Goal: Task Accomplishment & Management: Manage account settings

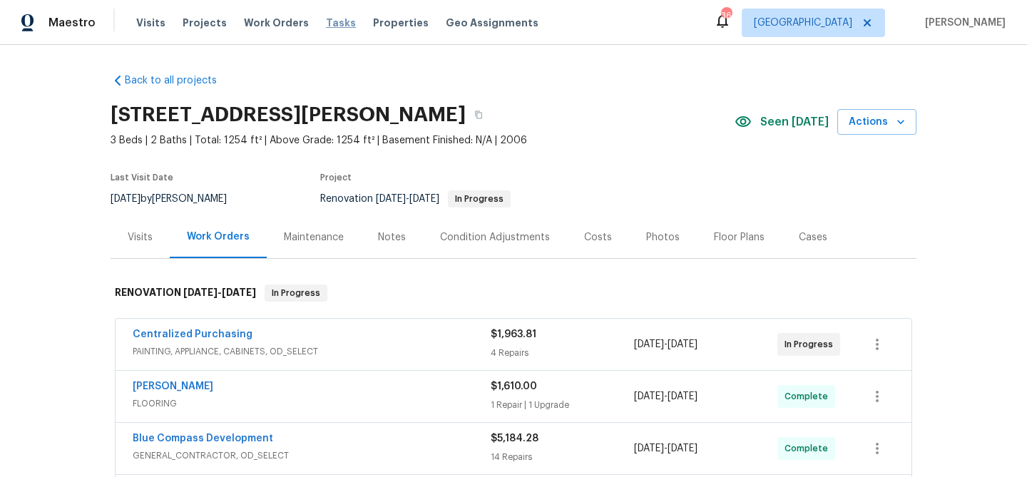
click at [326, 23] on span "Tasks" at bounding box center [341, 23] width 30 height 10
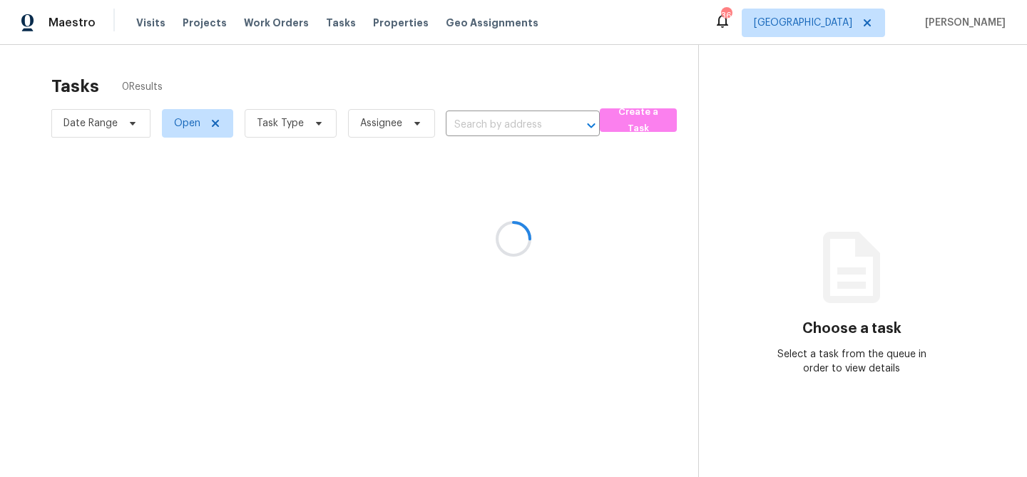
click at [317, 119] on div at bounding box center [513, 238] width 1027 height 477
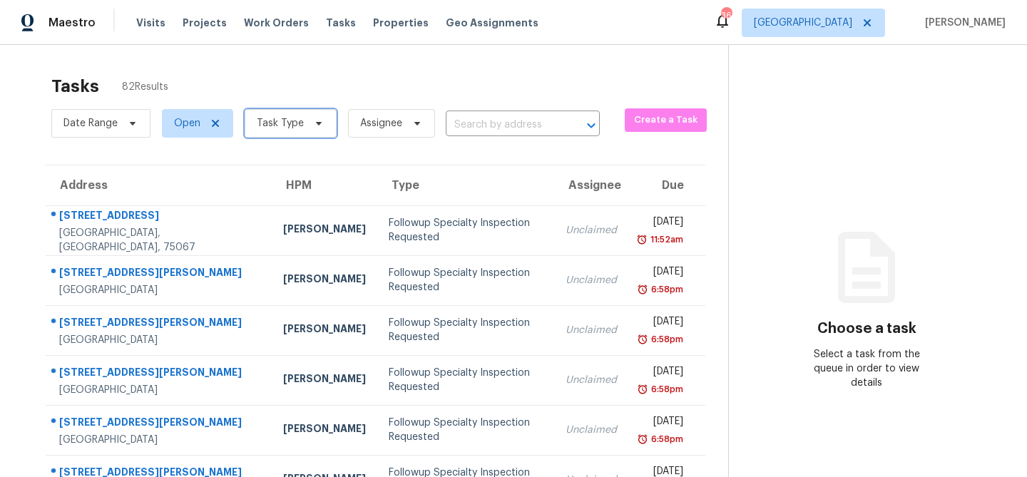
click at [317, 119] on icon at bounding box center [318, 123] width 11 height 11
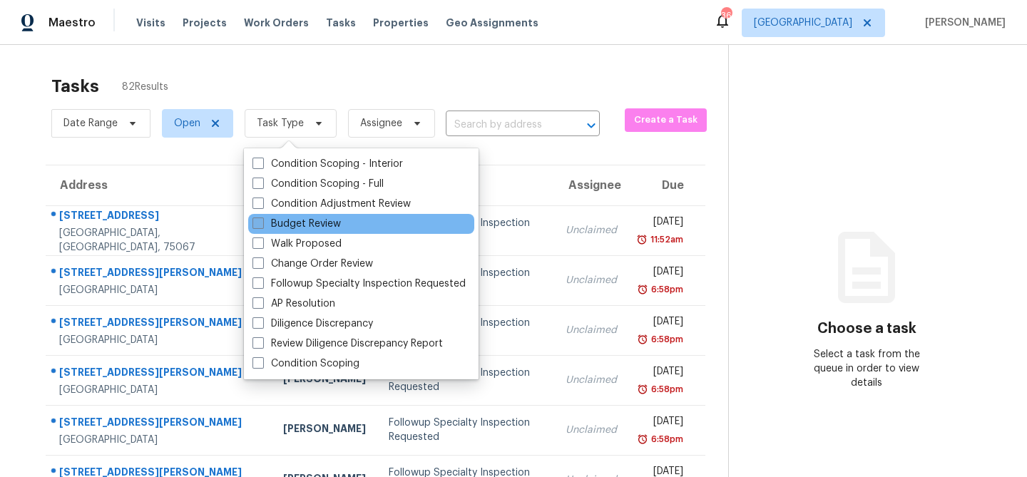
click at [309, 217] on label "Budget Review" at bounding box center [296, 224] width 88 height 14
click at [262, 217] on input "Budget Review" at bounding box center [256, 221] width 9 height 9
checkbox input "true"
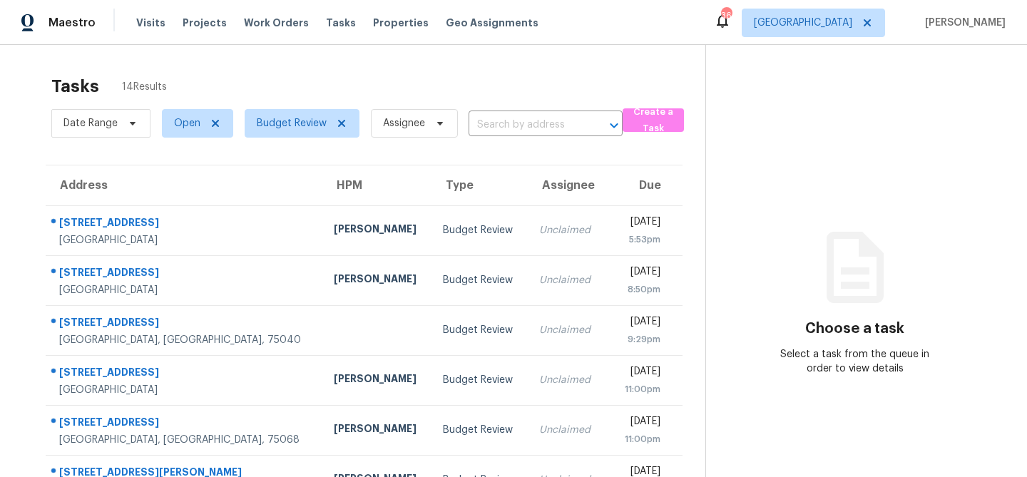
click at [306, 73] on div "Tasks 14 Results" at bounding box center [378, 86] width 654 height 37
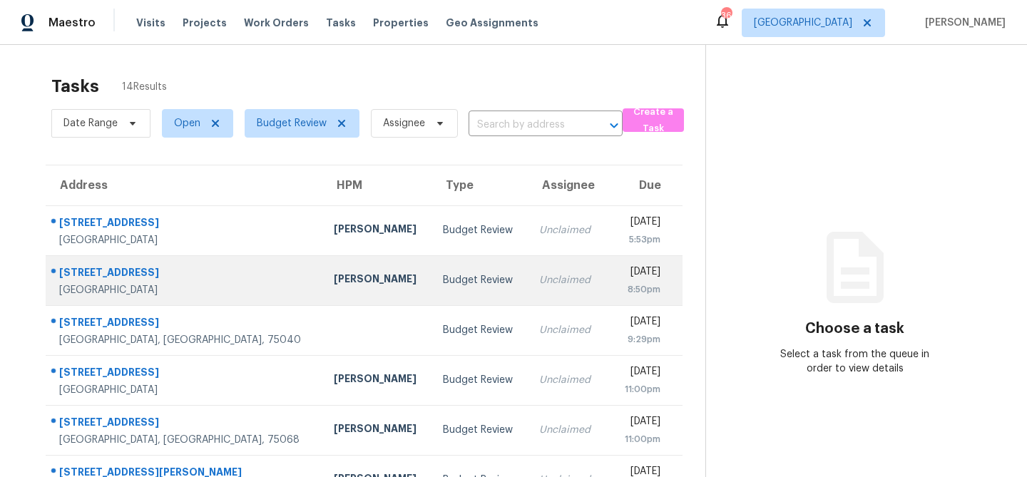
scroll to position [265, 0]
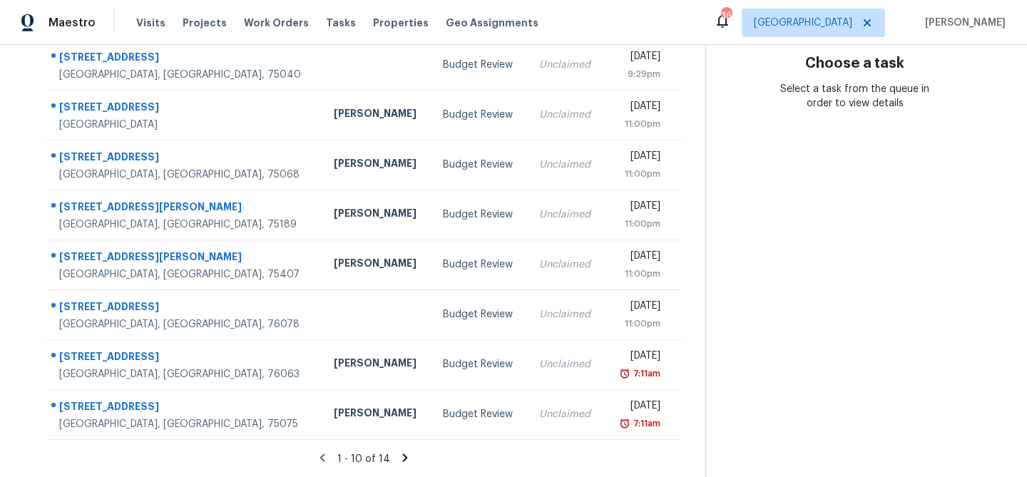
click at [404, 456] on icon at bounding box center [405, 457] width 5 height 8
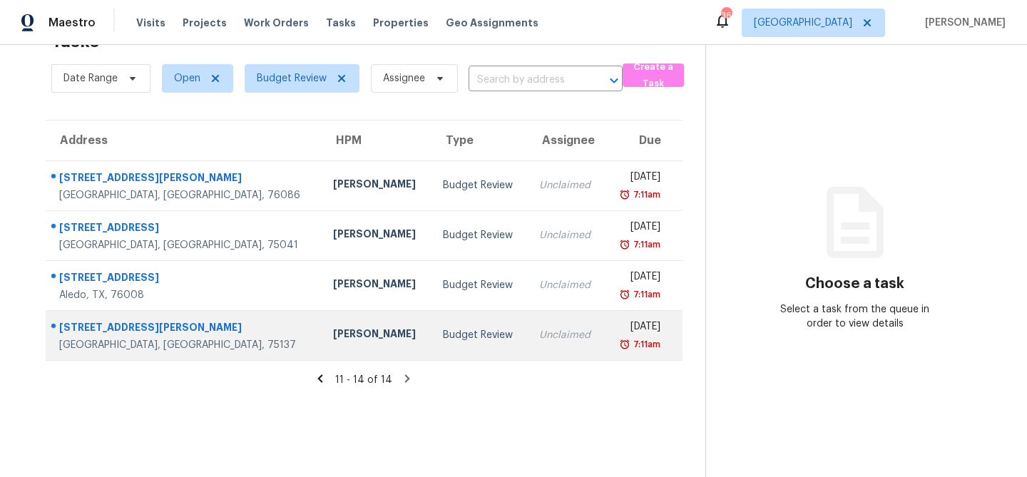
click at [431, 329] on td "Budget Review" at bounding box center [479, 335] width 96 height 50
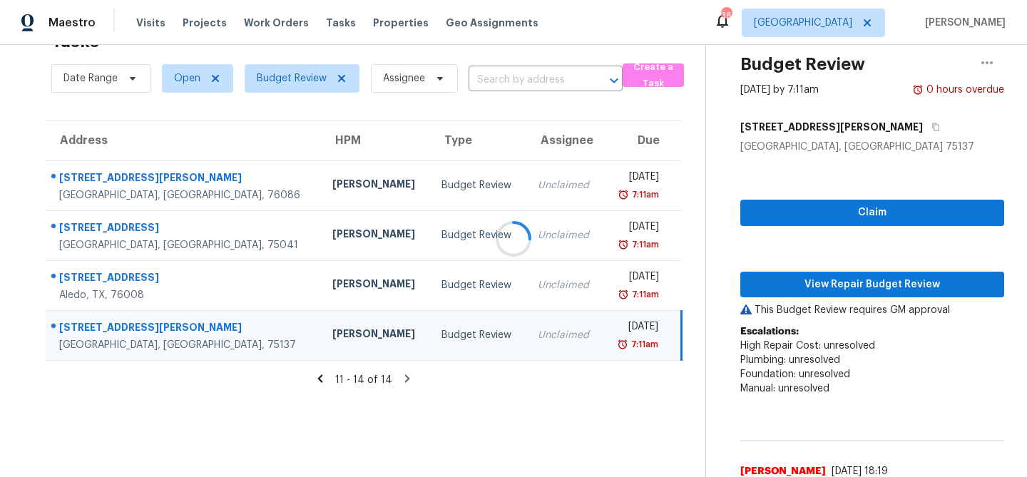
scroll to position [175, 0]
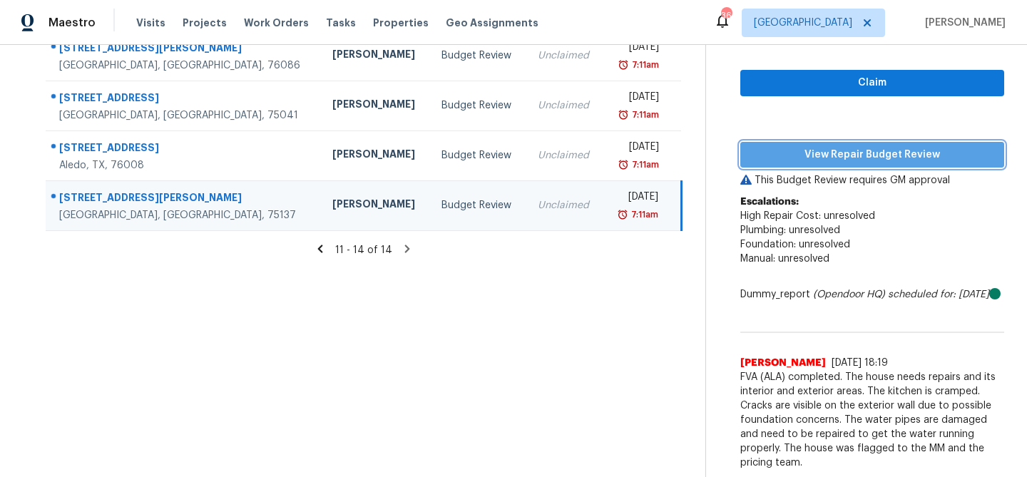
click at [862, 148] on span "View Repair Budget Review" at bounding box center [871, 155] width 241 height 18
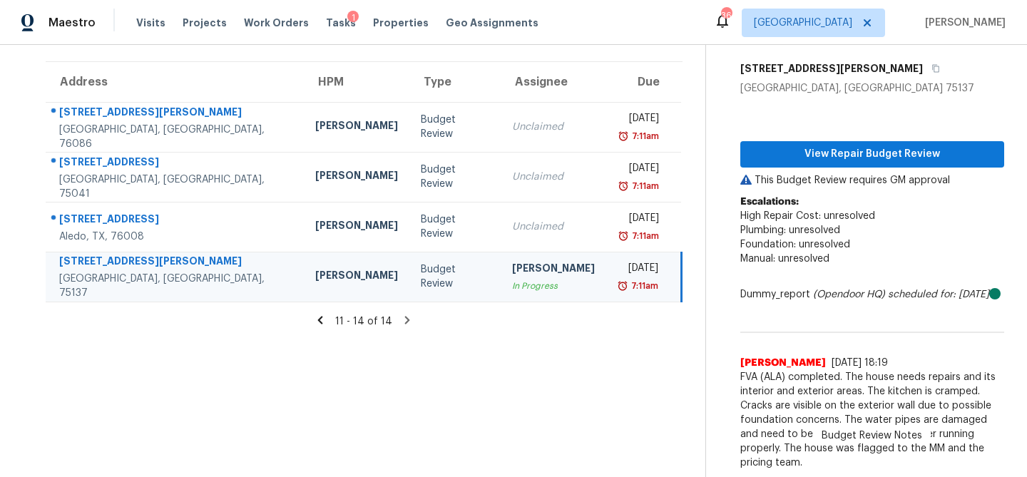
scroll to position [103, 0]
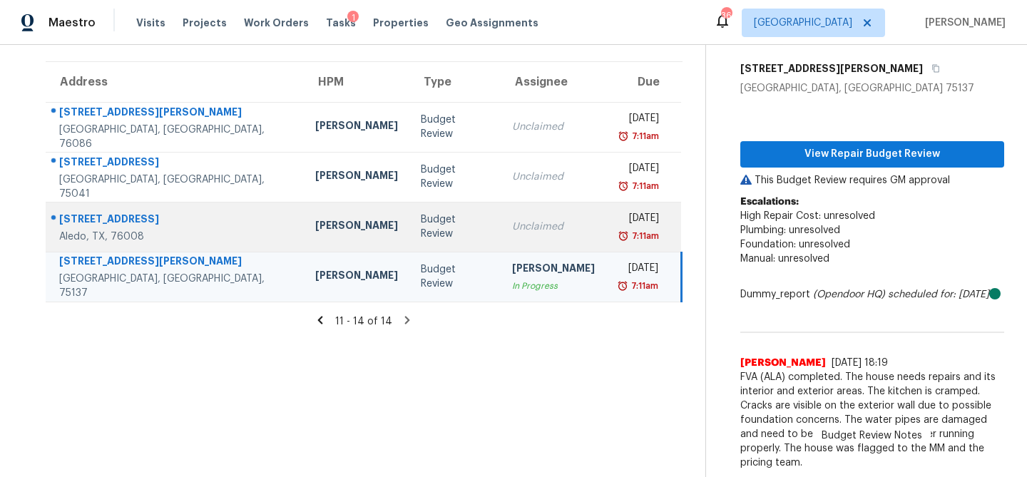
click at [512, 226] on div "Unclaimed" at bounding box center [553, 227] width 83 height 14
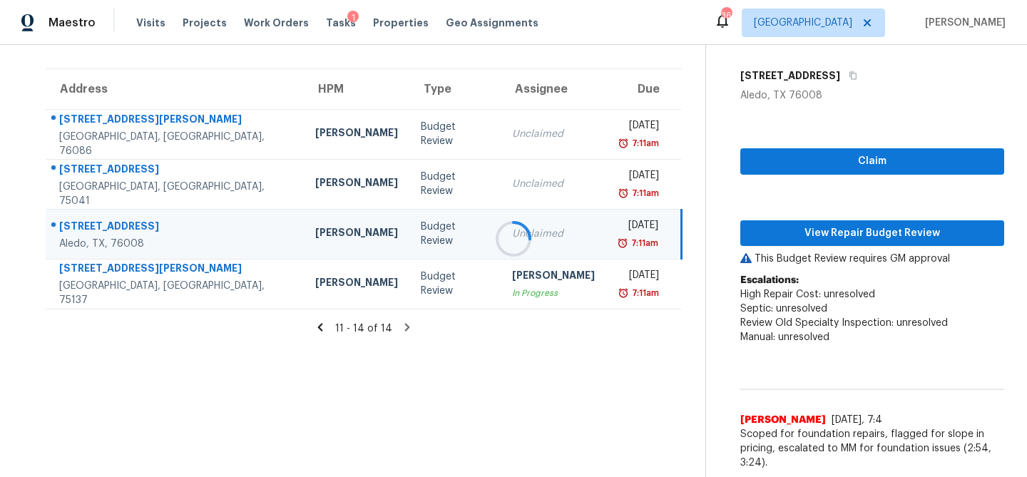
scroll to position [175, 0]
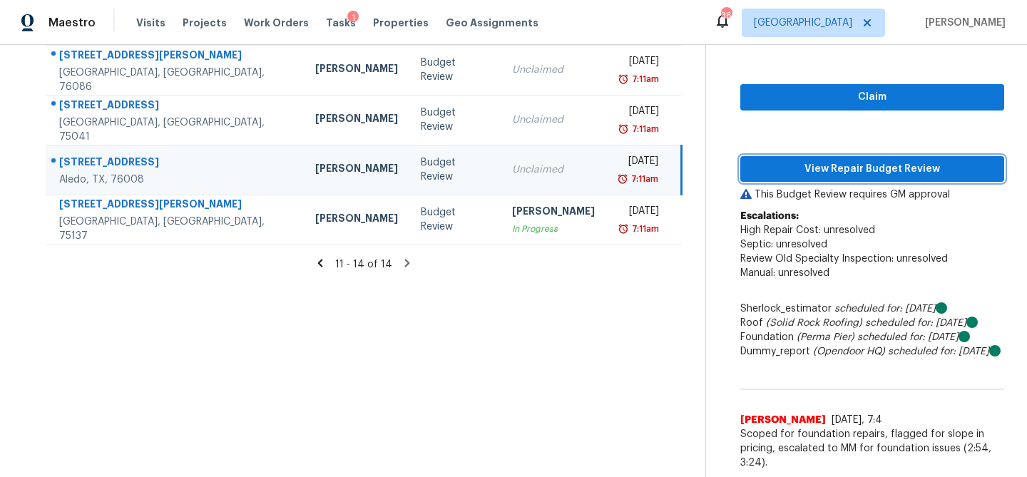
click at [811, 160] on span "View Repair Budget Review" at bounding box center [871, 169] width 241 height 18
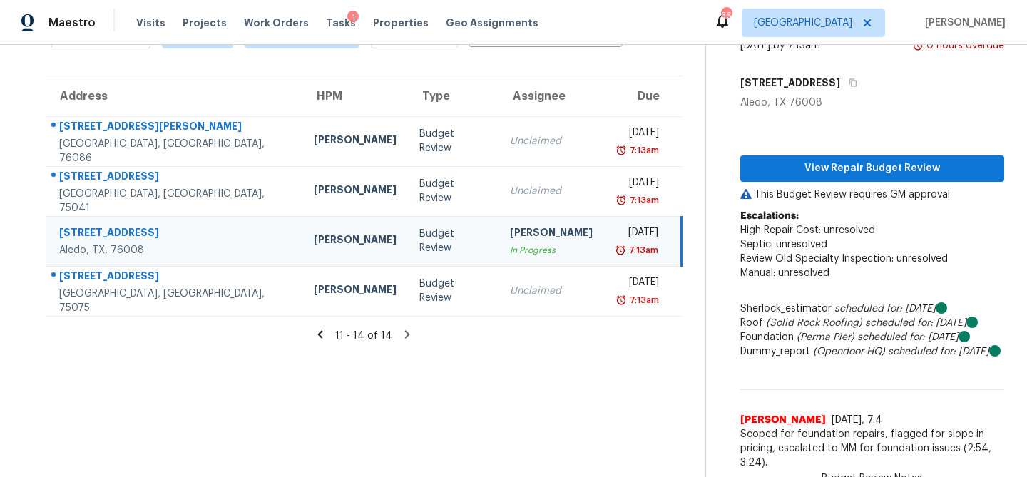
scroll to position [103, 0]
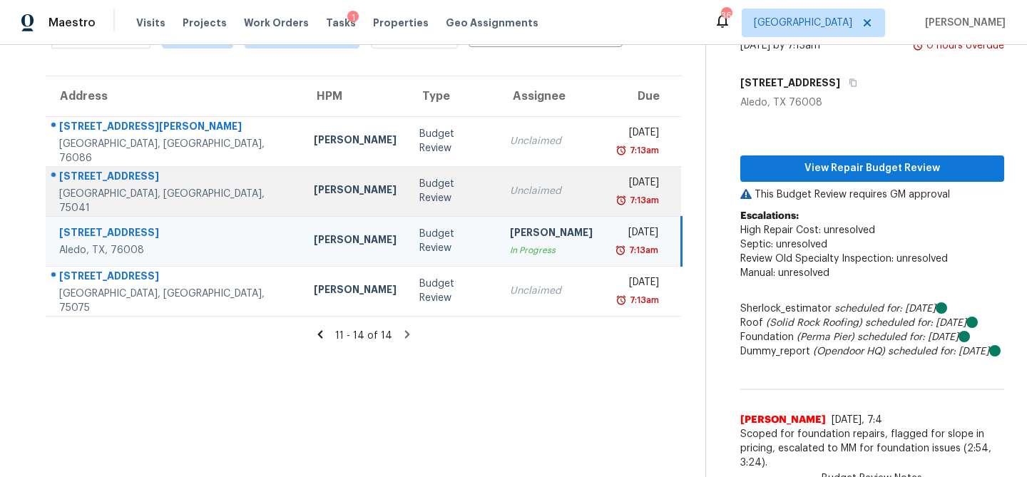
click at [498, 186] on td "Unclaimed" at bounding box center [551, 191] width 106 height 50
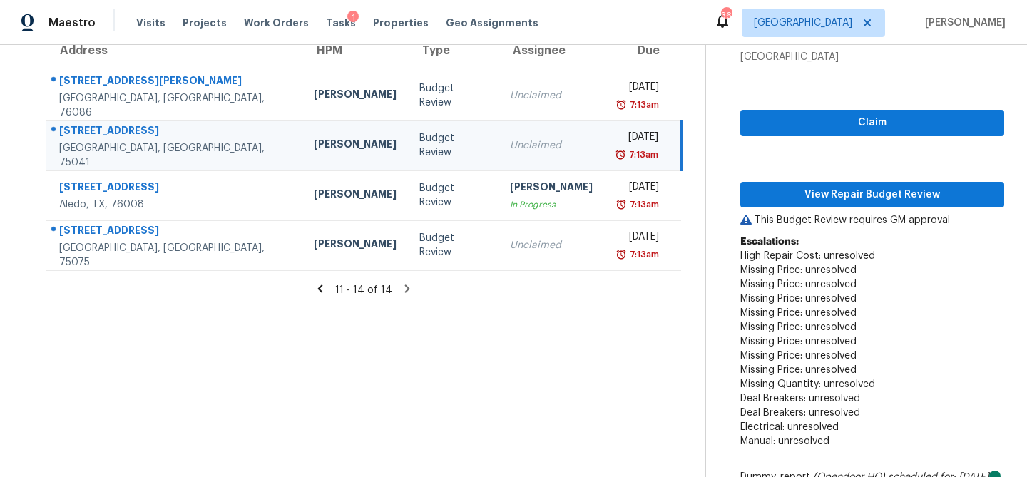
scroll to position [175, 0]
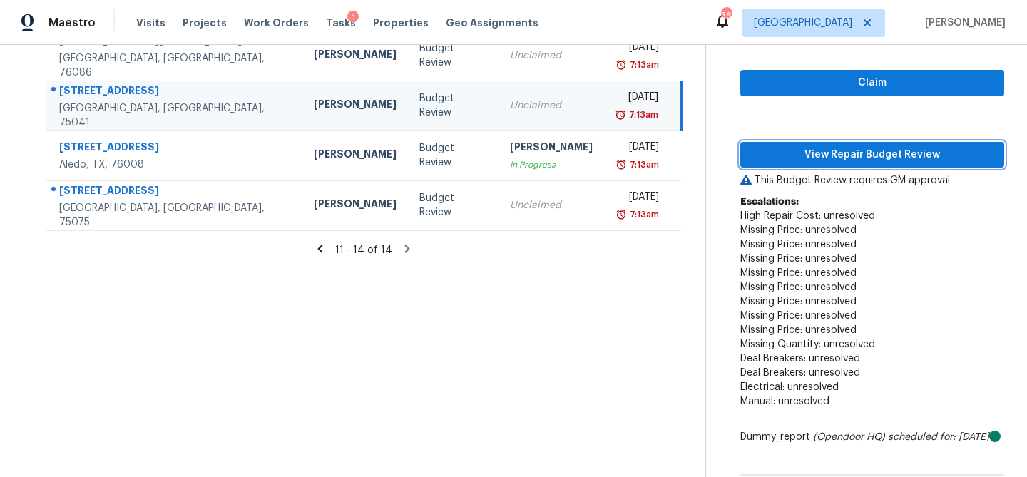
click at [867, 163] on button "View Repair Budget Review" at bounding box center [872, 155] width 264 height 26
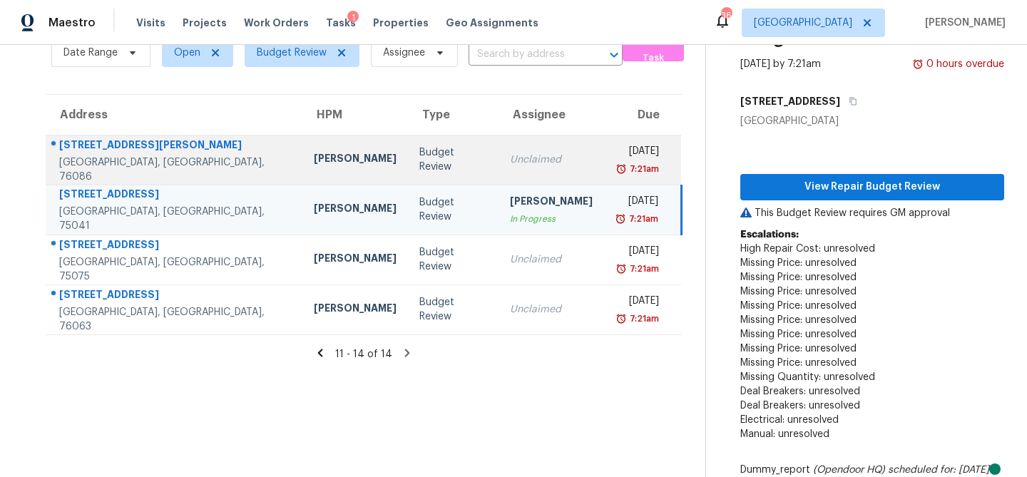
scroll to position [29, 0]
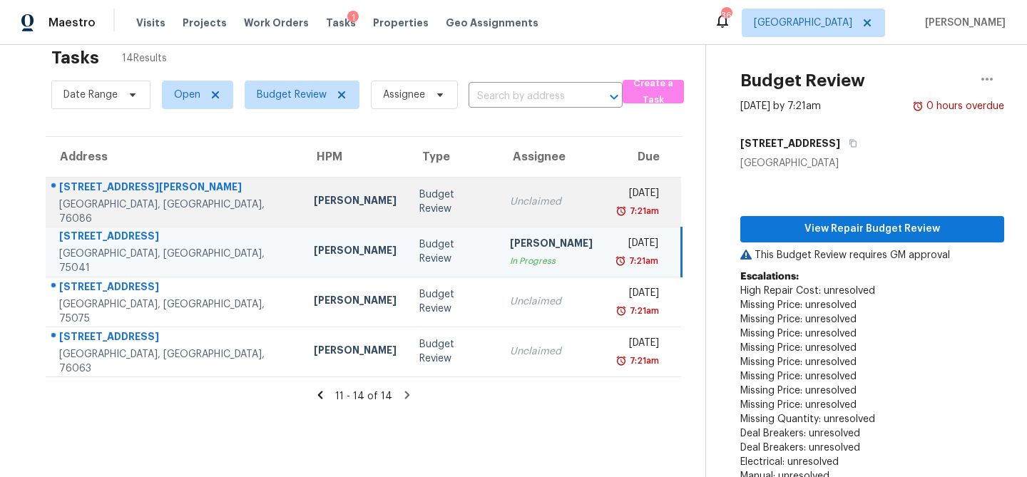
click at [510, 204] on div "Unclaimed" at bounding box center [551, 202] width 83 height 14
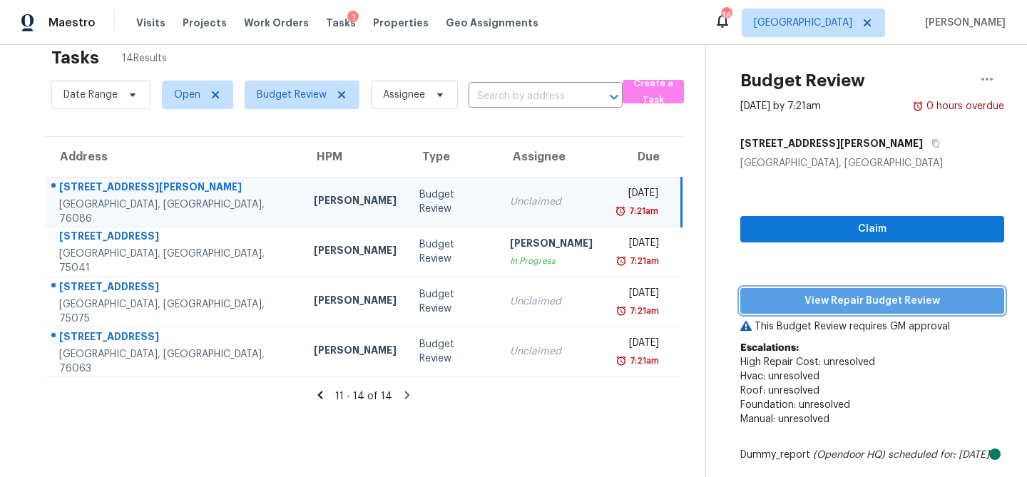
click at [907, 304] on span "View Repair Budget Review" at bounding box center [871, 301] width 241 height 18
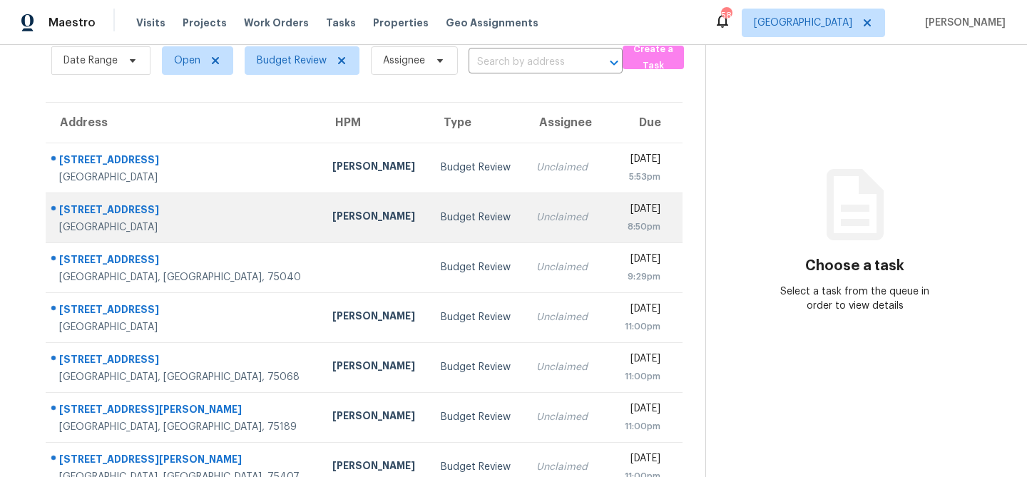
scroll to position [239, 0]
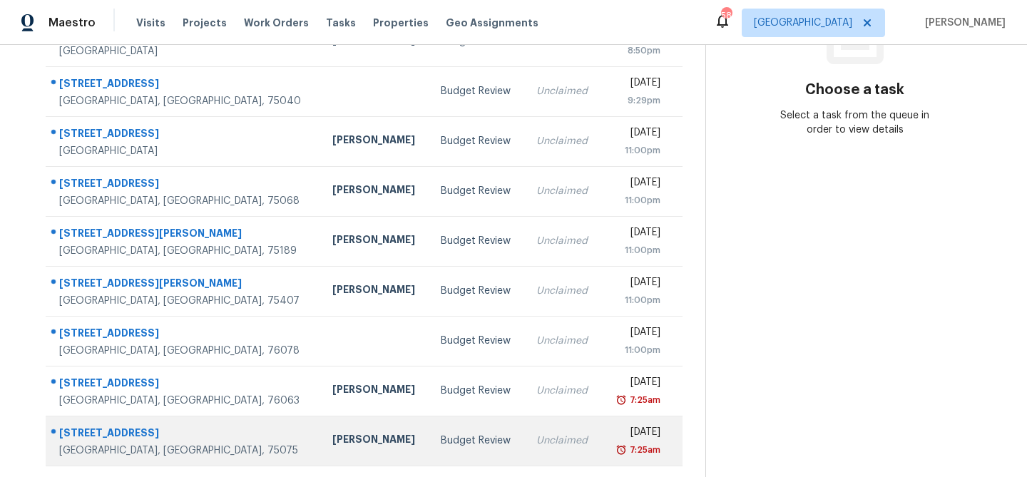
click at [332, 440] on div "[PERSON_NAME]" at bounding box center [375, 441] width 86 height 18
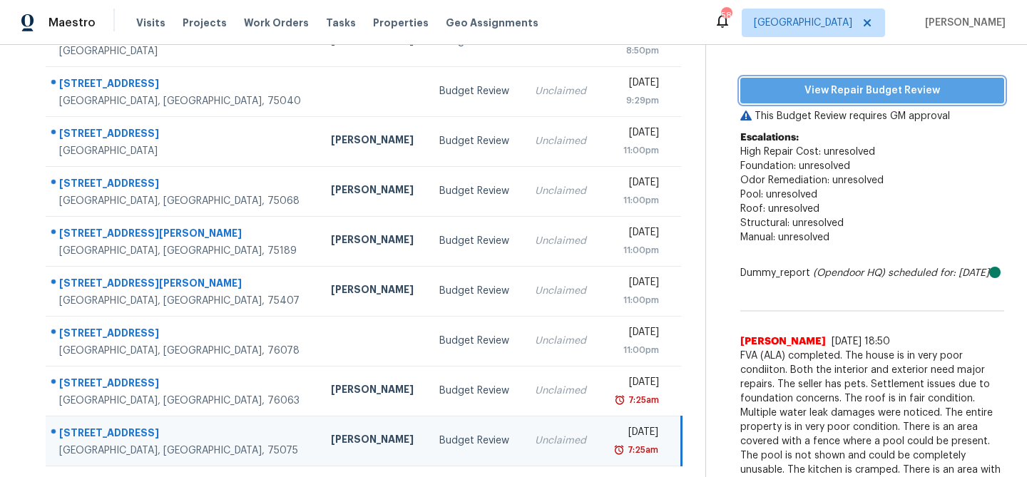
click at [883, 93] on span "View Repair Budget Review" at bounding box center [871, 91] width 241 height 18
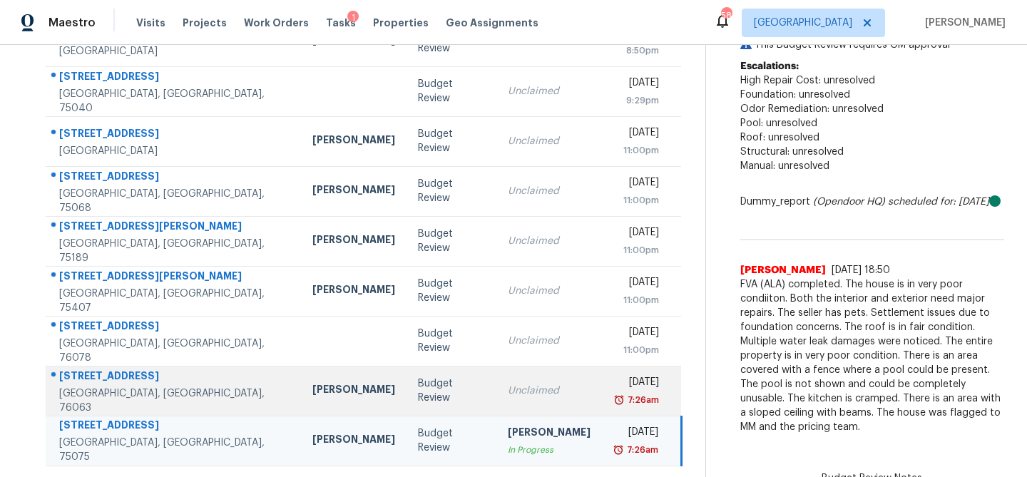
click at [496, 393] on td "Unclaimed" at bounding box center [549, 391] width 106 height 50
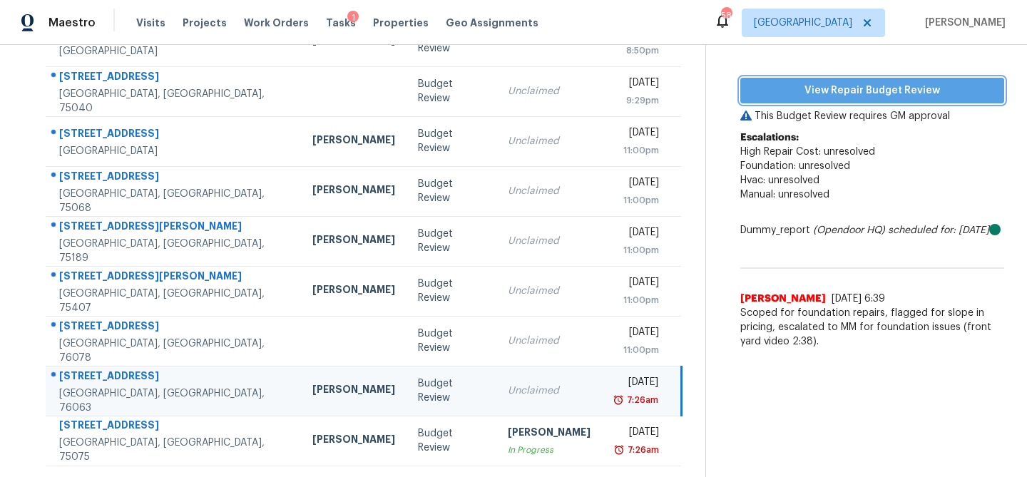
click at [860, 95] on span "View Repair Budget Review" at bounding box center [871, 91] width 241 height 18
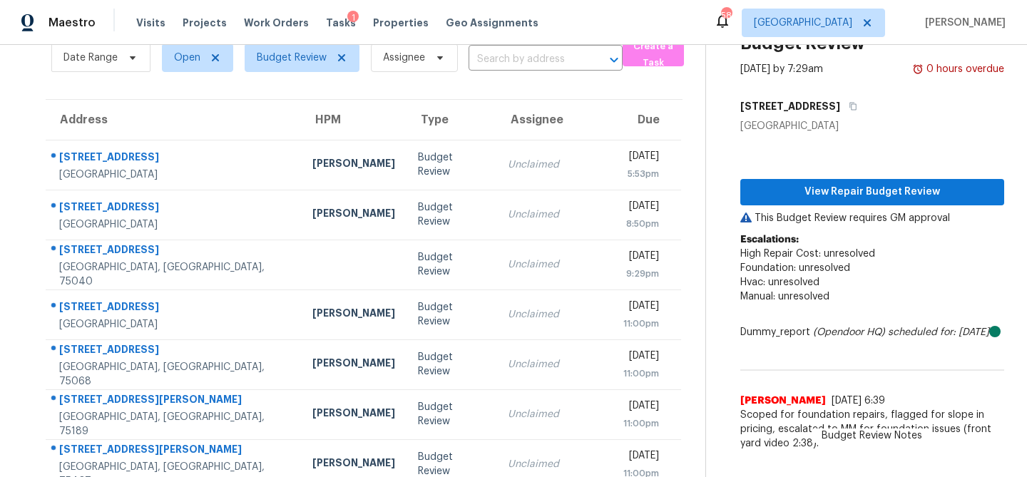
scroll to position [0, 0]
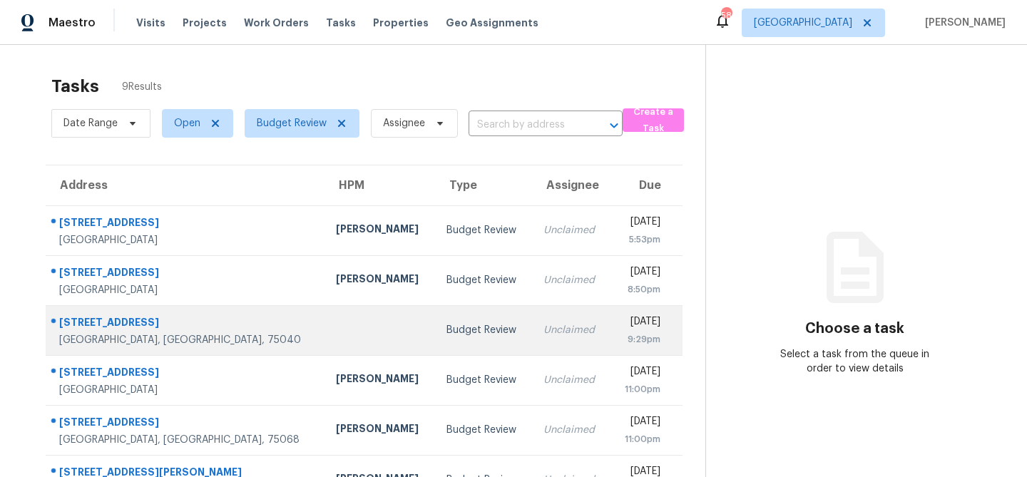
scroll to position [189, 0]
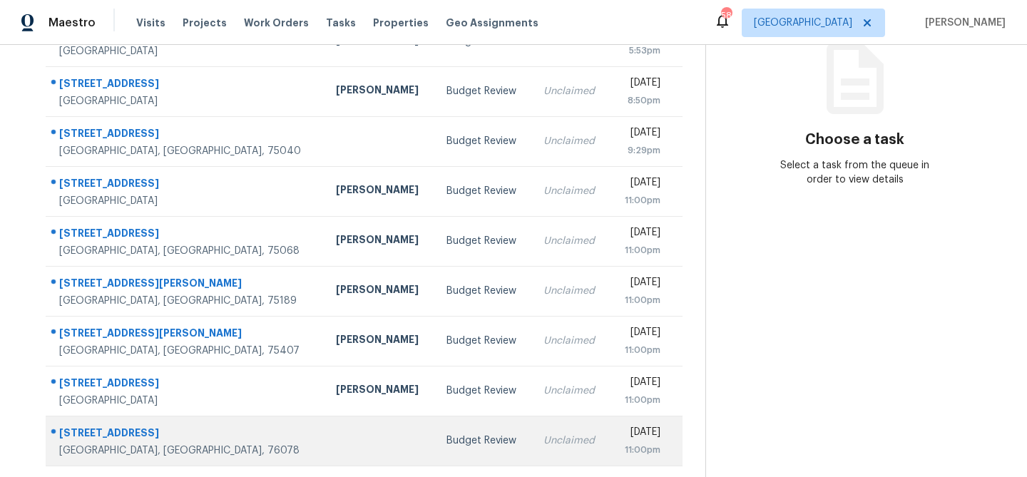
click at [332, 431] on td at bounding box center [379, 441] width 111 height 50
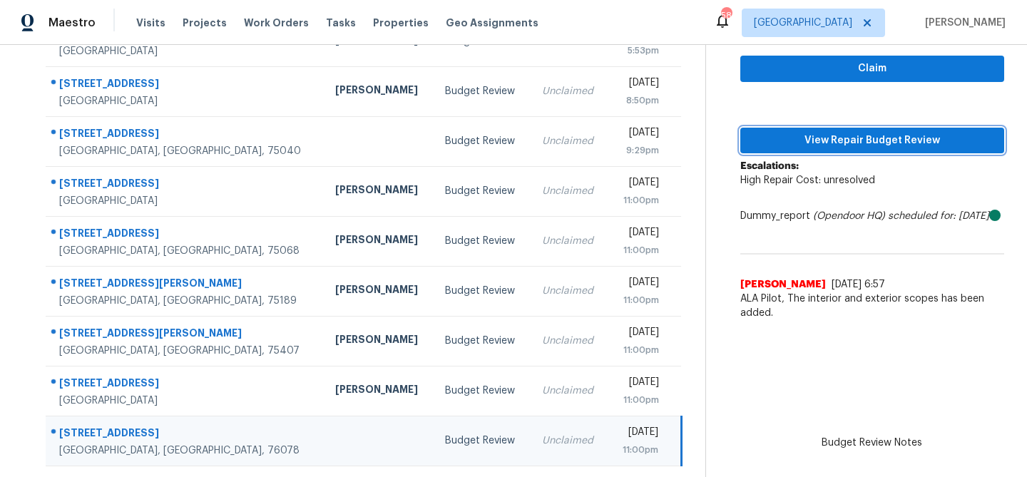
click at [805, 143] on span "View Repair Budget Review" at bounding box center [871, 141] width 241 height 18
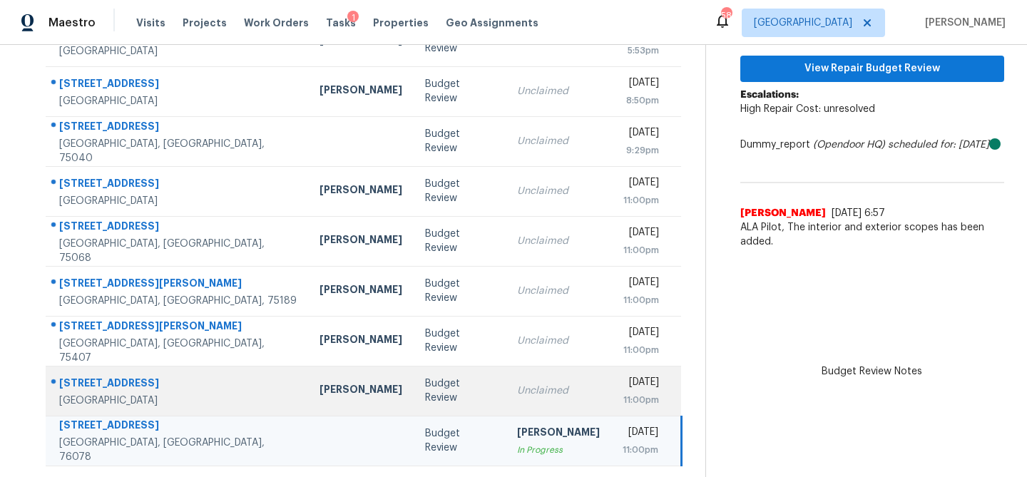
click at [319, 382] on div "RonDerrick Jackson" at bounding box center [360, 391] width 83 height 18
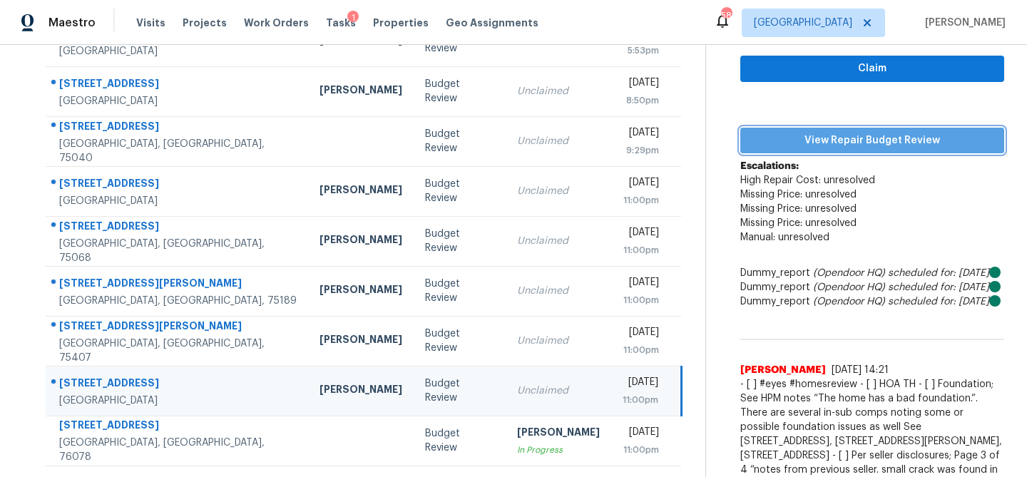
click at [805, 134] on span "View Repair Budget Review" at bounding box center [871, 141] width 241 height 18
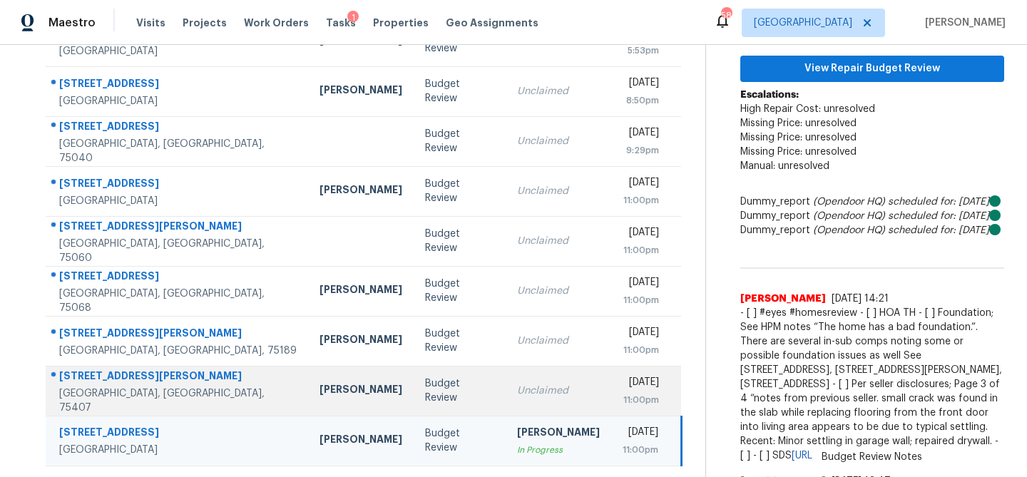
click at [431, 381] on td "Budget Review" at bounding box center [460, 391] width 92 height 50
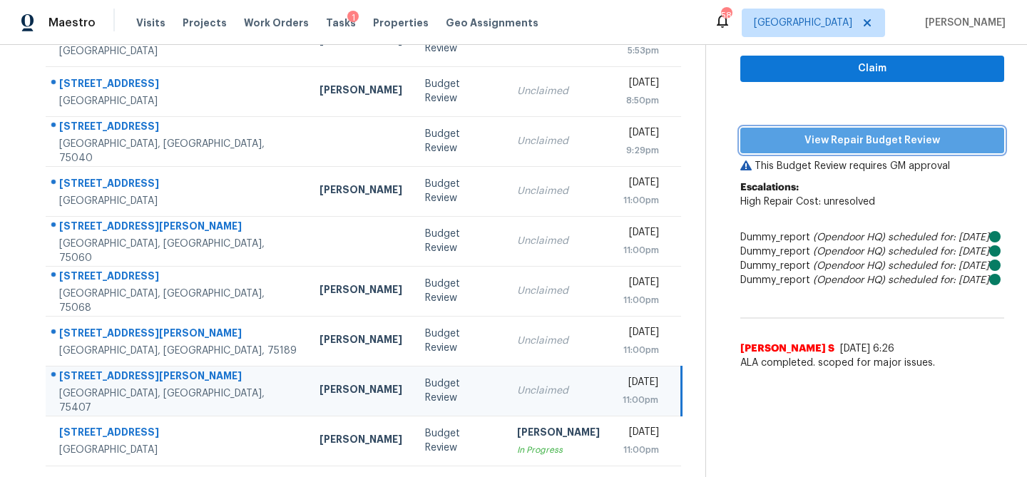
click at [847, 138] on span "View Repair Budget Review" at bounding box center [871, 141] width 241 height 18
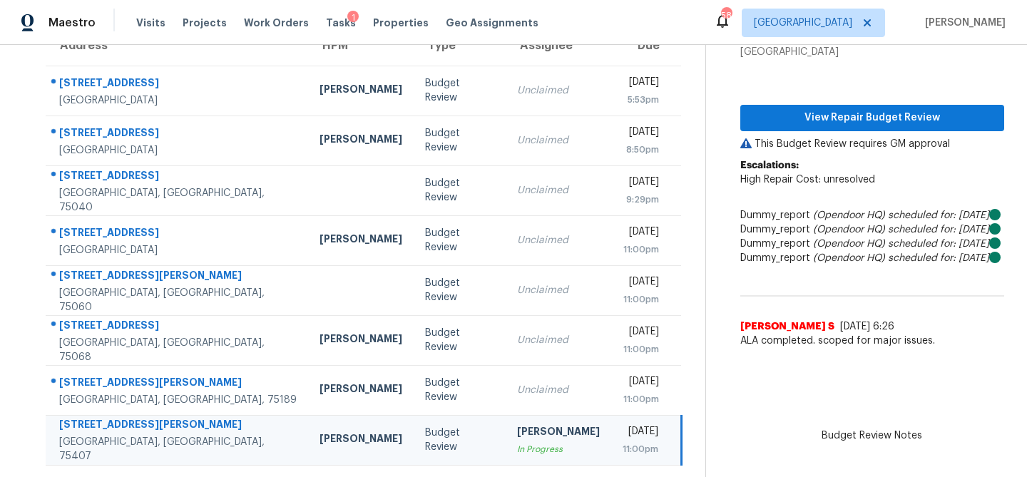
scroll to position [139, 0]
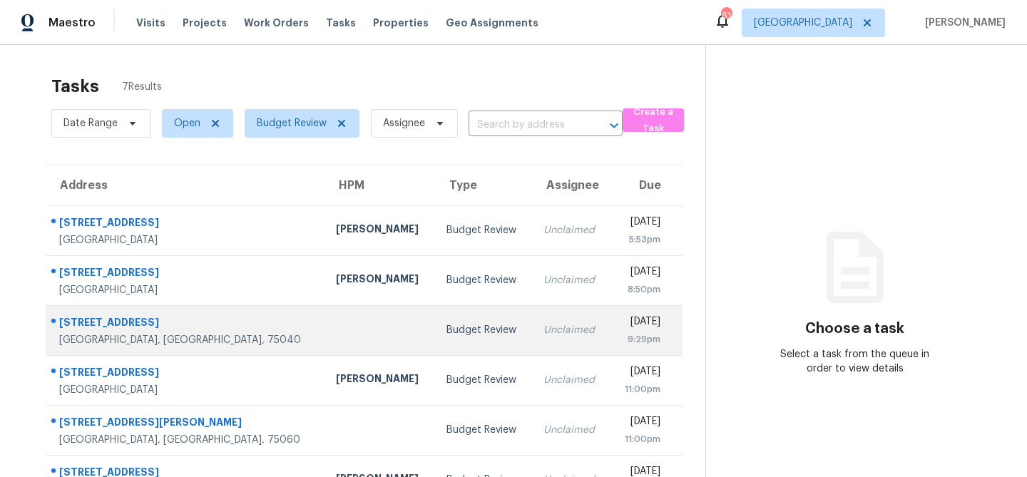
scroll to position [89, 0]
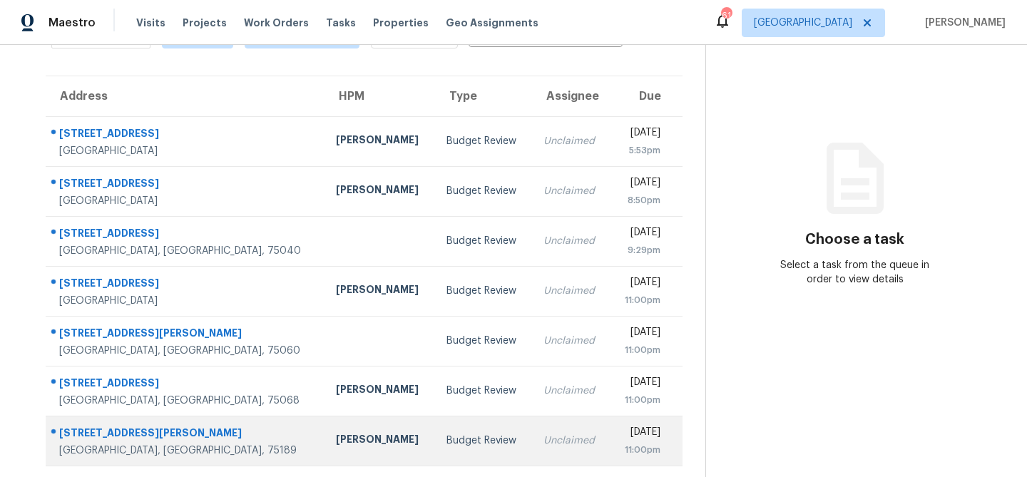
click at [324, 428] on td "[PERSON_NAME]" at bounding box center [379, 441] width 111 height 50
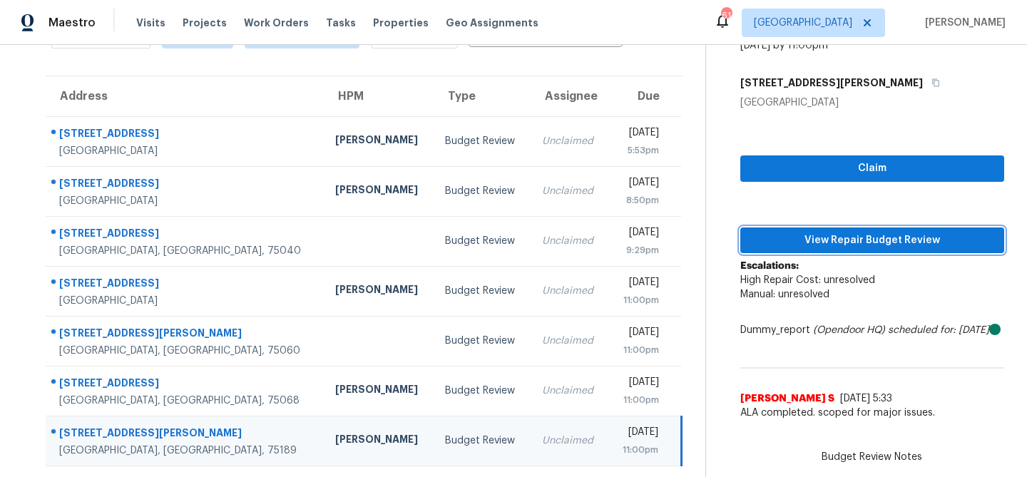
click at [776, 232] on span "View Repair Budget Review" at bounding box center [871, 241] width 241 height 18
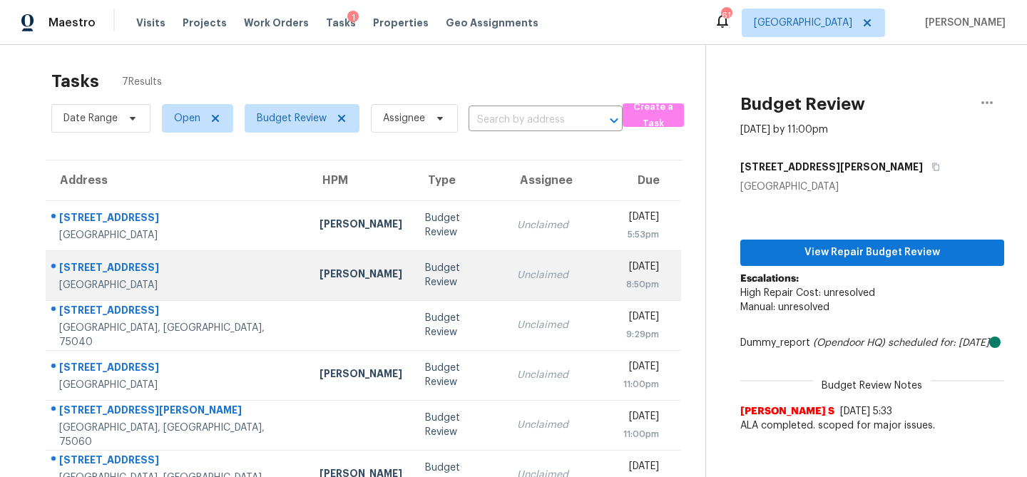
scroll to position [7, 0]
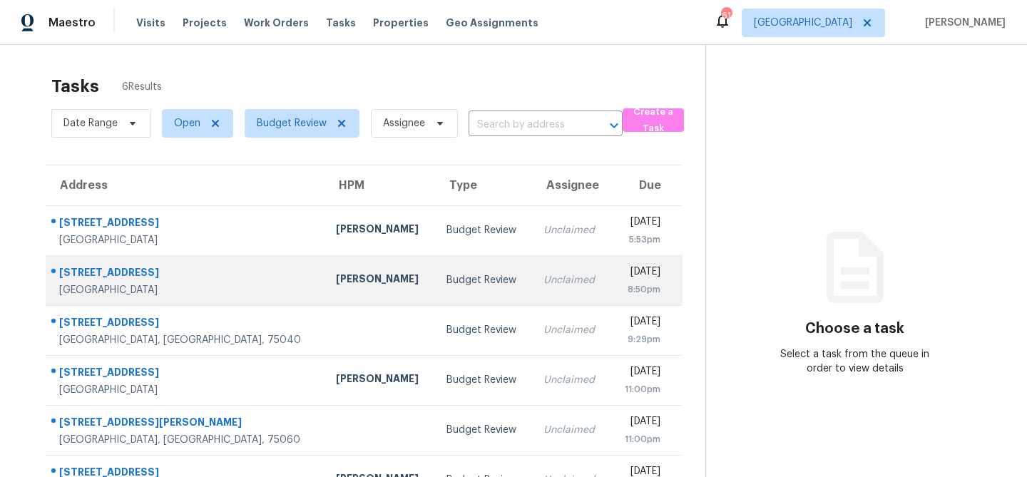
scroll to position [45, 0]
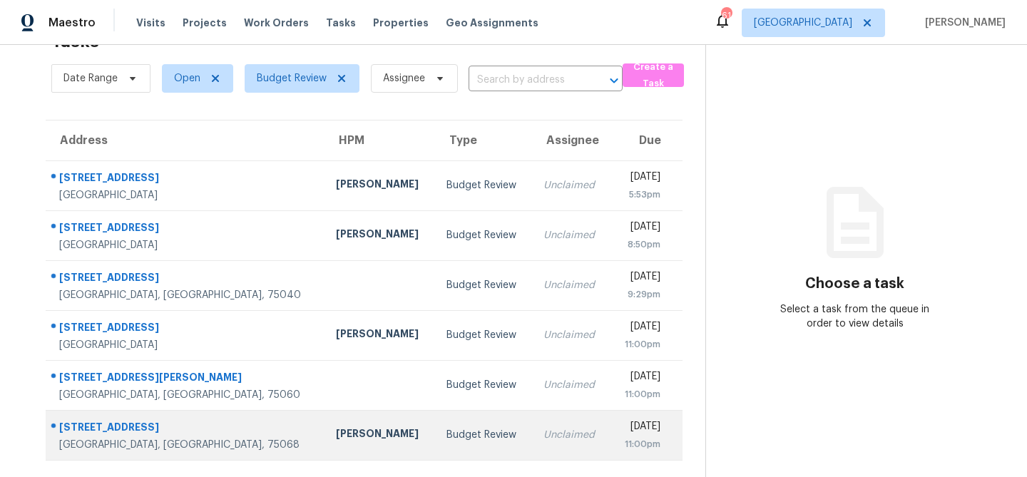
click at [324, 422] on td "[PERSON_NAME]" at bounding box center [379, 435] width 111 height 50
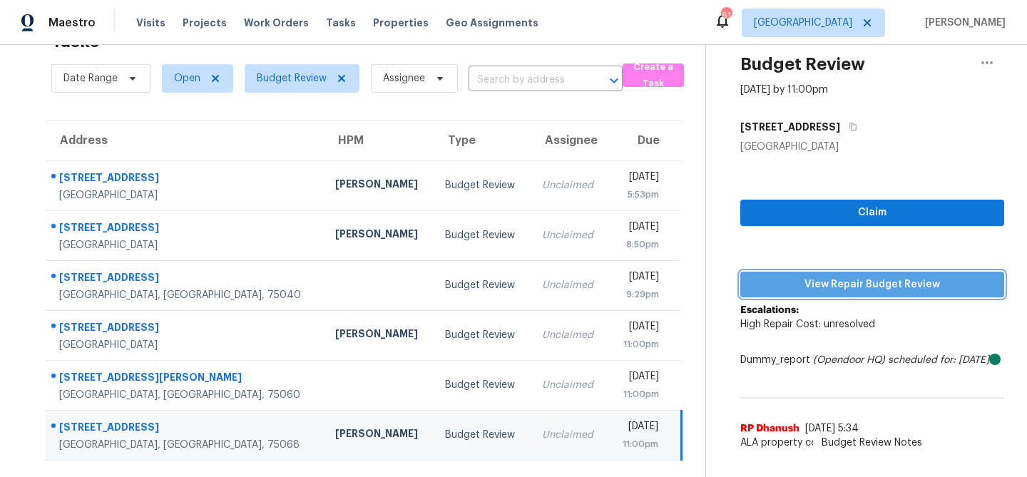
click at [774, 294] on button "View Repair Budget Review" at bounding box center [872, 285] width 264 height 26
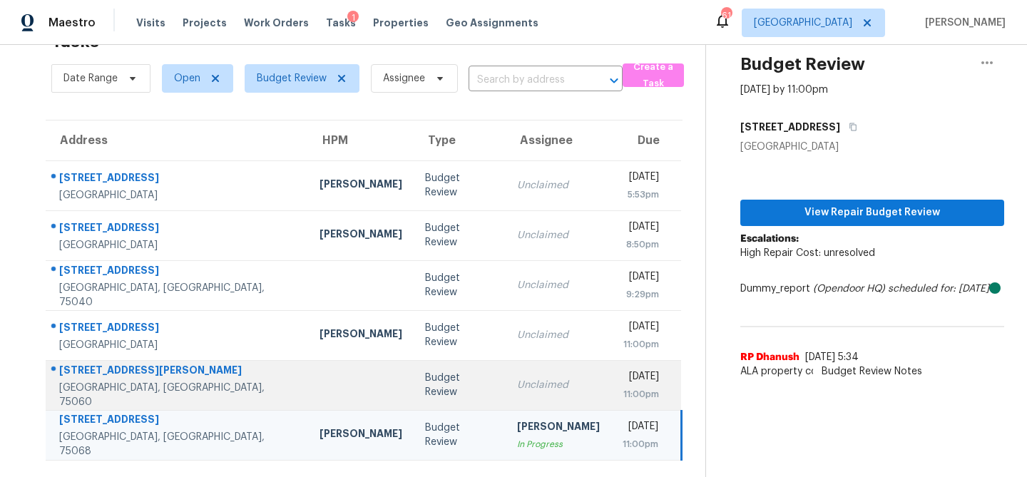
click at [517, 379] on div "Unclaimed" at bounding box center [558, 385] width 83 height 14
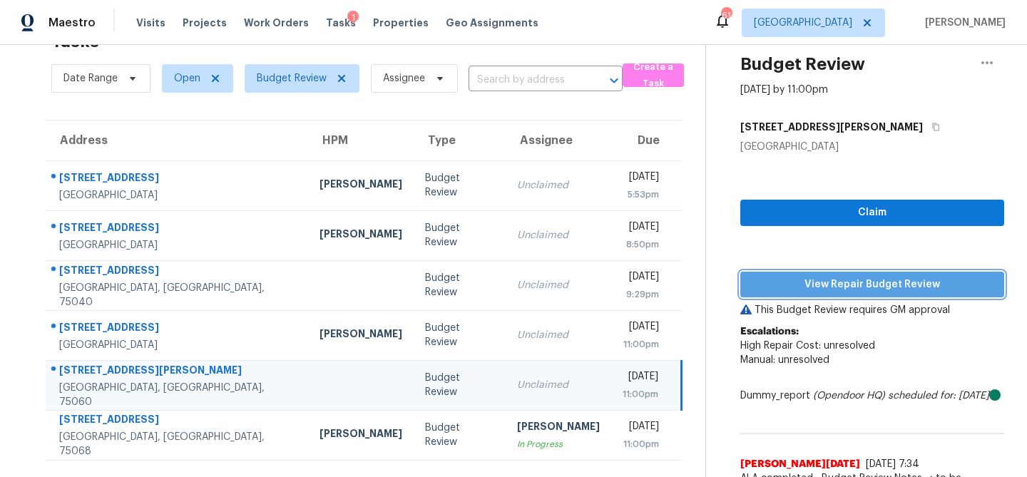
click at [837, 282] on span "View Repair Budget Review" at bounding box center [871, 285] width 241 height 18
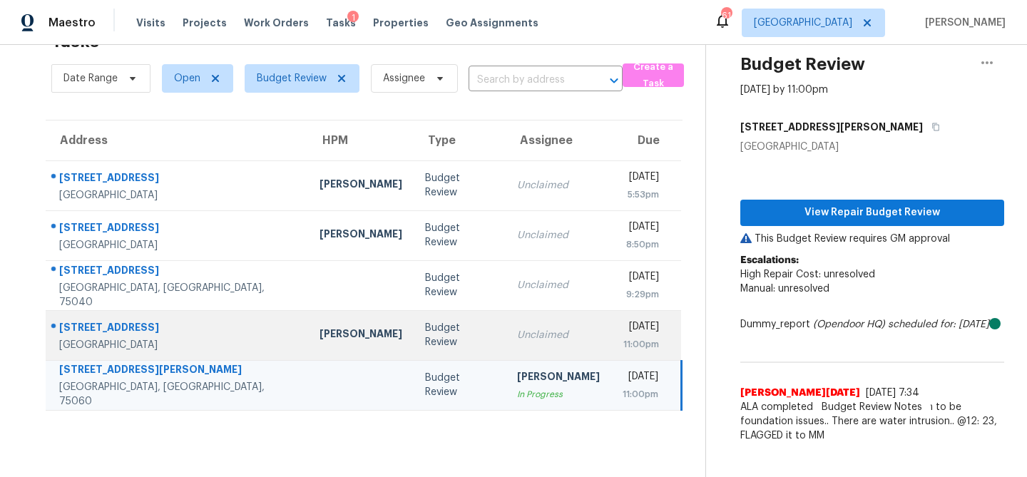
click at [438, 335] on td "Budget Review" at bounding box center [460, 335] width 92 height 50
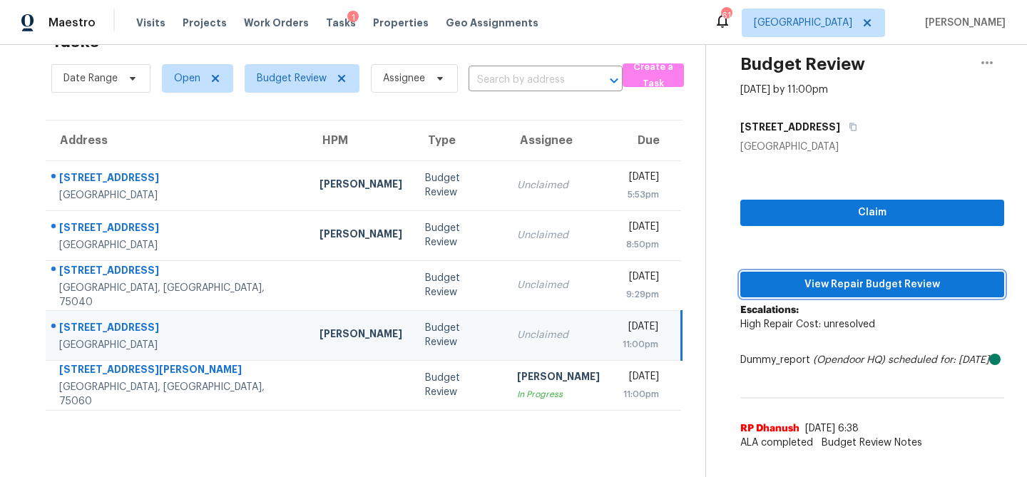
click at [819, 277] on span "View Repair Budget Review" at bounding box center [871, 285] width 241 height 18
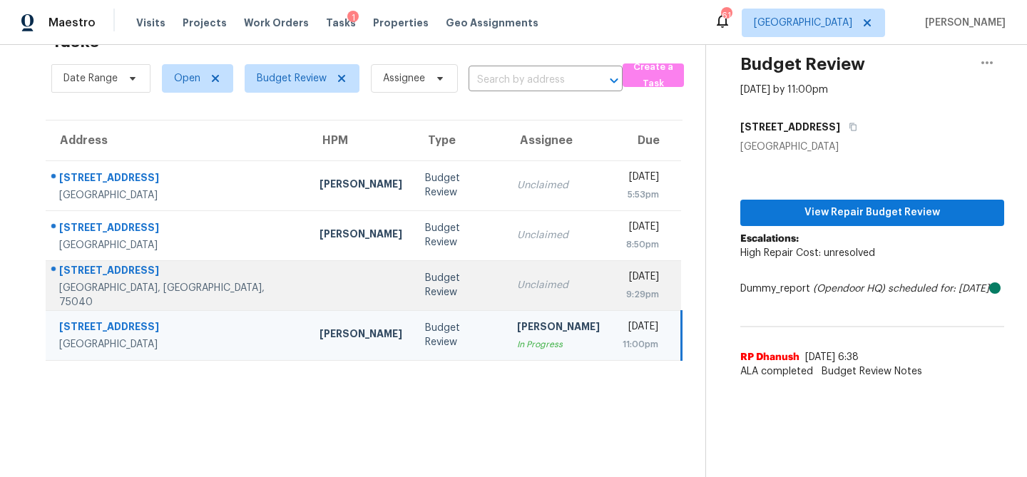
click at [505, 289] on td "Unclaimed" at bounding box center [558, 285] width 106 height 50
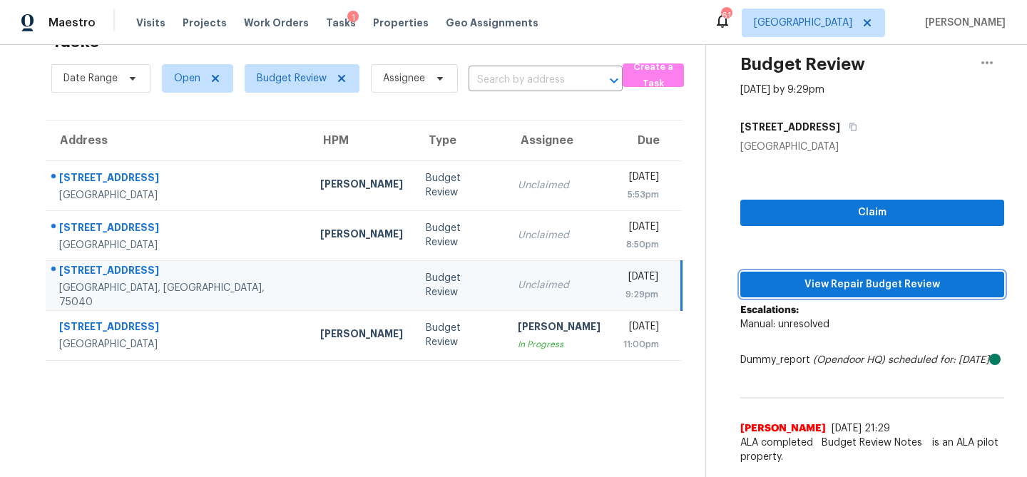
click at [809, 287] on span "View Repair Budget Review" at bounding box center [871, 285] width 241 height 18
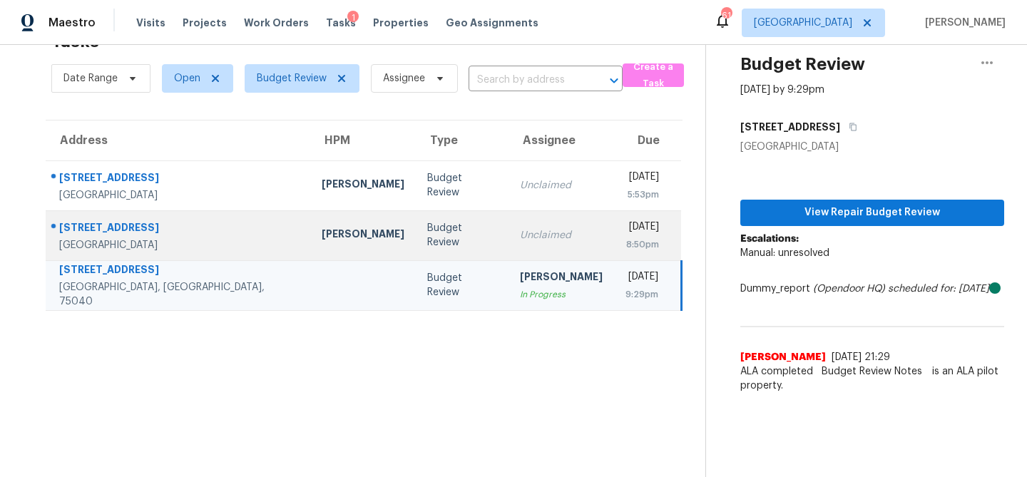
click at [520, 235] on div "Unclaimed" at bounding box center [561, 235] width 83 height 14
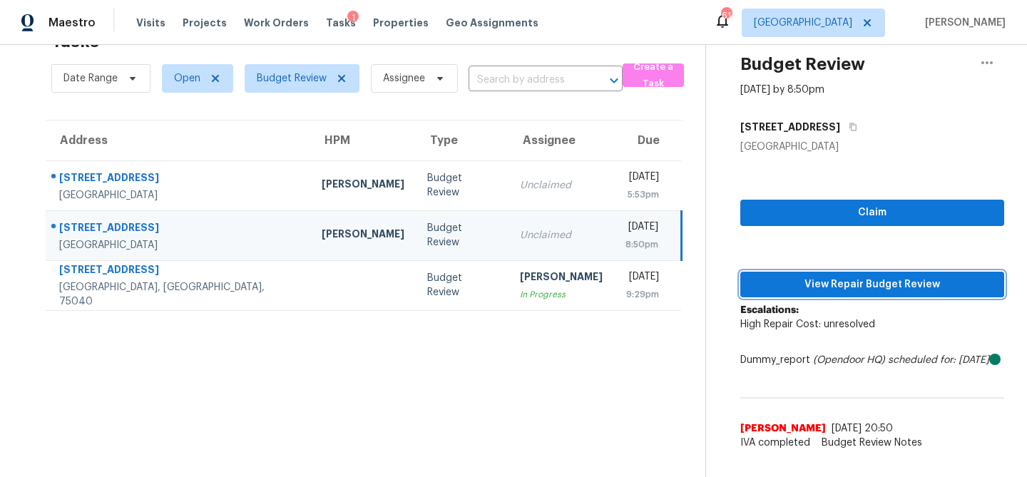
click at [799, 273] on button "View Repair Budget Review" at bounding box center [872, 285] width 264 height 26
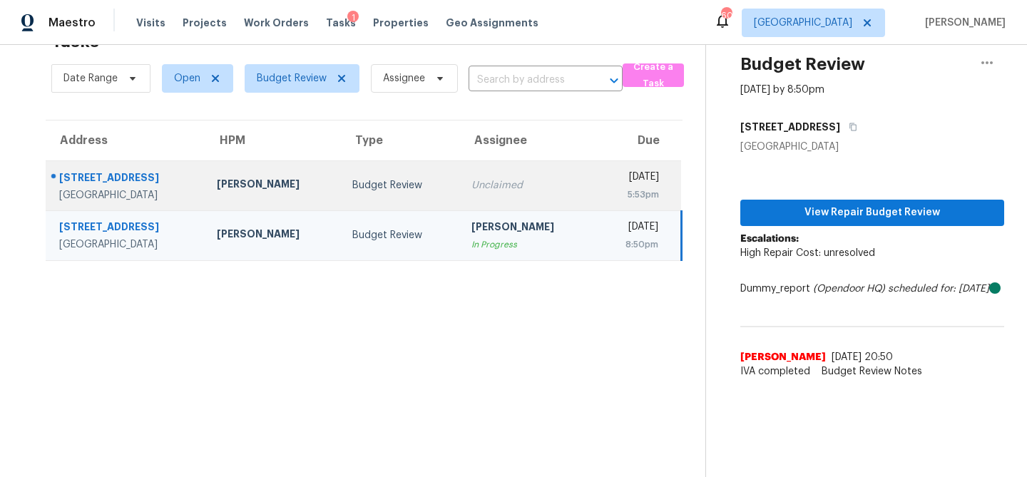
click at [471, 186] on div "Unclaimed" at bounding box center [527, 185] width 113 height 14
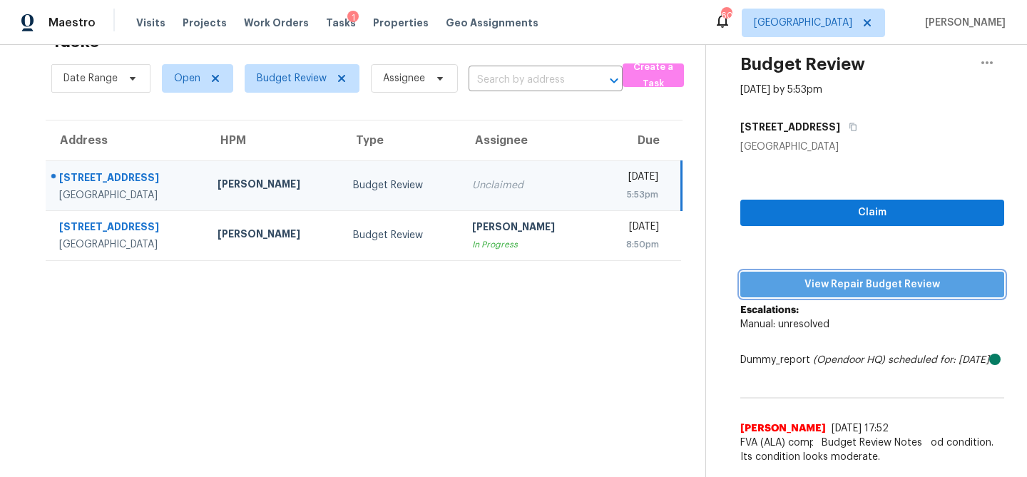
click at [861, 287] on span "View Repair Budget Review" at bounding box center [871, 285] width 241 height 18
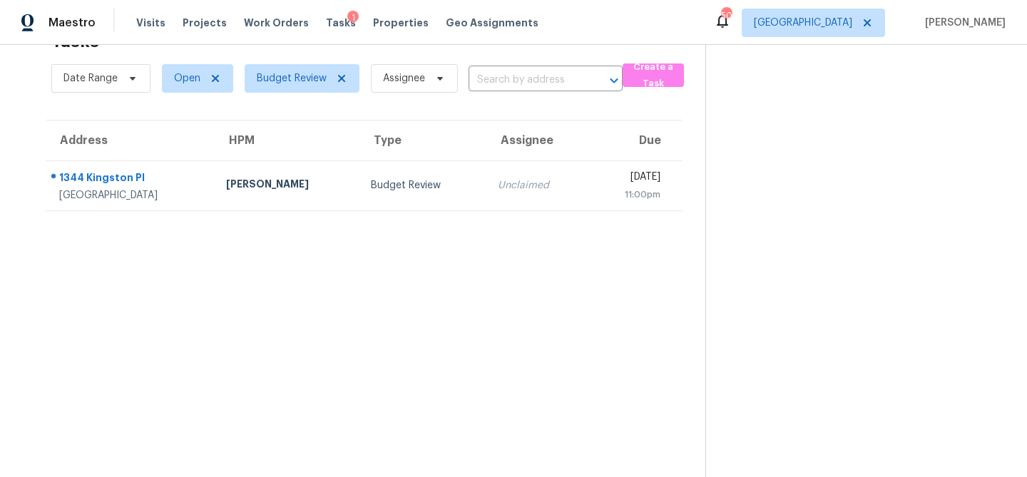
scroll to position [0, 0]
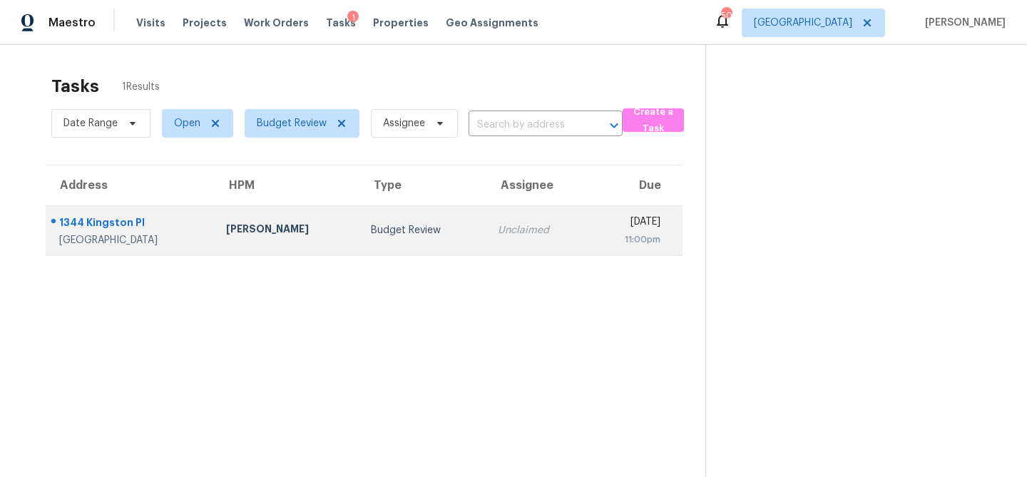
click at [385, 224] on div "Budget Review" at bounding box center [423, 230] width 104 height 14
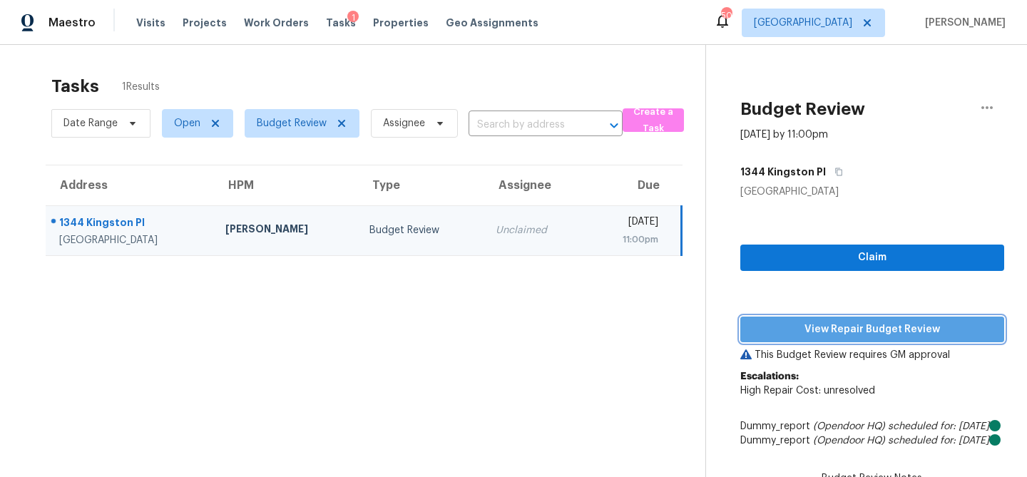
click at [826, 339] on button "View Repair Budget Review" at bounding box center [872, 330] width 264 height 26
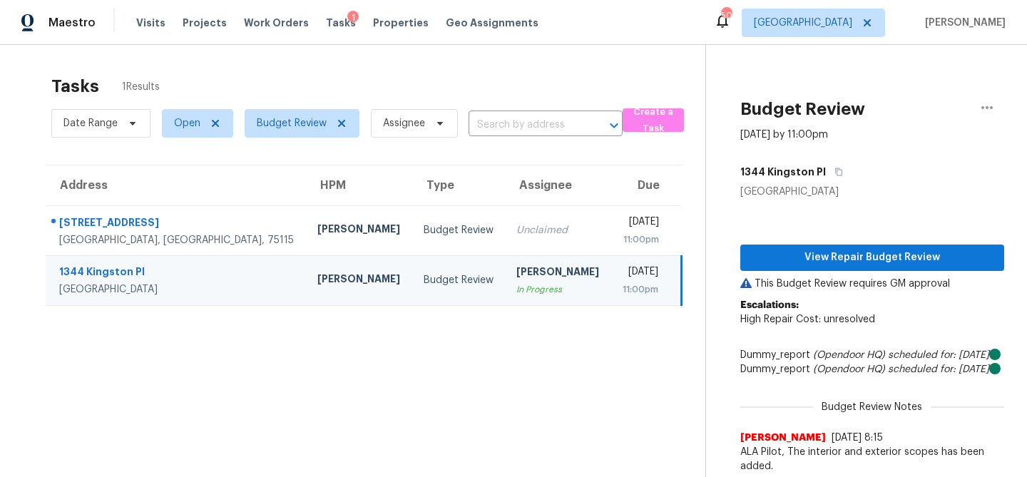
click at [305, 376] on section "Tasks 1 Results Date Range Open Budget Review Assignee ​ Create a Task Address …" at bounding box center [364, 295] width 682 height 454
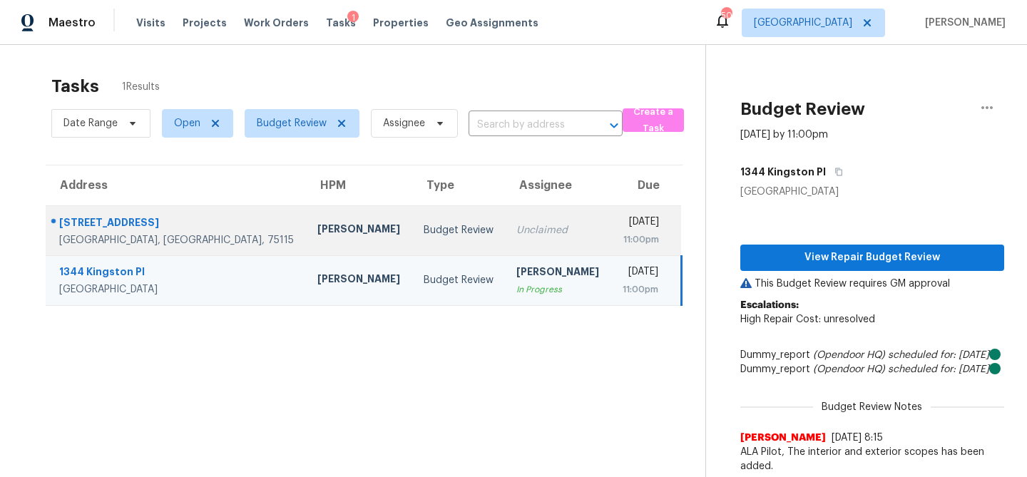
click at [322, 237] on div "Francisco Balcazar Serrato" at bounding box center [358, 231] width 83 height 18
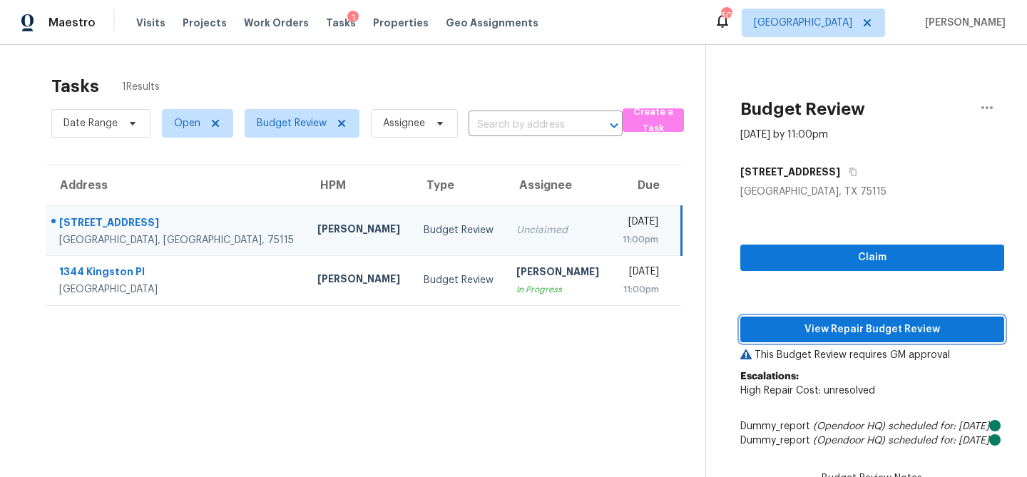
click at [792, 334] on span "View Repair Budget Review" at bounding box center [871, 330] width 241 height 18
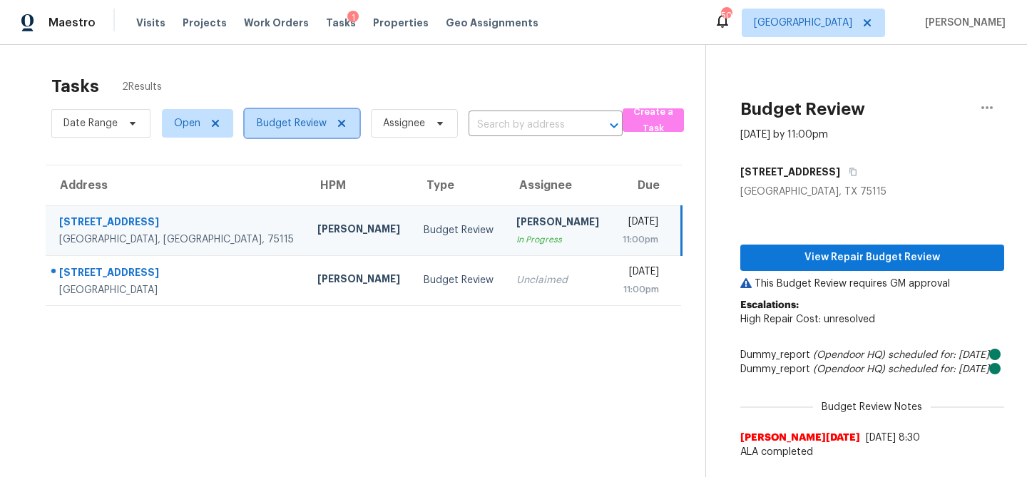
click at [277, 128] on span "Budget Review" at bounding box center [292, 123] width 70 height 14
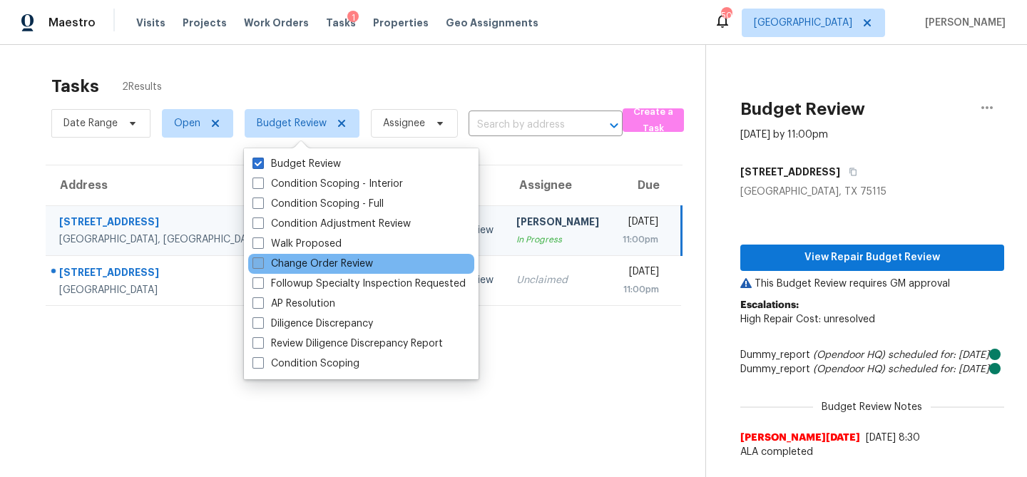
click at [261, 265] on span at bounding box center [257, 262] width 11 height 11
click at [261, 265] on input "Change Order Review" at bounding box center [256, 261] width 9 height 9
checkbox input "true"
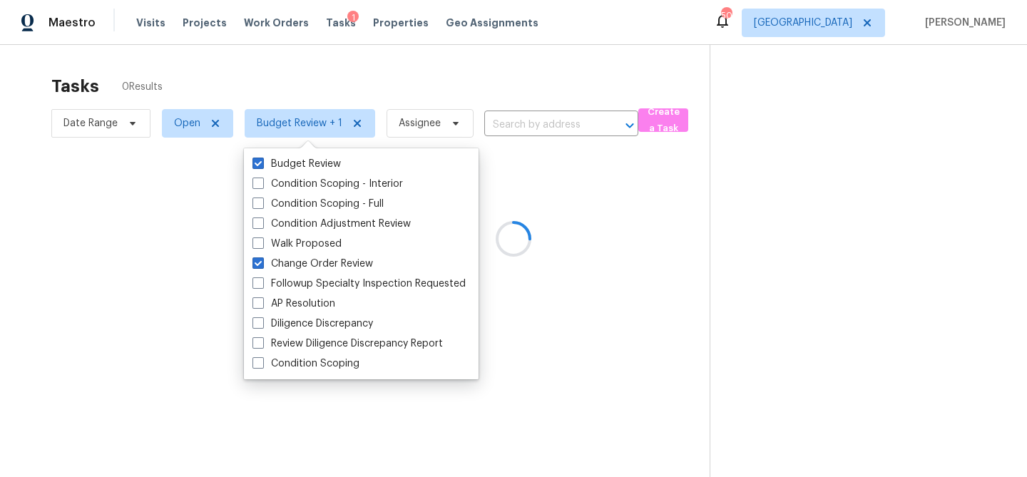
click at [299, 91] on div at bounding box center [513, 238] width 1027 height 477
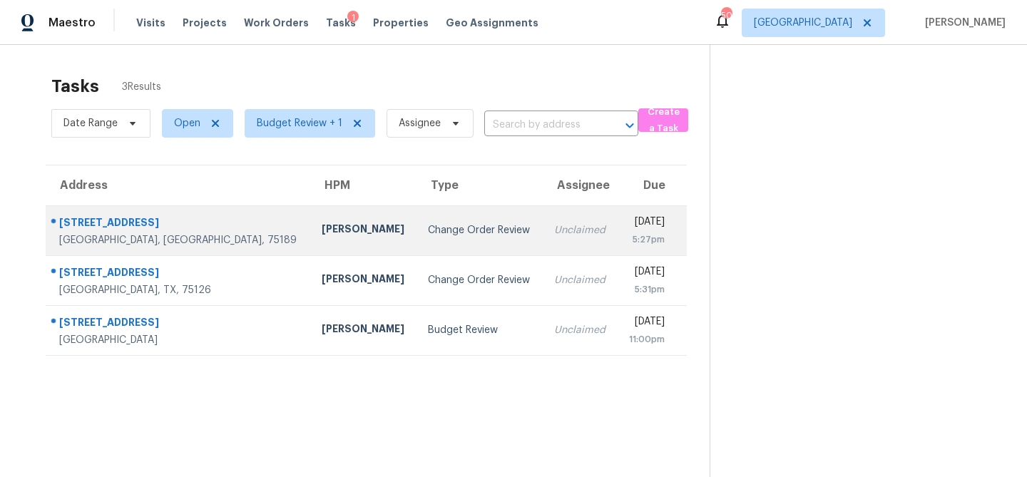
click at [310, 241] on td "Brad Limes" at bounding box center [363, 230] width 106 height 50
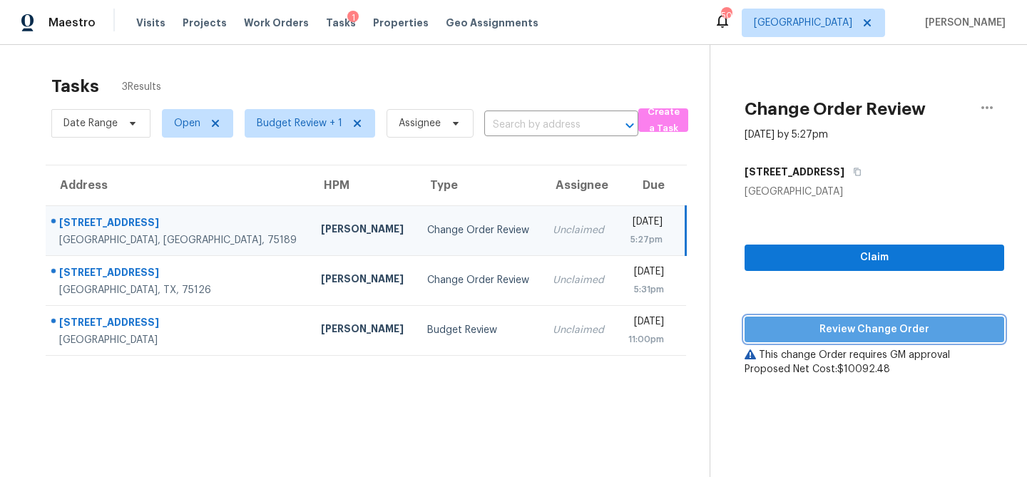
click at [789, 332] on span "Review Change Order" at bounding box center [874, 330] width 237 height 18
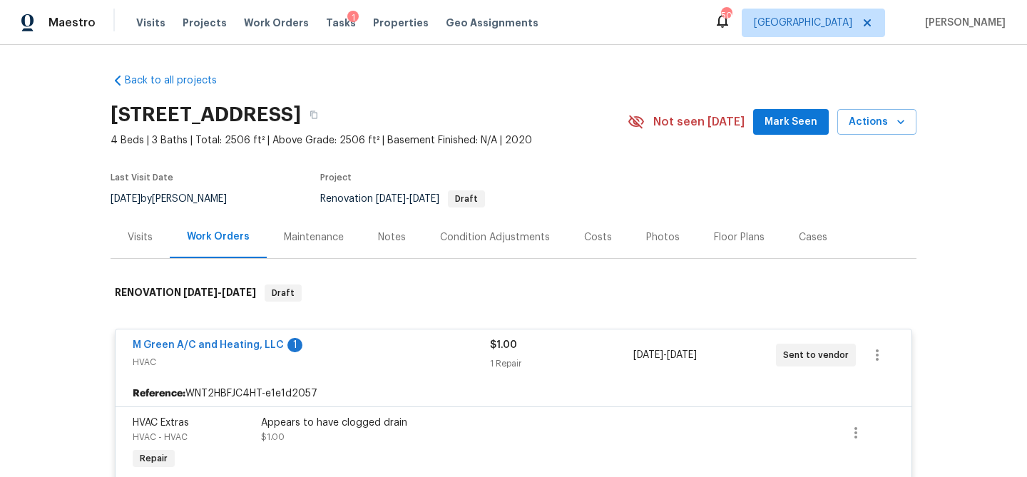
click at [590, 242] on div "Costs" at bounding box center [598, 237] width 28 height 14
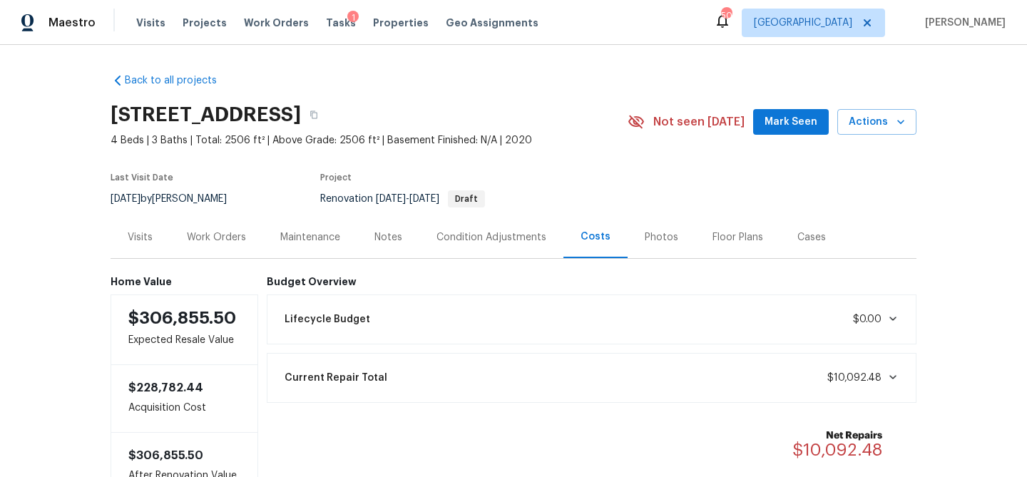
click at [504, 240] on div "Condition Adjustments" at bounding box center [491, 237] width 110 height 14
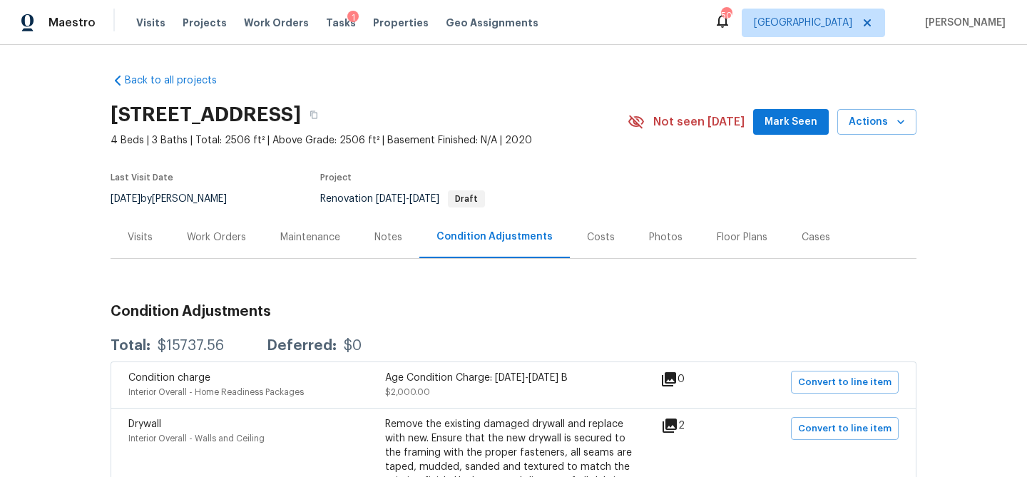
click at [595, 235] on div "Costs" at bounding box center [601, 237] width 28 height 14
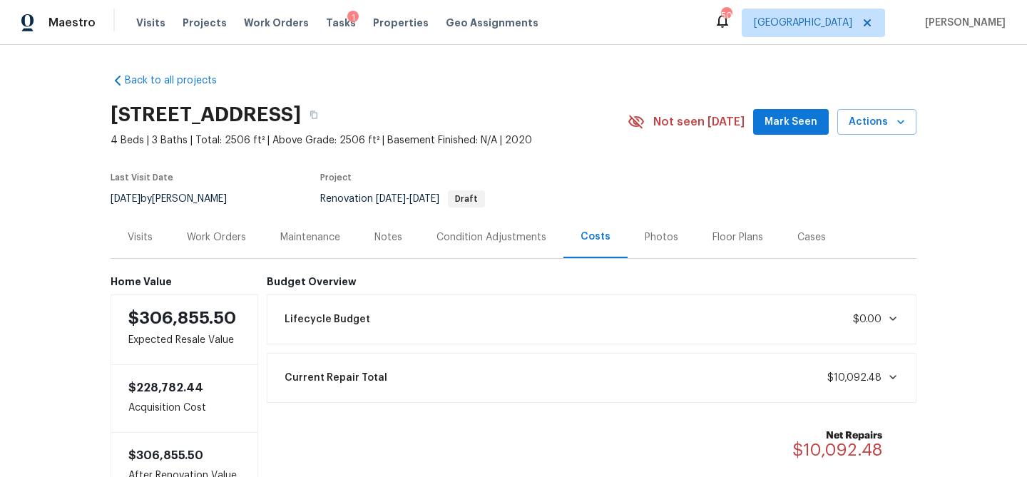
click at [398, 238] on div "Notes" at bounding box center [388, 237] width 28 height 14
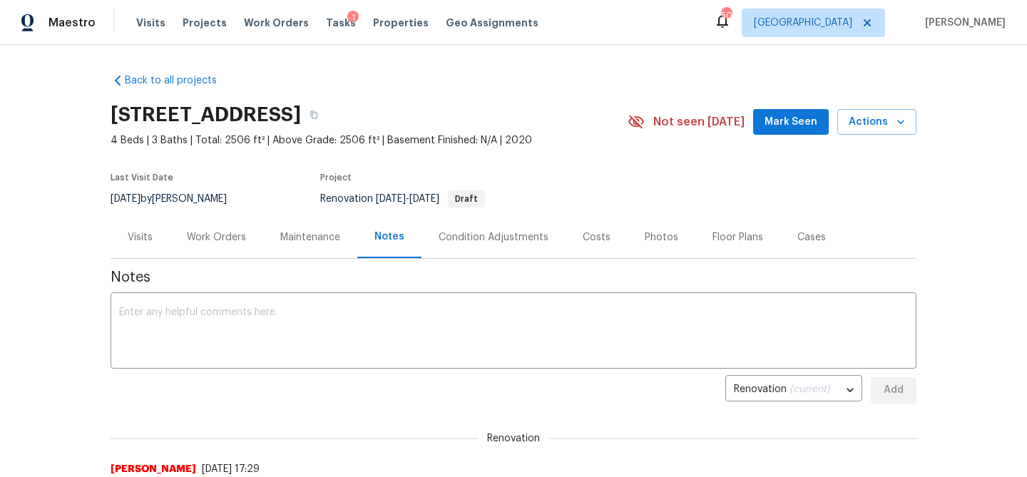
click at [600, 236] on div "Costs" at bounding box center [596, 237] width 28 height 14
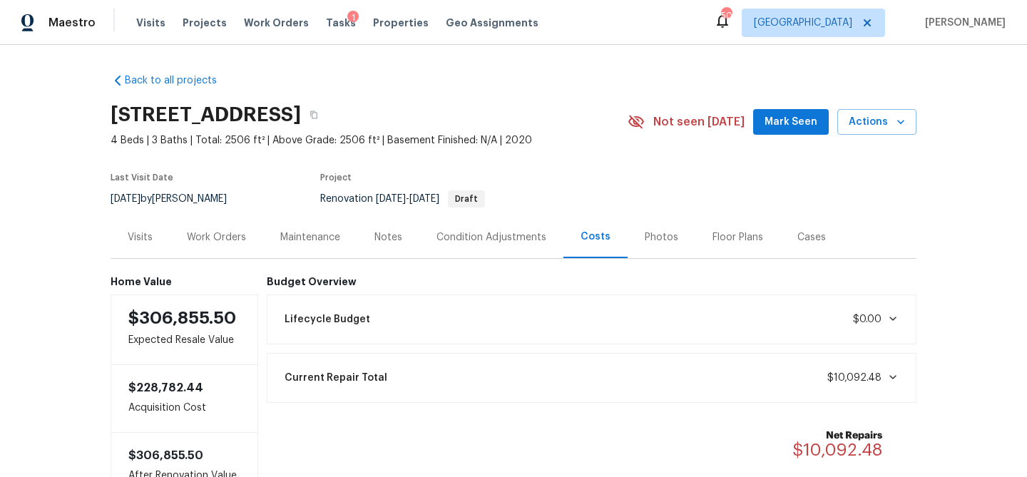
click at [237, 242] on div "Work Orders" at bounding box center [216, 237] width 59 height 14
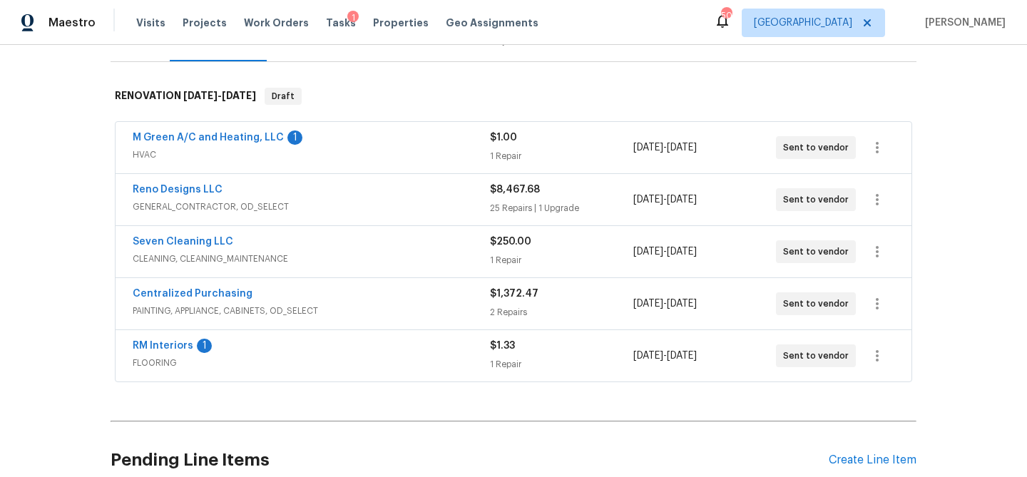
scroll to position [193, 0]
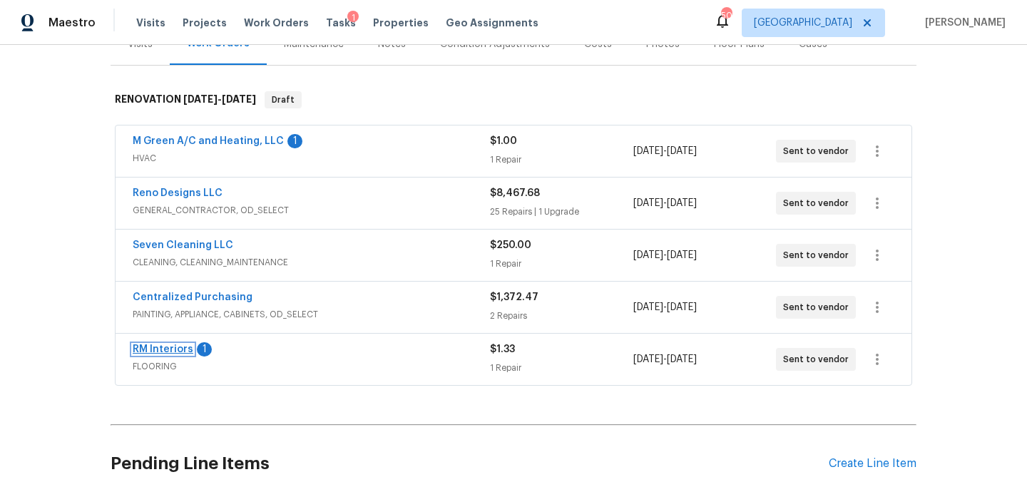
click at [163, 347] on link "RM Interiors" at bounding box center [163, 349] width 61 height 10
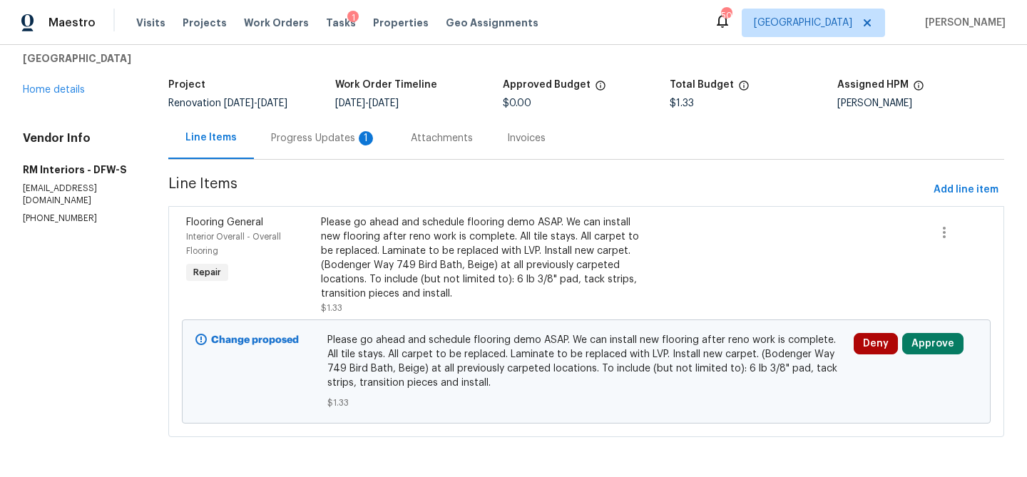
scroll to position [67, 0]
click at [928, 349] on button "Approve" at bounding box center [932, 344] width 61 height 21
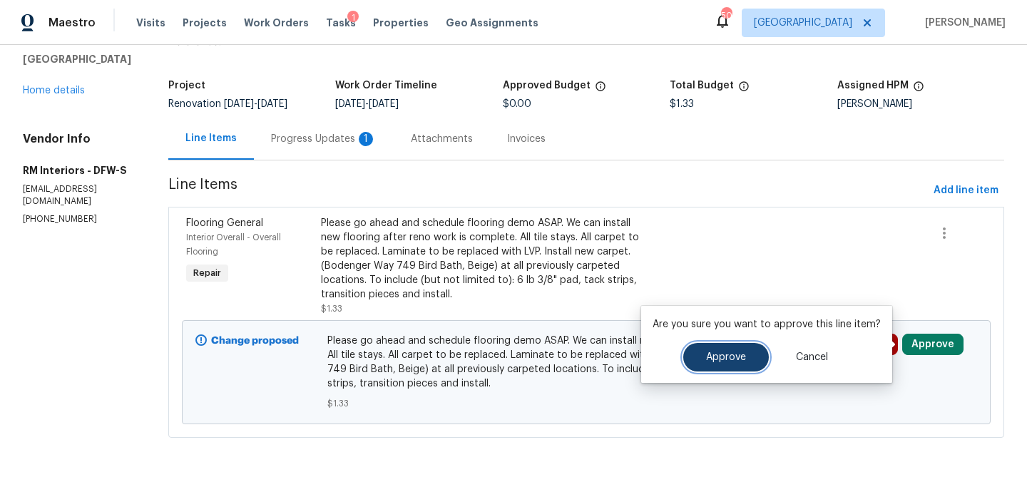
click at [724, 357] on span "Approve" at bounding box center [726, 357] width 40 height 11
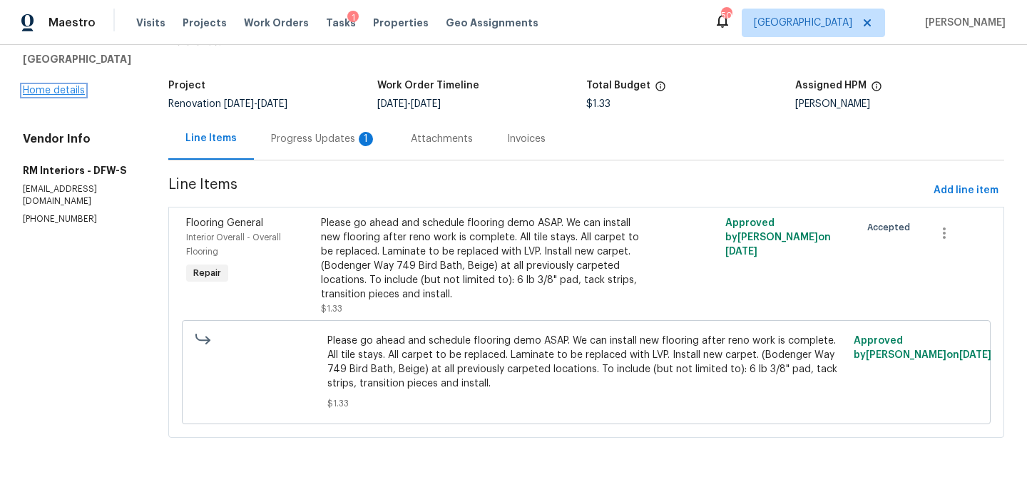
click at [78, 96] on link "Home details" at bounding box center [54, 91] width 62 height 10
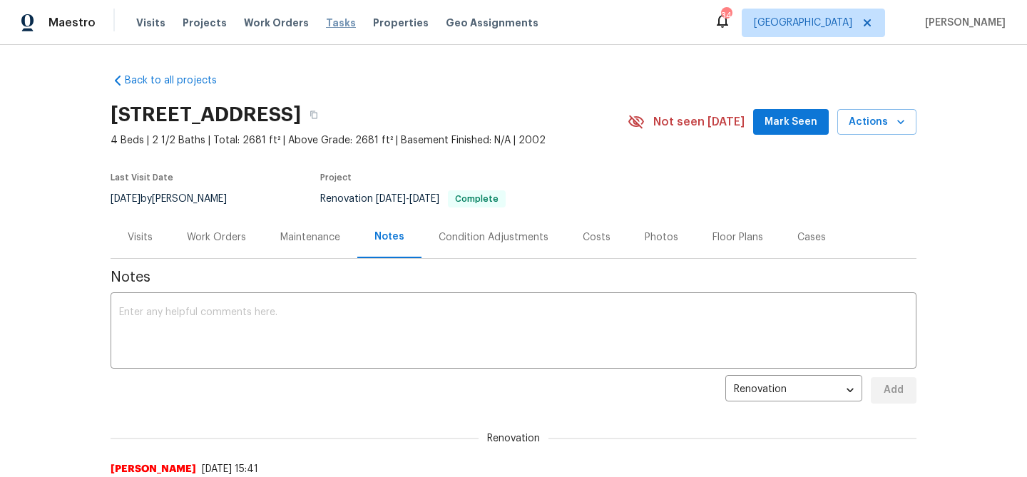
click at [326, 21] on span "Tasks" at bounding box center [341, 23] width 30 height 10
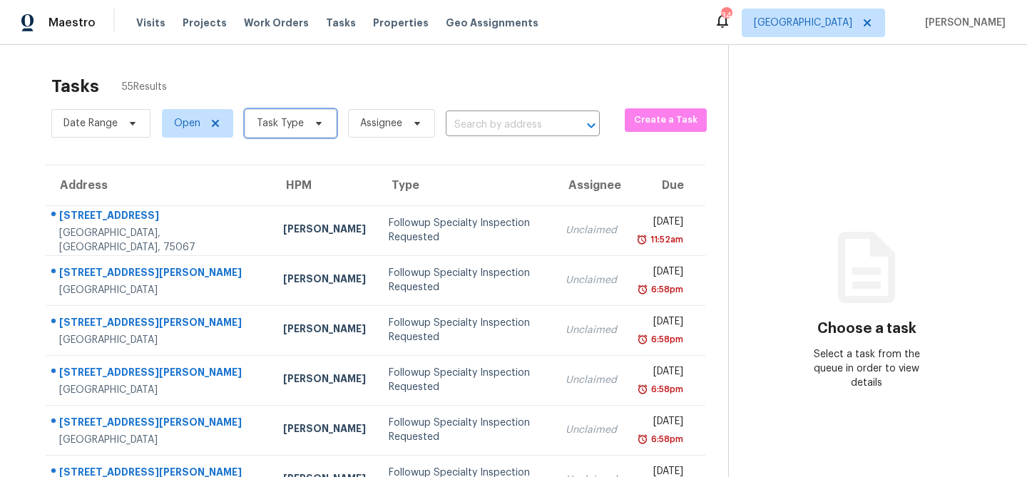
click at [309, 128] on span at bounding box center [317, 123] width 16 height 11
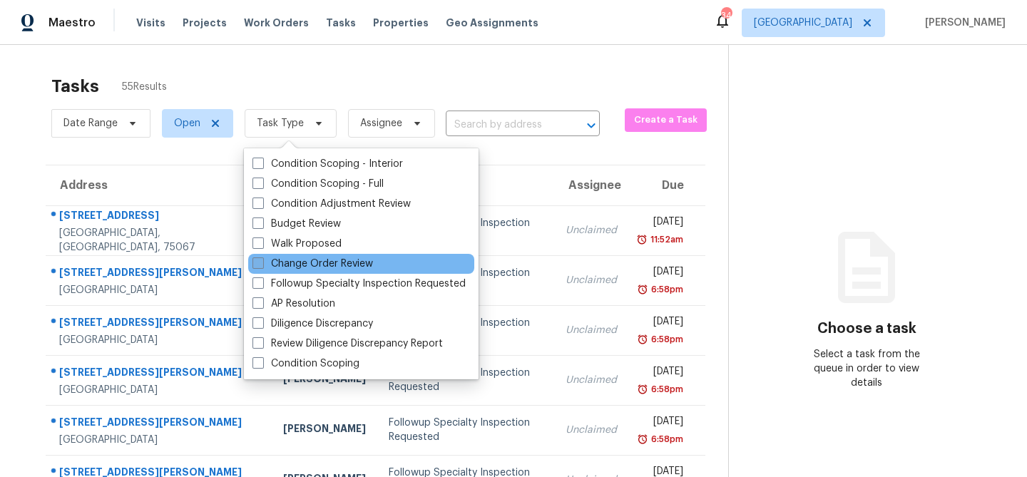
click at [289, 265] on label "Change Order Review" at bounding box center [312, 264] width 120 height 14
click at [262, 265] on input "Change Order Review" at bounding box center [256, 261] width 9 height 9
checkbox input "true"
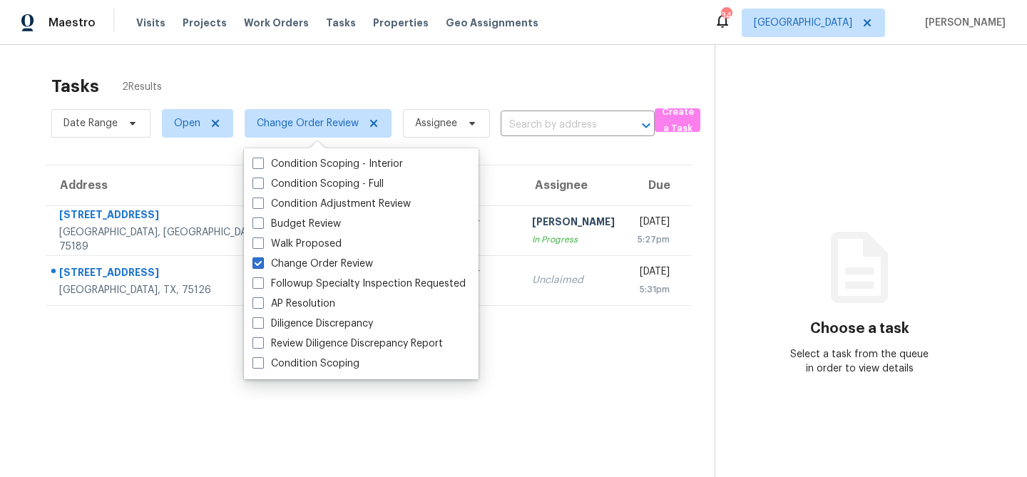
click at [206, 340] on section "Tasks 2 Results Date Range Open Change Order Review Assignee ​ Create a Task Ad…" at bounding box center [369, 295] width 692 height 454
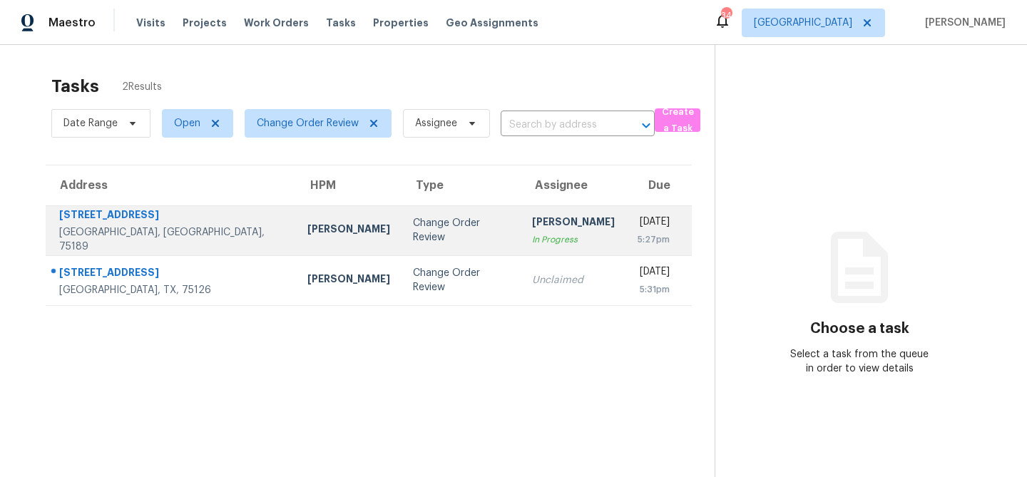
click at [307, 230] on div "[PERSON_NAME]" at bounding box center [348, 231] width 83 height 18
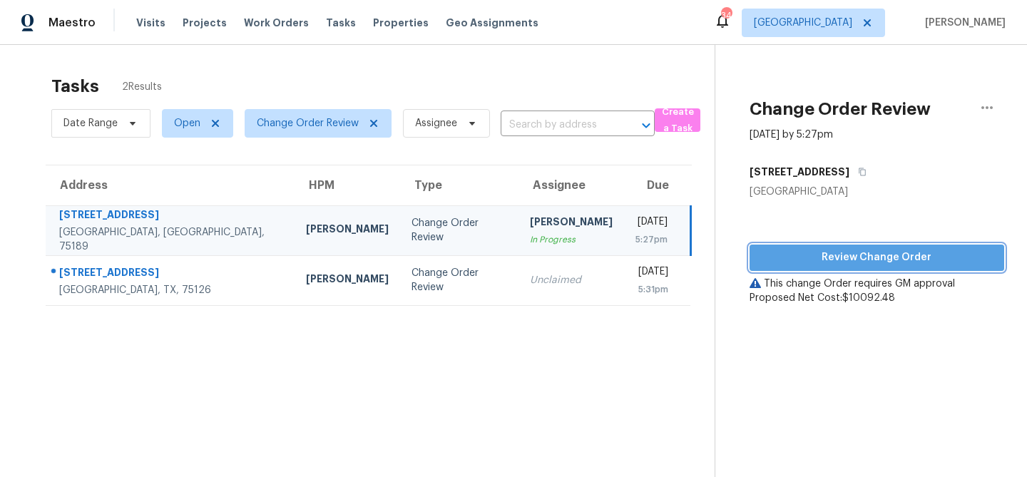
click at [846, 257] on span "Review Change Order" at bounding box center [877, 258] width 232 height 18
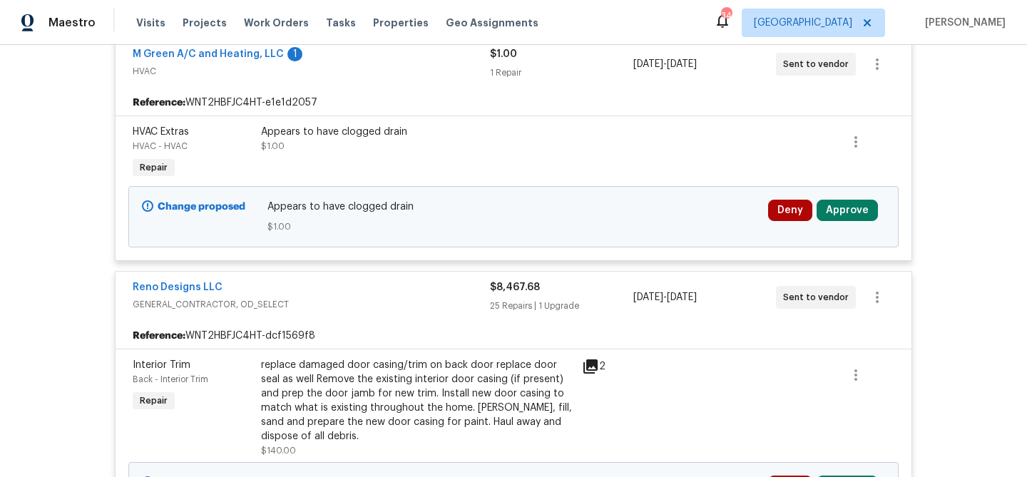
scroll to position [610, 0]
click at [848, 212] on button "Approve" at bounding box center [846, 209] width 61 height 21
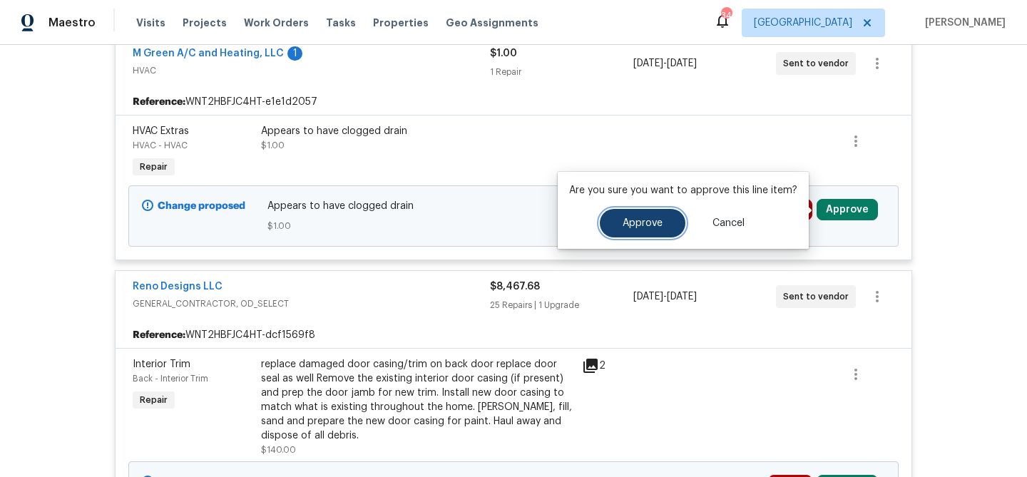
click at [670, 228] on button "Approve" at bounding box center [643, 223] width 86 height 29
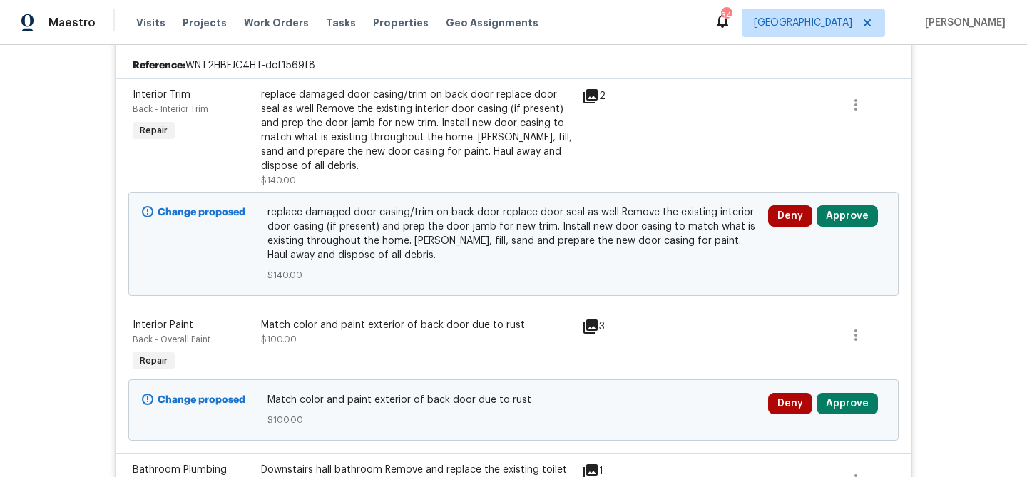
scroll to position [881, 0]
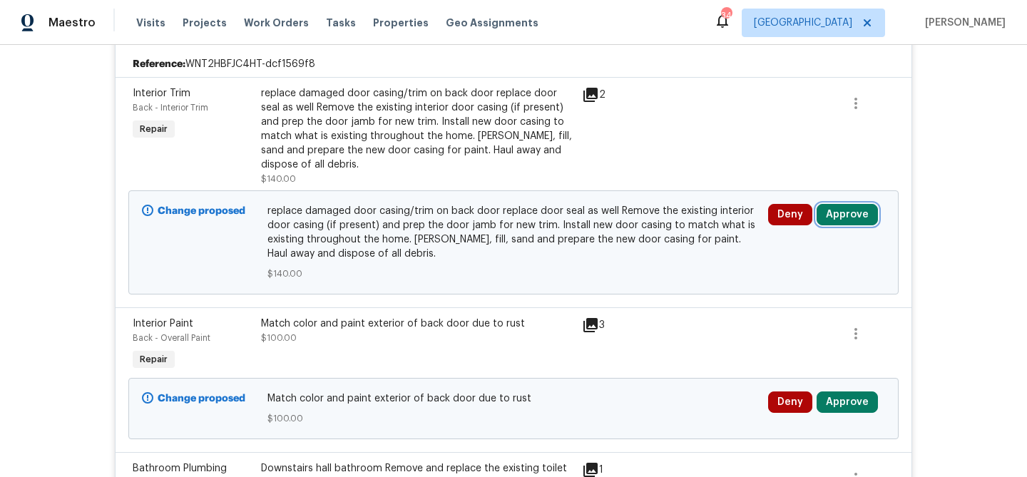
click at [850, 204] on button "Approve" at bounding box center [846, 214] width 61 height 21
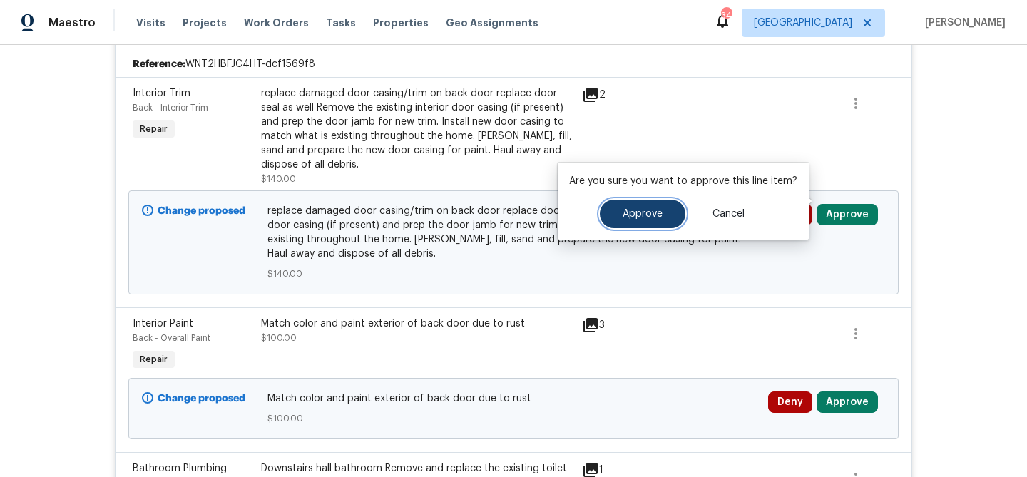
click at [664, 217] on button "Approve" at bounding box center [643, 214] width 86 height 29
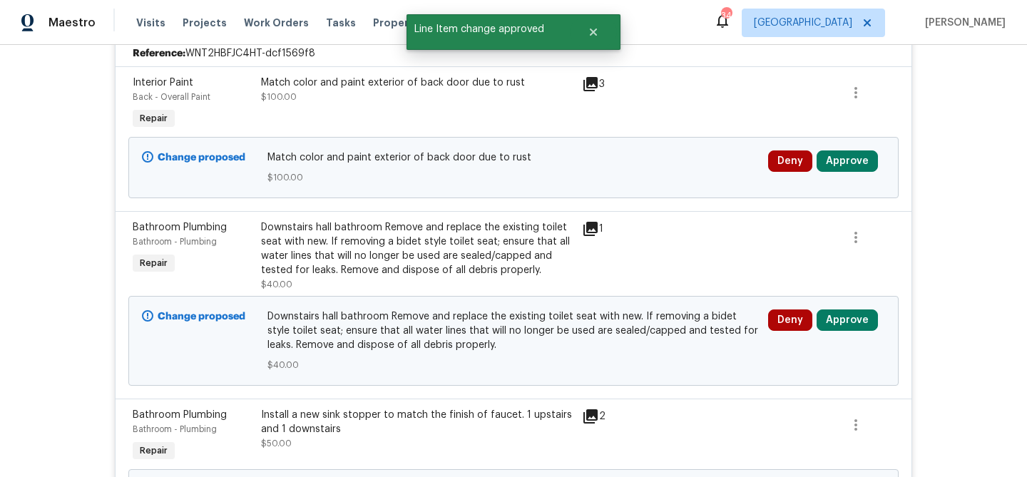
scroll to position [890, 0]
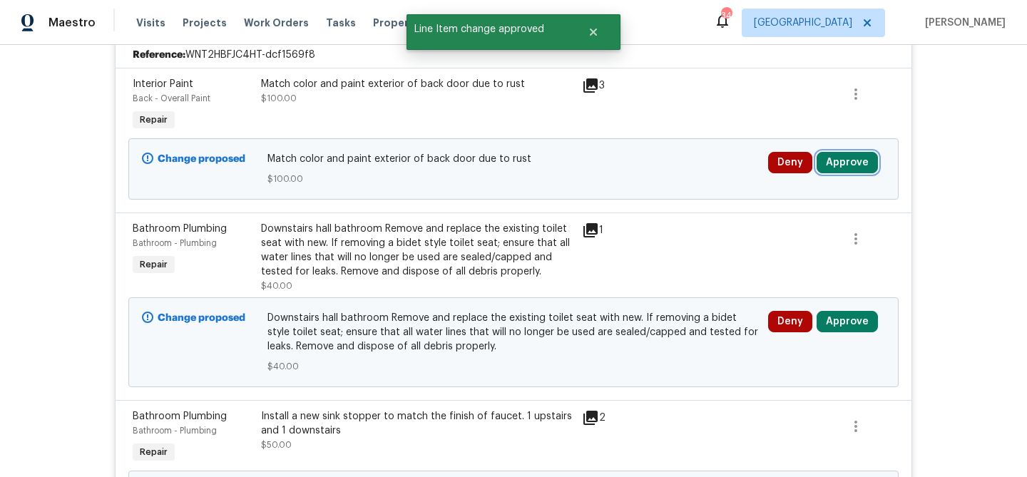
click at [856, 161] on button "Approve" at bounding box center [846, 162] width 61 height 21
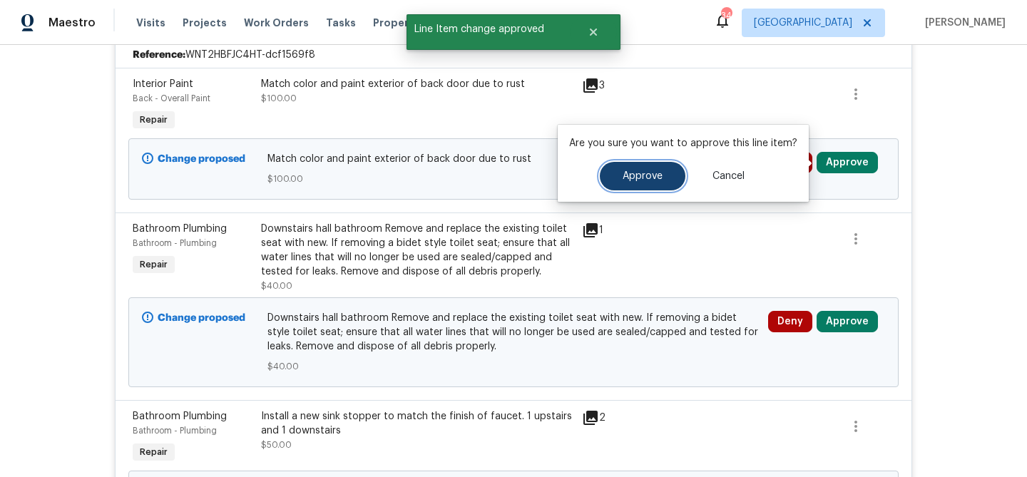
click at [666, 181] on button "Approve" at bounding box center [643, 176] width 86 height 29
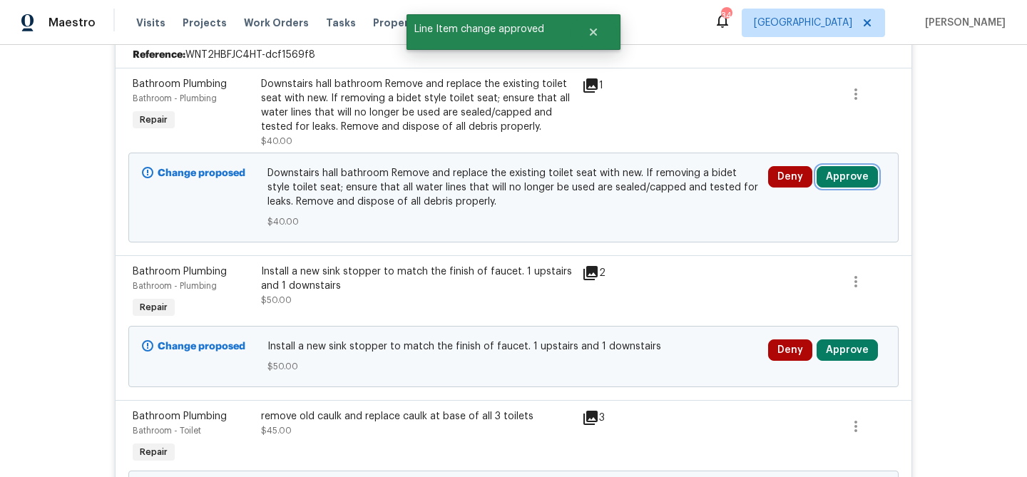
click at [844, 182] on button "Approve" at bounding box center [846, 176] width 61 height 21
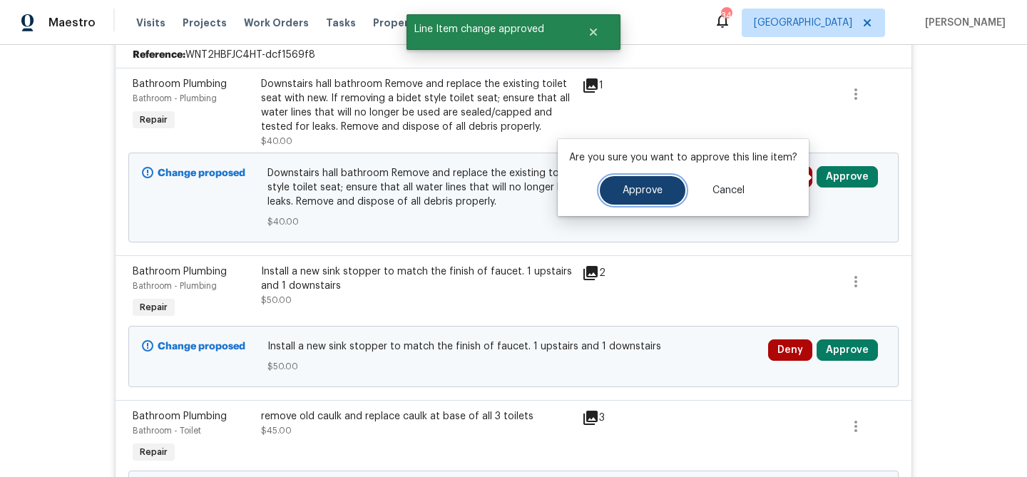
click at [642, 197] on button "Approve" at bounding box center [643, 190] width 86 height 29
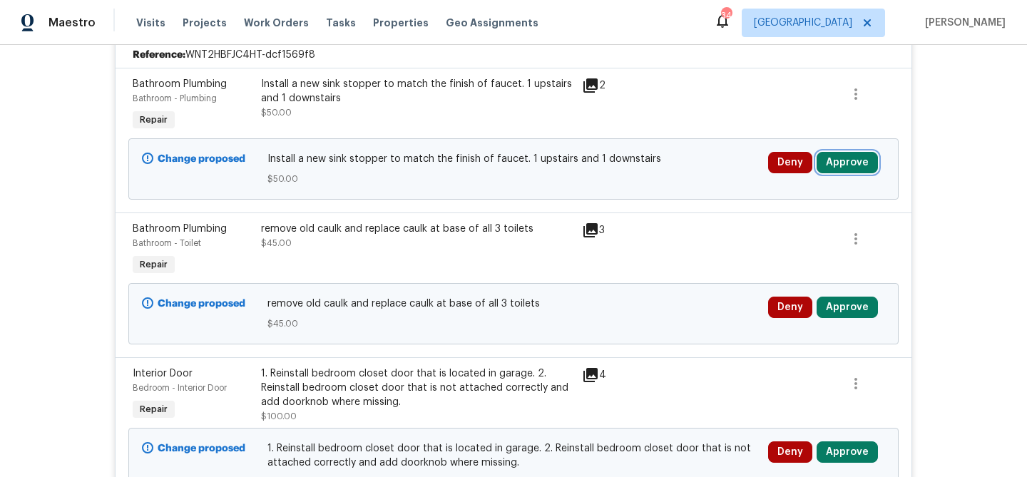
click at [854, 156] on button "Approve" at bounding box center [846, 162] width 61 height 21
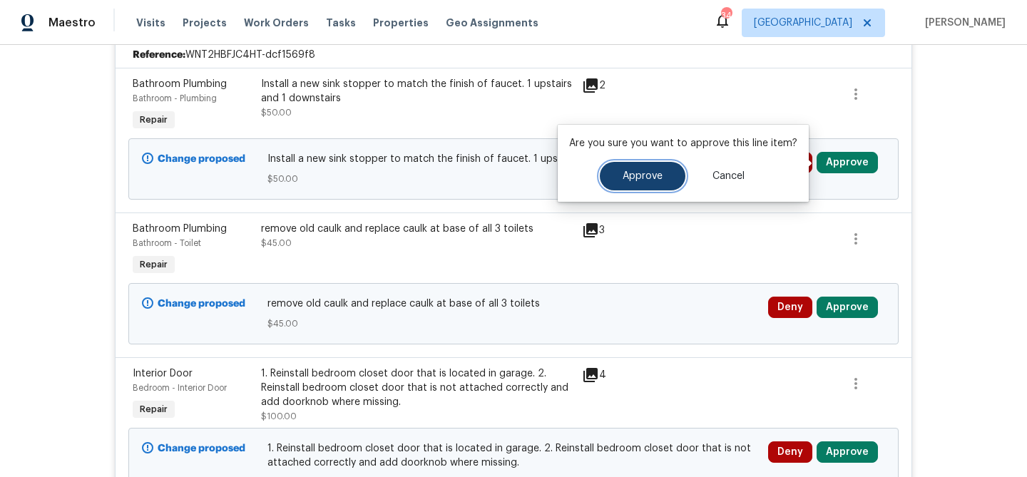
click at [644, 183] on button "Approve" at bounding box center [643, 176] width 86 height 29
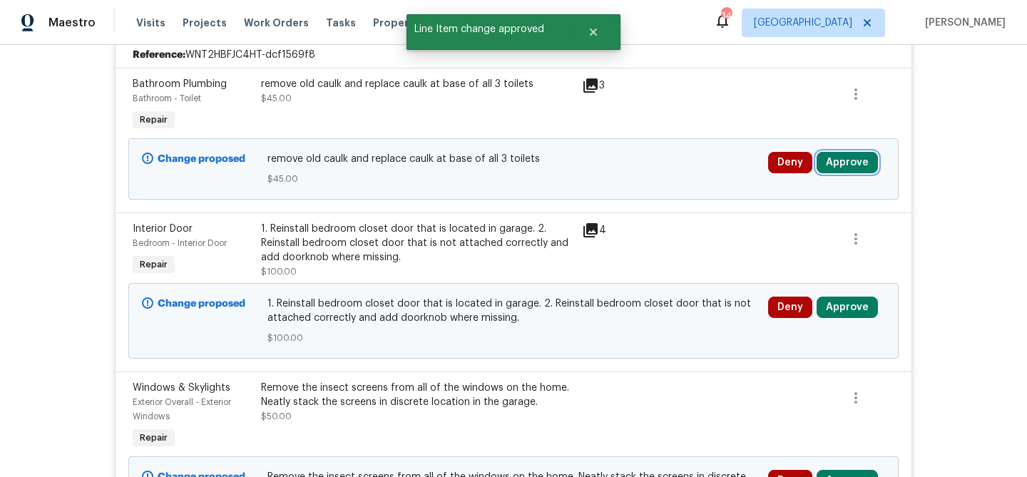
click at [841, 164] on button "Approve" at bounding box center [846, 162] width 61 height 21
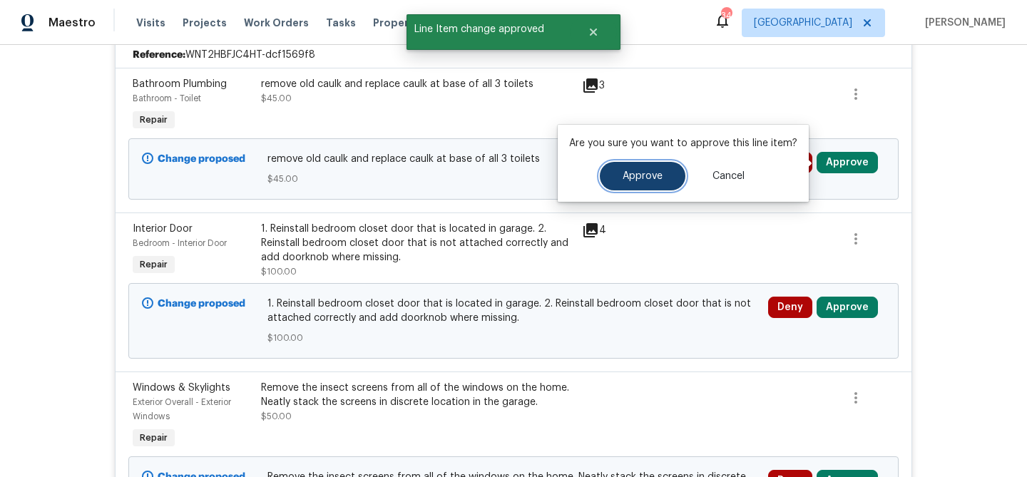
click at [657, 178] on span "Approve" at bounding box center [642, 176] width 40 height 11
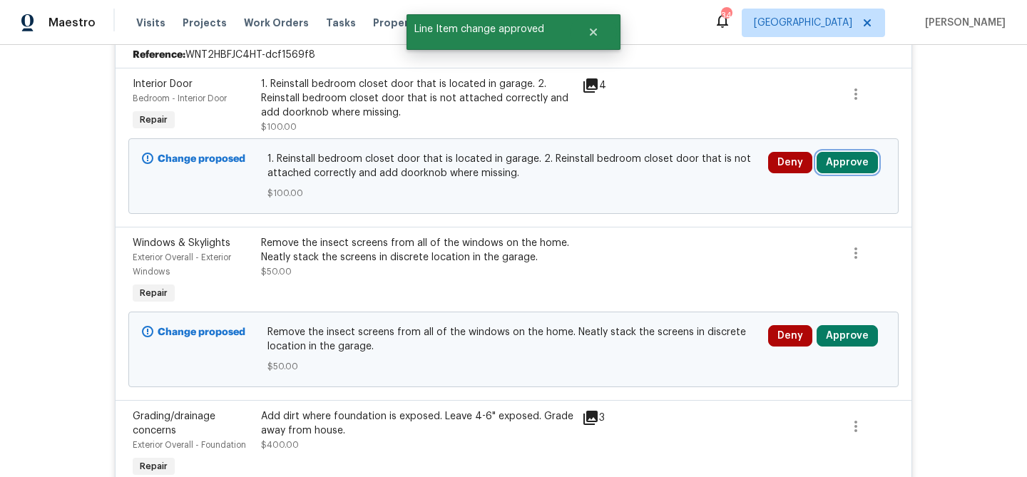
click at [842, 165] on button "Approve" at bounding box center [846, 162] width 61 height 21
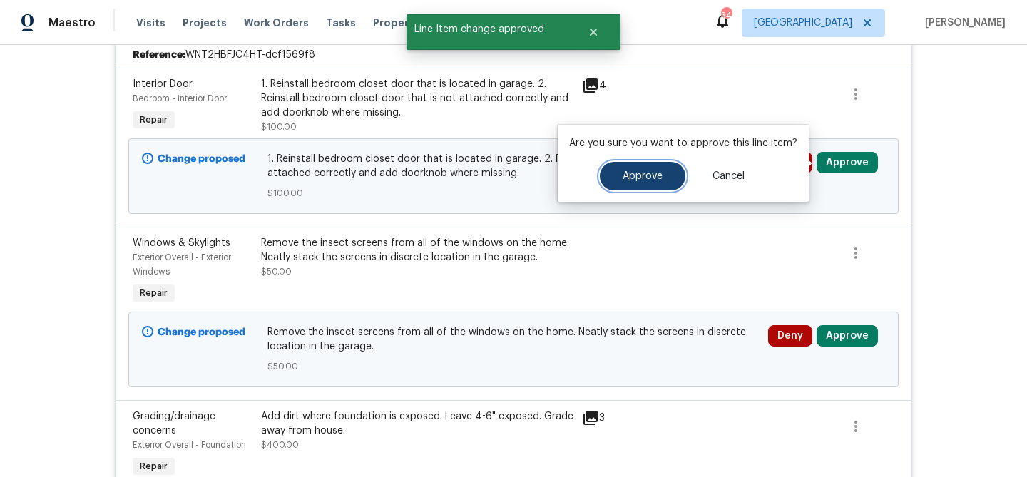
click at [657, 175] on span "Approve" at bounding box center [642, 176] width 40 height 11
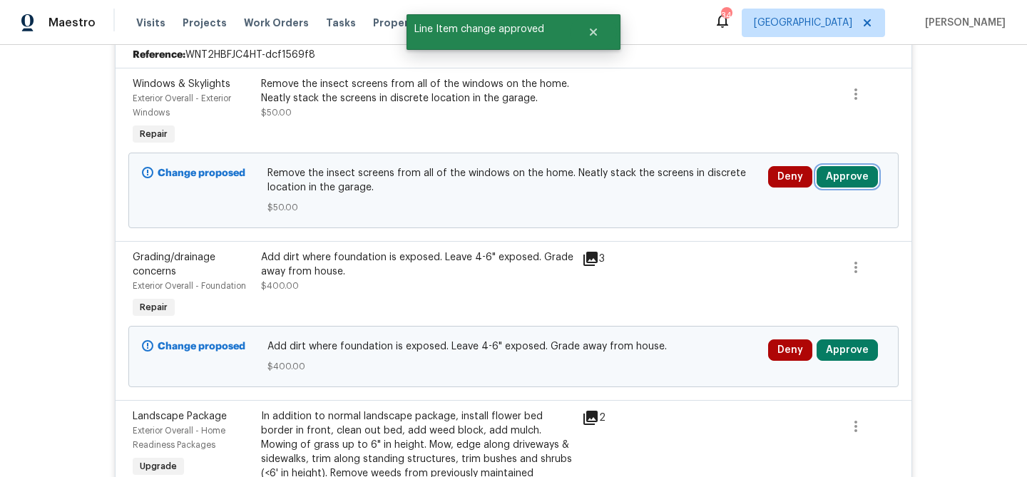
click at [842, 183] on button "Approve" at bounding box center [846, 176] width 61 height 21
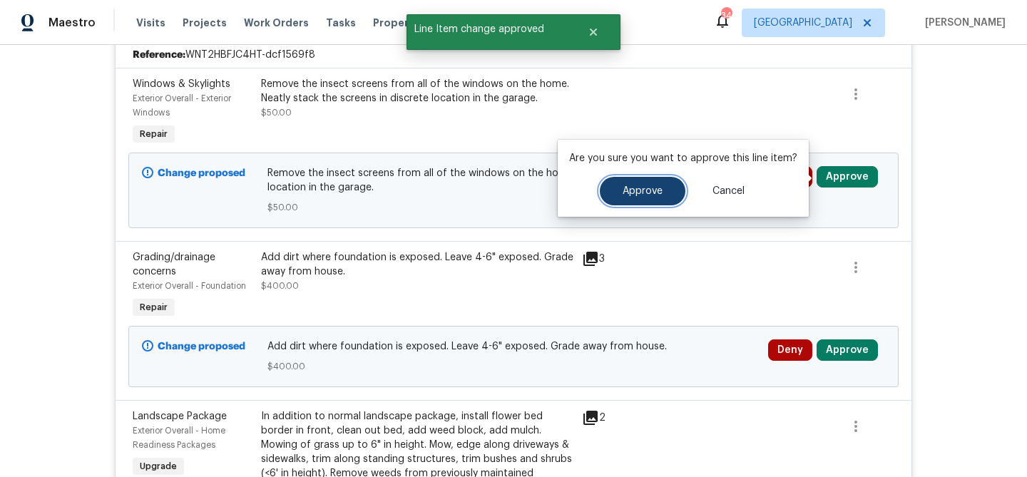
click at [641, 186] on span "Approve" at bounding box center [642, 191] width 40 height 11
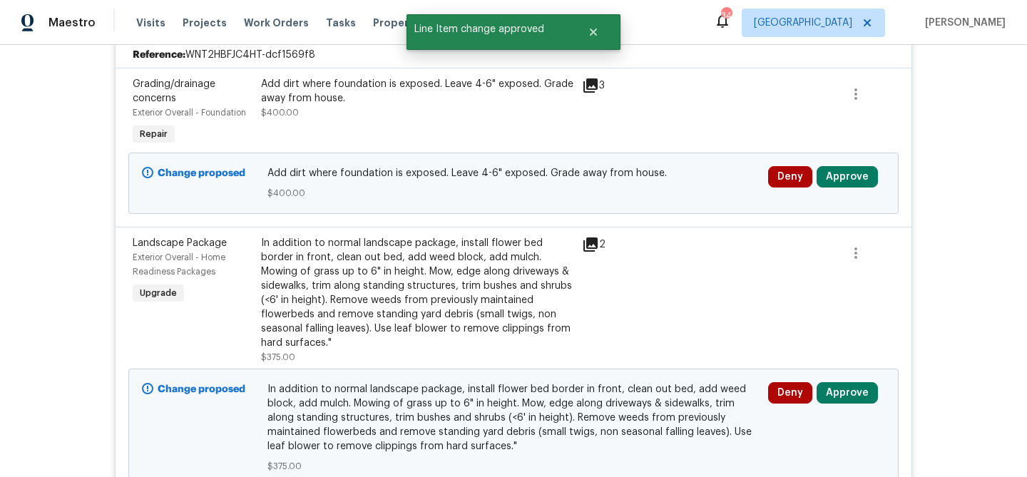
click at [592, 86] on icon at bounding box center [590, 85] width 17 height 17
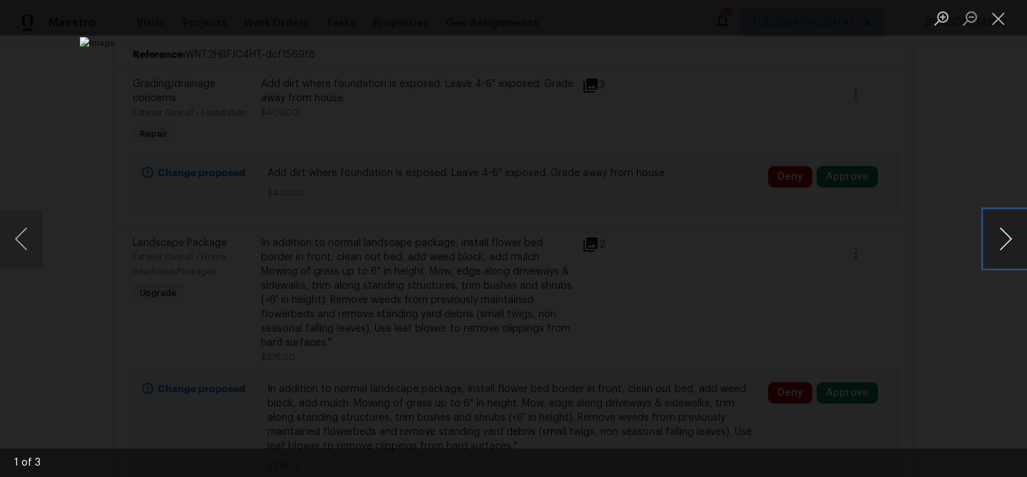
click at [1011, 237] on button "Next image" at bounding box center [1005, 238] width 43 height 57
click at [1009, 237] on button "Next image" at bounding box center [1005, 238] width 43 height 57
click at [1000, 28] on button "Close lightbox" at bounding box center [998, 18] width 29 height 25
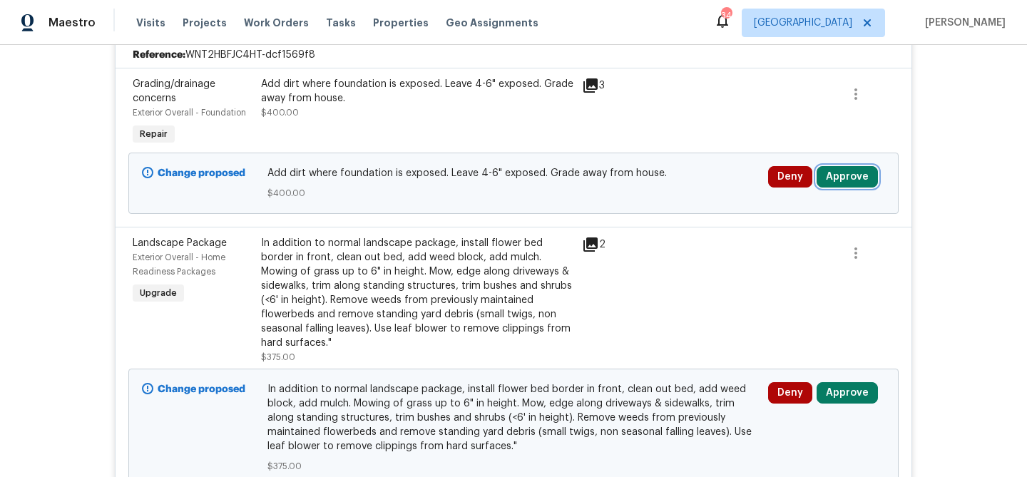
click at [852, 178] on button "Approve" at bounding box center [846, 176] width 61 height 21
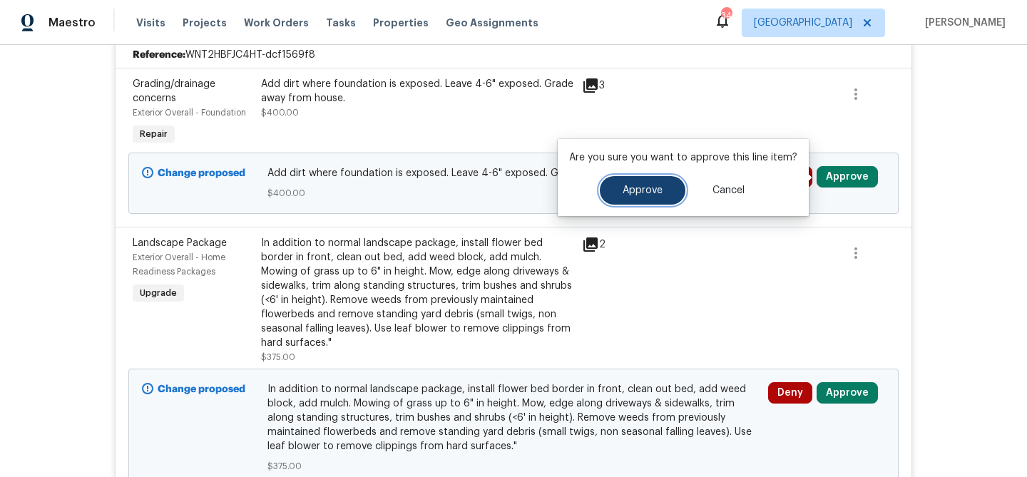
click at [661, 197] on button "Approve" at bounding box center [643, 190] width 86 height 29
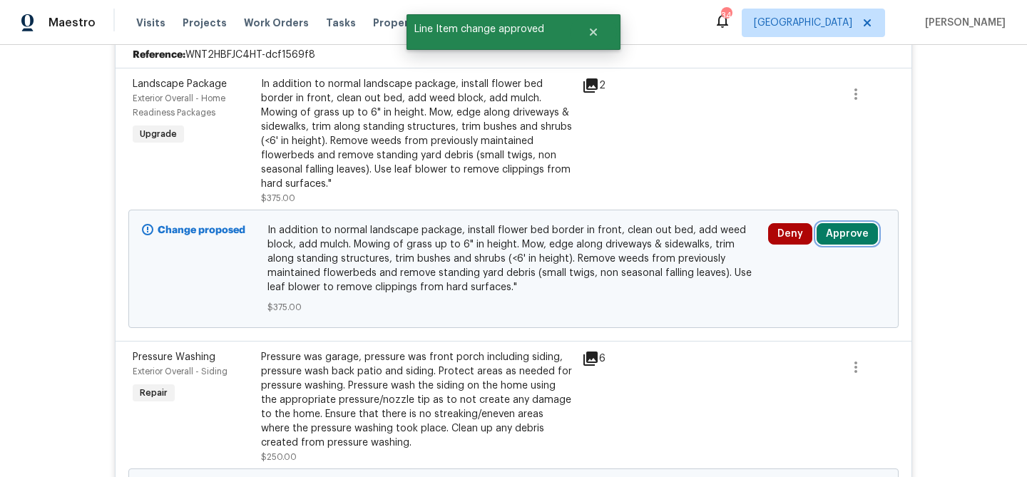
click at [831, 225] on button "Approve" at bounding box center [846, 233] width 61 height 21
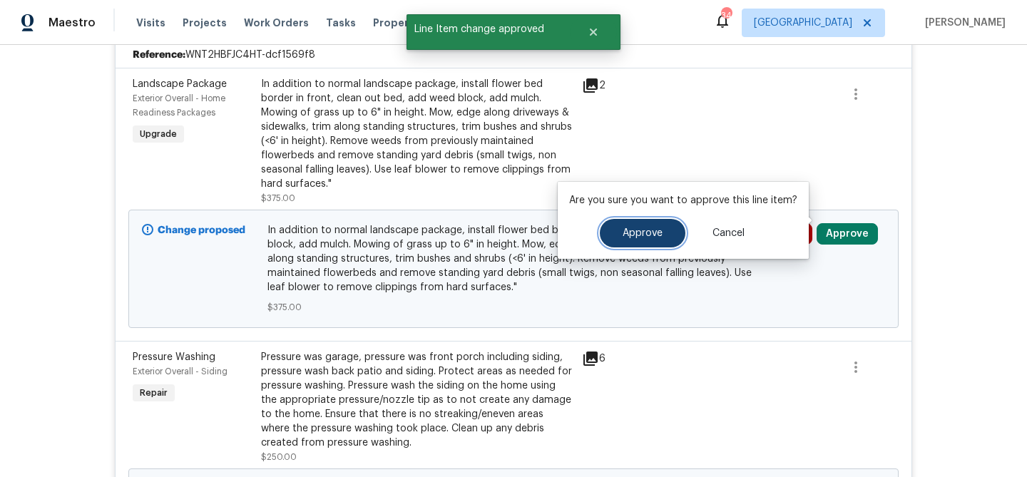
click at [657, 228] on span "Approve" at bounding box center [642, 233] width 40 height 11
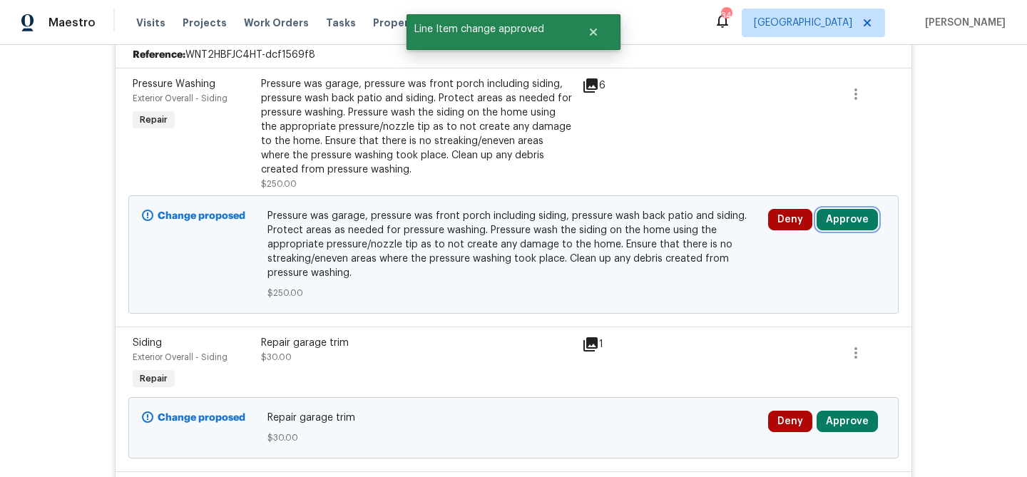
click at [838, 227] on button "Approve" at bounding box center [846, 219] width 61 height 21
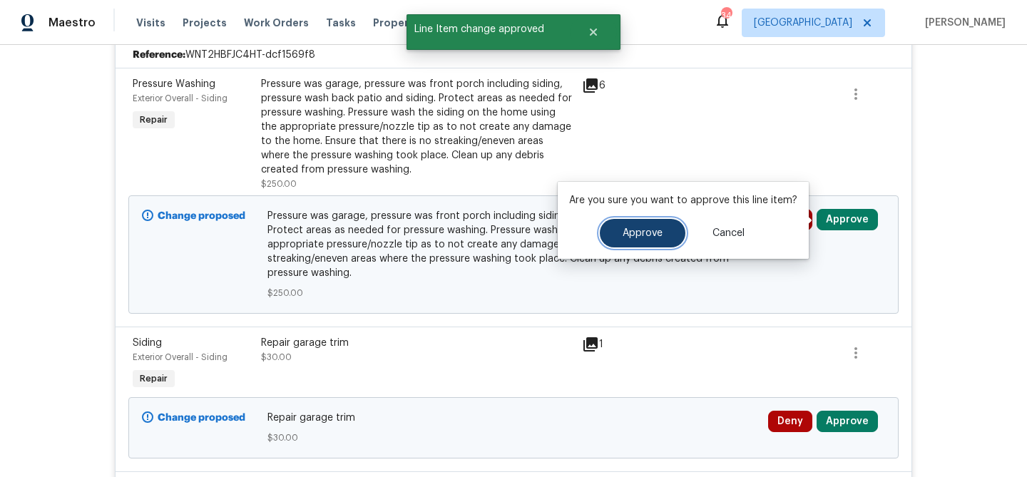
click at [650, 228] on span "Approve" at bounding box center [642, 233] width 40 height 11
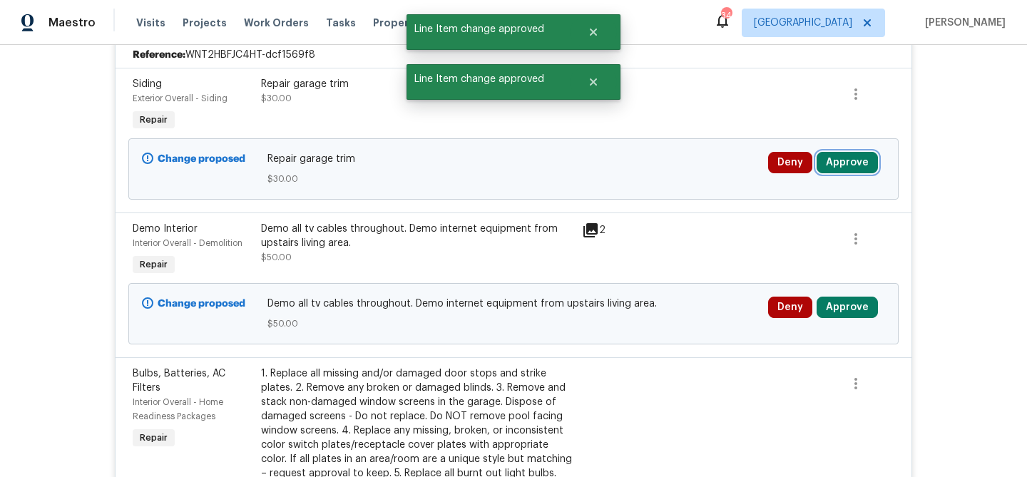
click at [851, 159] on button "Approve" at bounding box center [846, 162] width 61 height 21
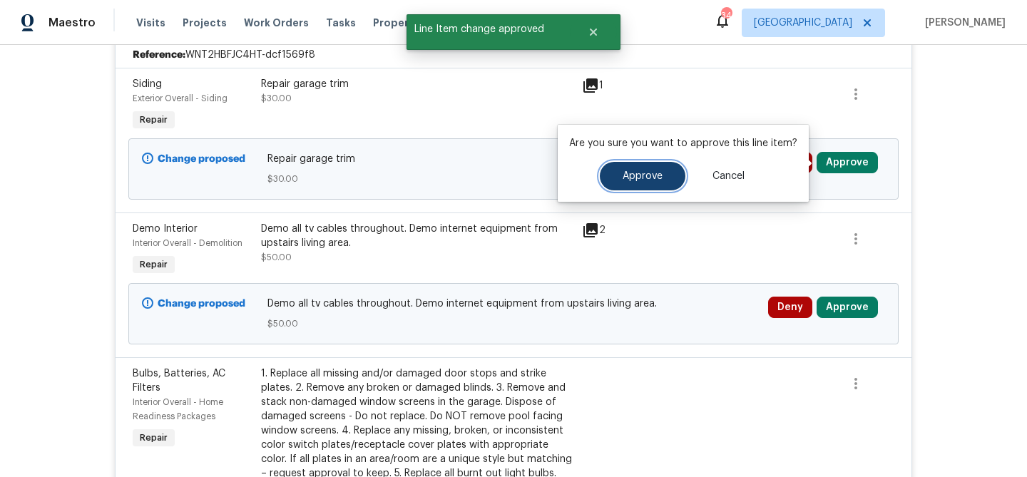
click at [671, 180] on button "Approve" at bounding box center [643, 176] width 86 height 29
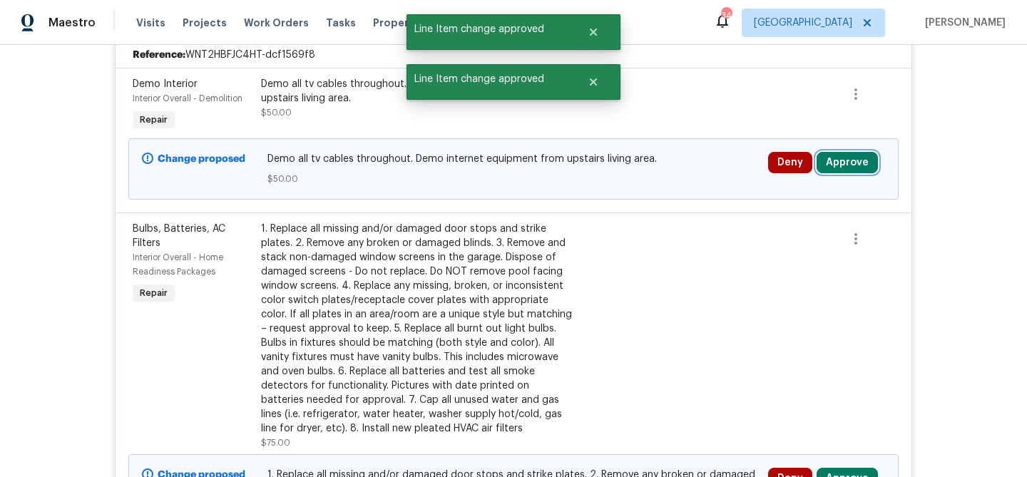
click at [845, 156] on button "Approve" at bounding box center [846, 162] width 61 height 21
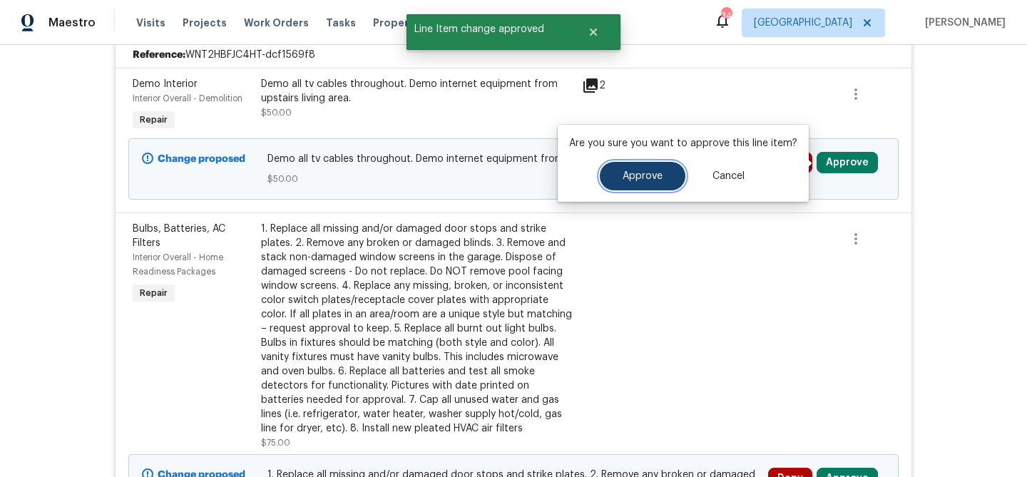
click at [644, 173] on span "Approve" at bounding box center [642, 176] width 40 height 11
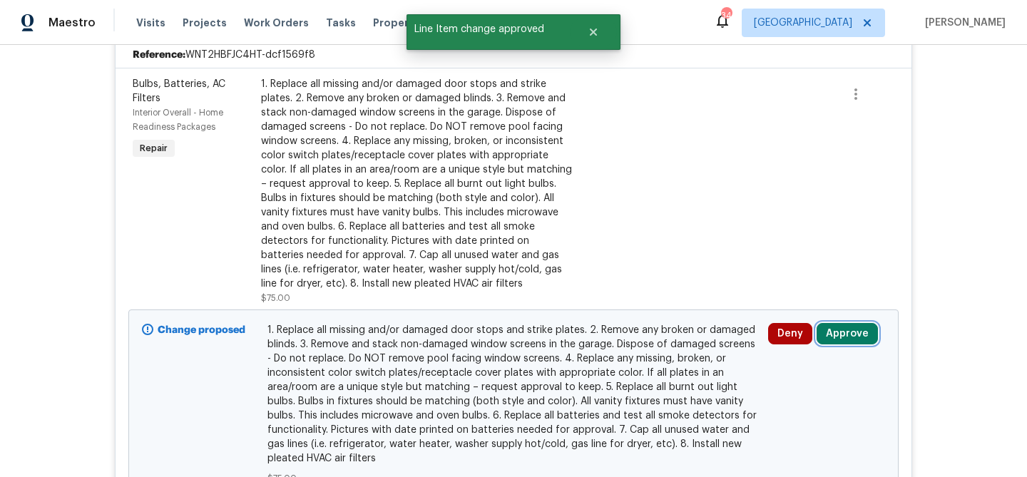
click at [866, 343] on button "Approve" at bounding box center [846, 333] width 61 height 21
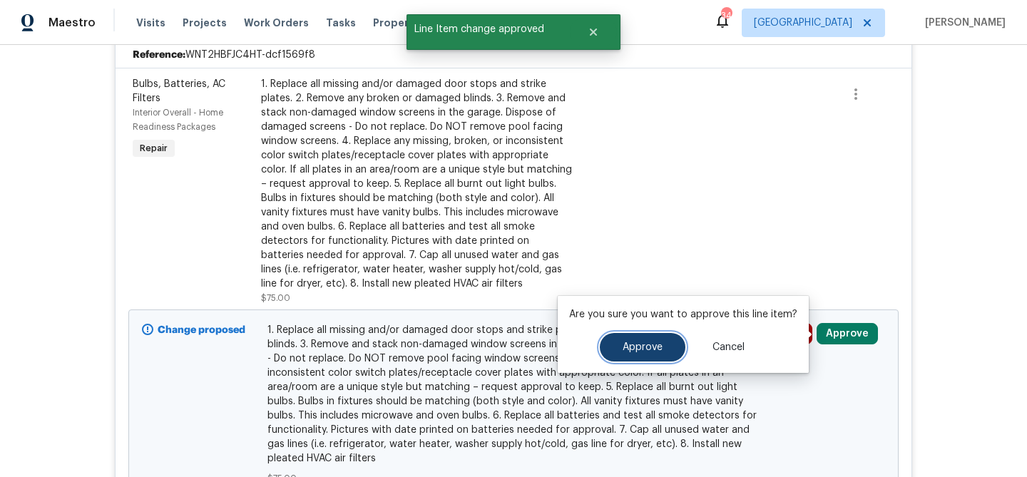
click at [644, 338] on button "Approve" at bounding box center [643, 347] width 86 height 29
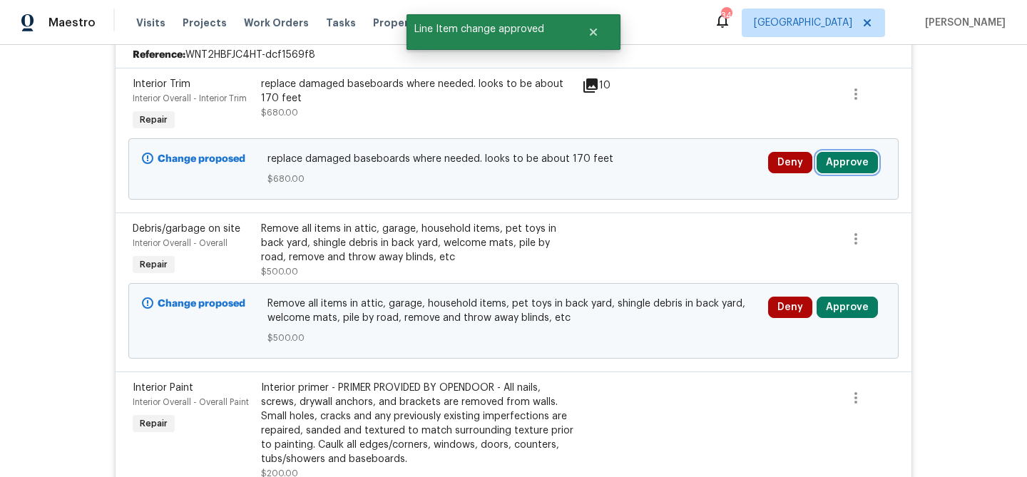
click at [856, 158] on button "Approve" at bounding box center [846, 162] width 61 height 21
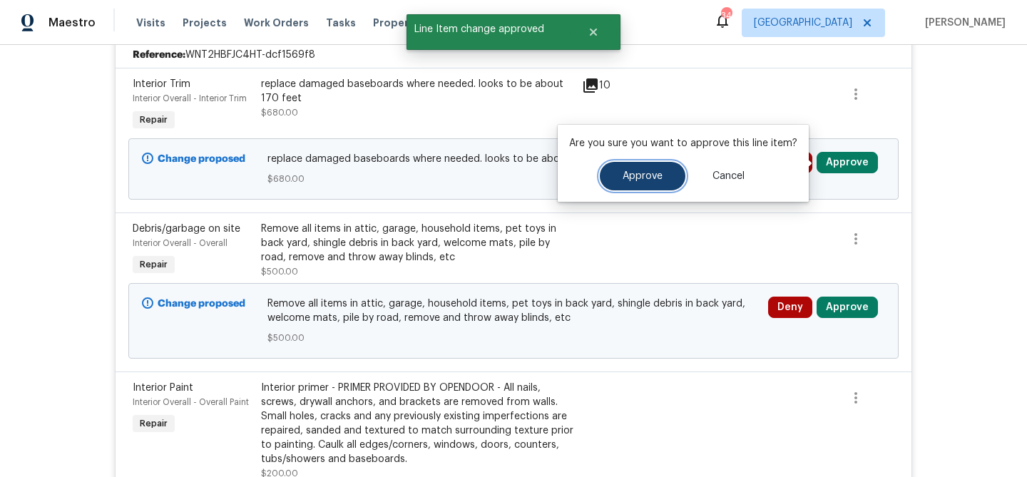
click at [655, 171] on span "Approve" at bounding box center [642, 176] width 40 height 11
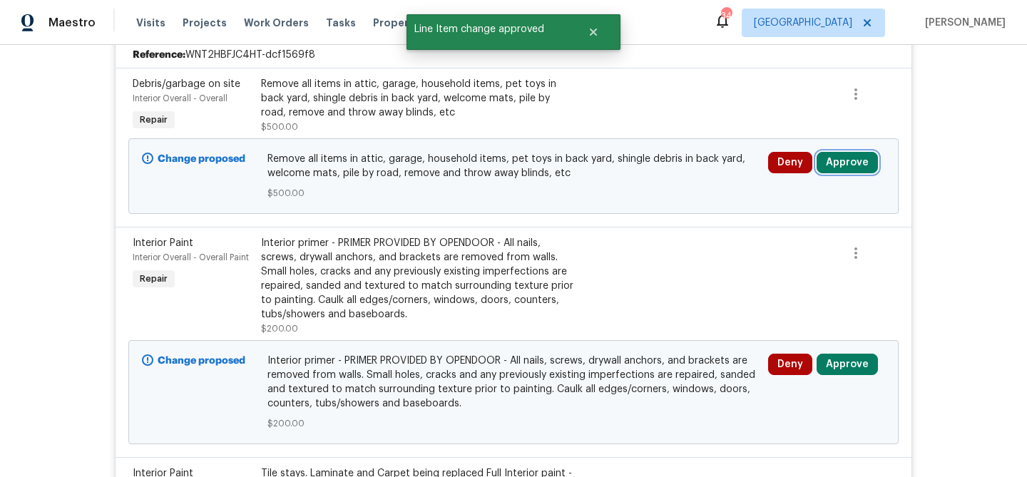
click at [835, 160] on button "Approve" at bounding box center [846, 162] width 61 height 21
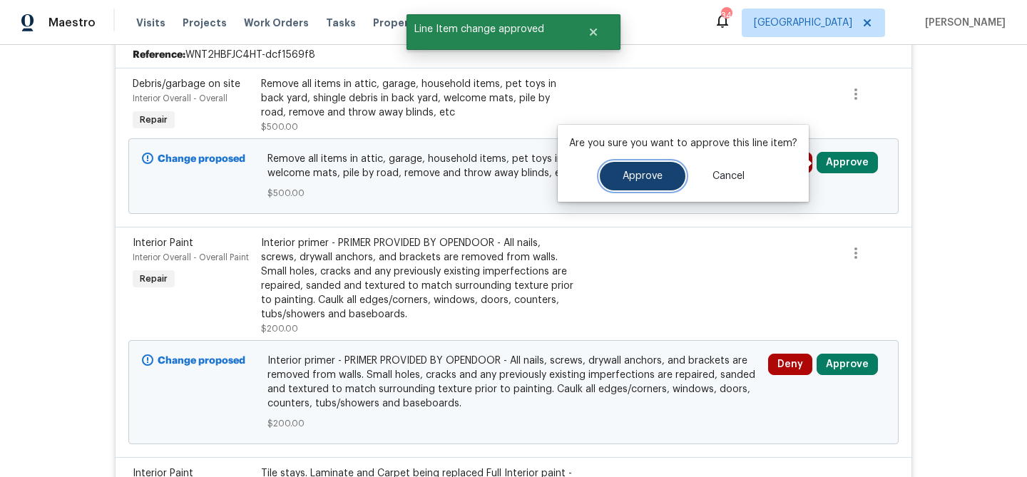
click at [650, 174] on span "Approve" at bounding box center [642, 176] width 40 height 11
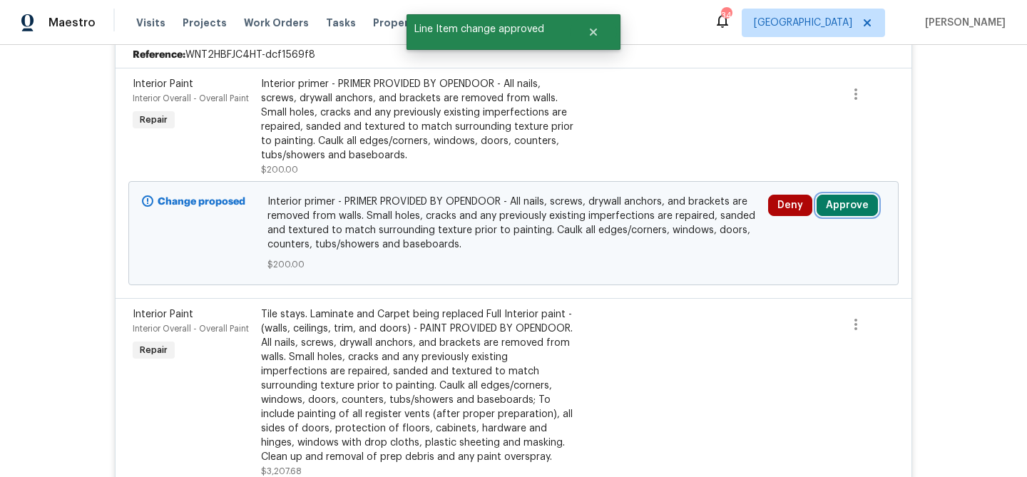
click at [834, 213] on button "Approve" at bounding box center [846, 205] width 61 height 21
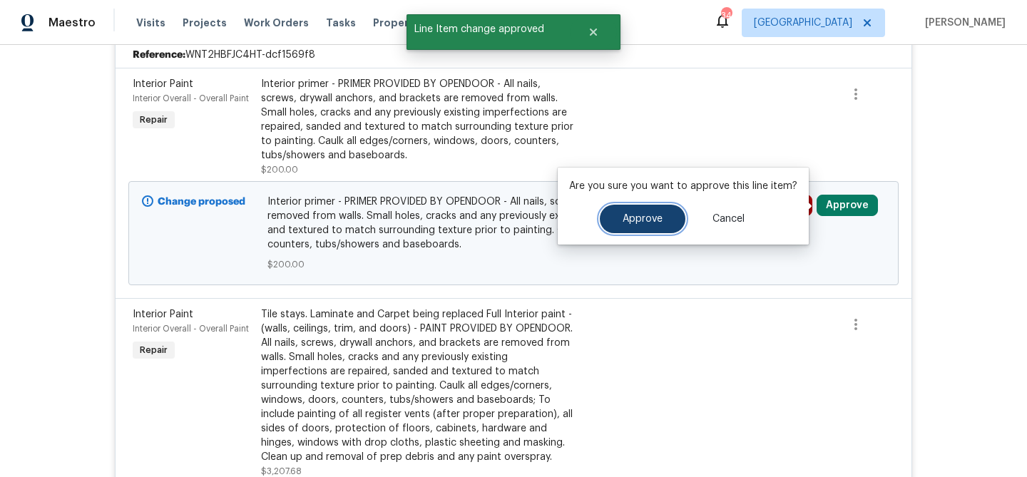
click at [630, 212] on button "Approve" at bounding box center [643, 219] width 86 height 29
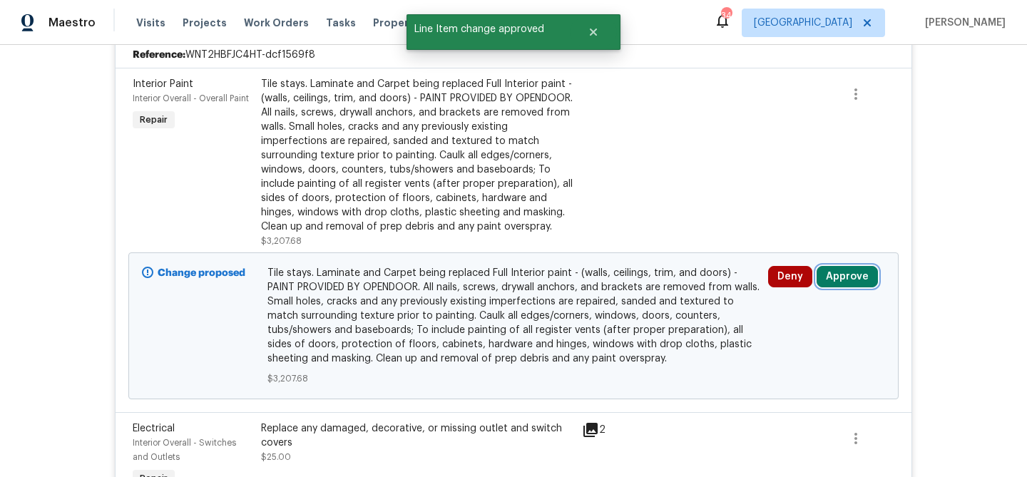
click at [846, 273] on button "Approve" at bounding box center [846, 276] width 61 height 21
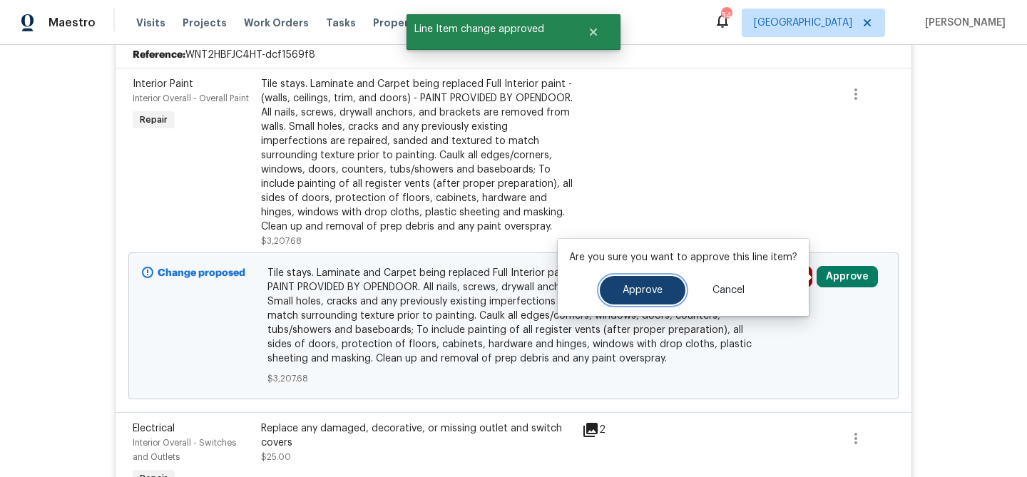
click at [606, 284] on button "Approve" at bounding box center [643, 290] width 86 height 29
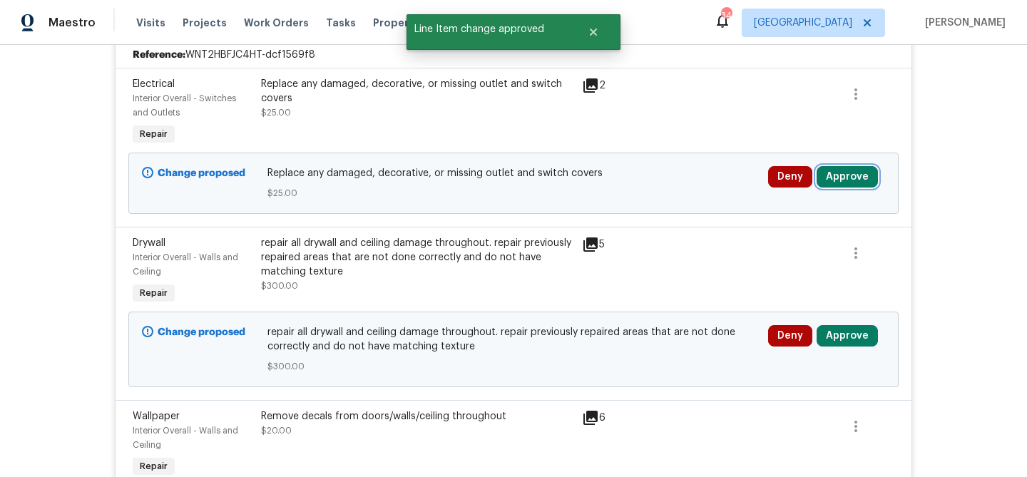
click at [838, 179] on button "Approve" at bounding box center [846, 176] width 61 height 21
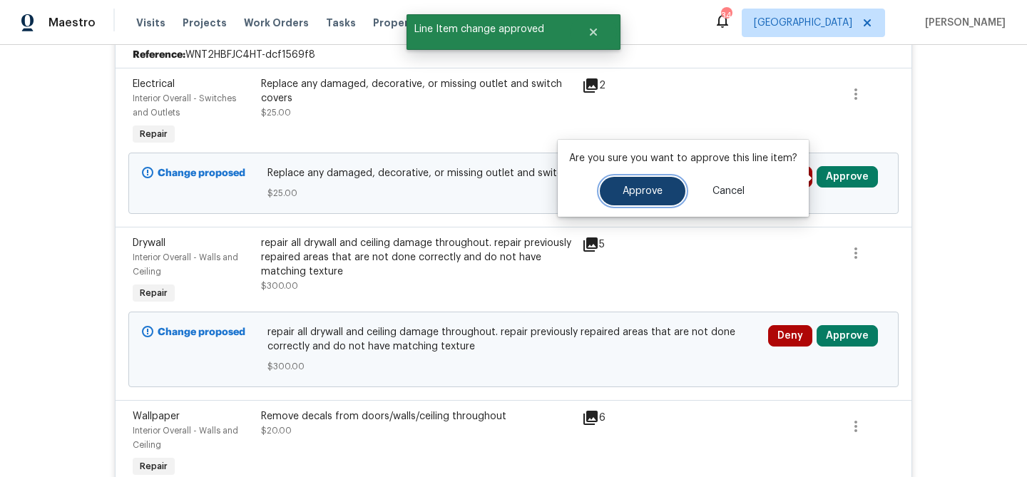
click at [653, 186] on span "Approve" at bounding box center [642, 191] width 40 height 11
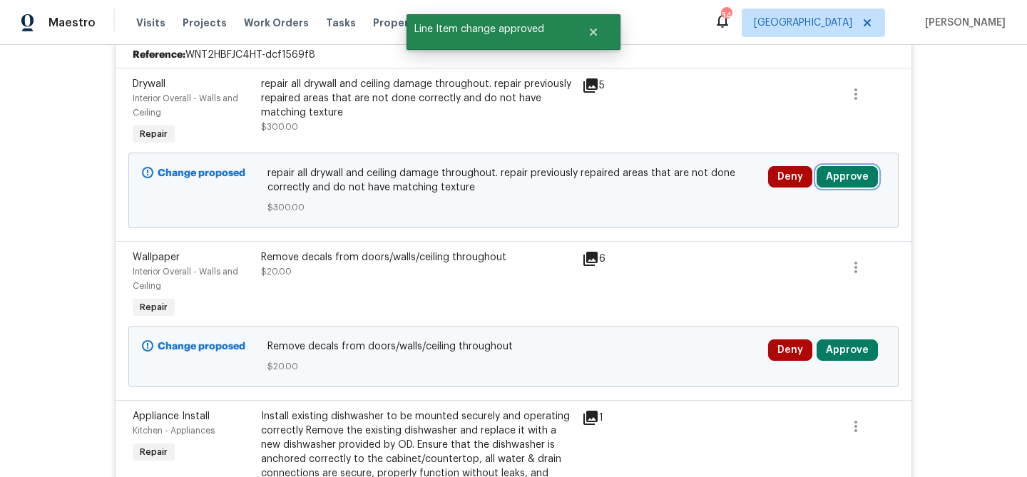
click at [828, 176] on button "Approve" at bounding box center [846, 176] width 61 height 21
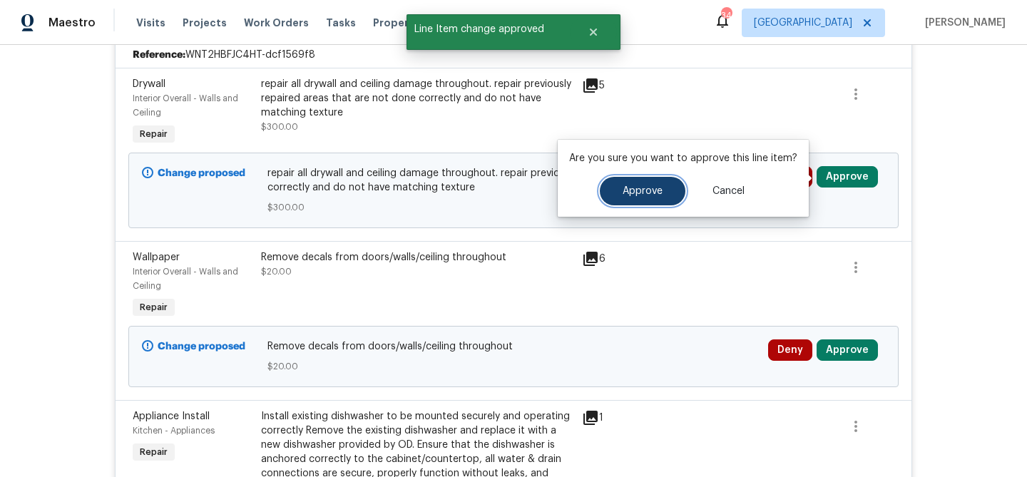
click at [644, 187] on span "Approve" at bounding box center [642, 191] width 40 height 11
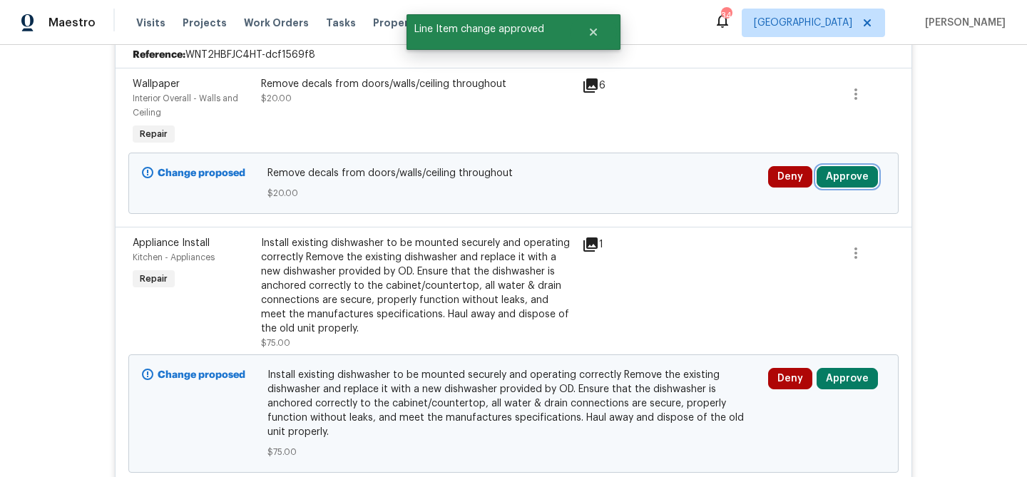
click at [840, 173] on button "Approve" at bounding box center [846, 176] width 61 height 21
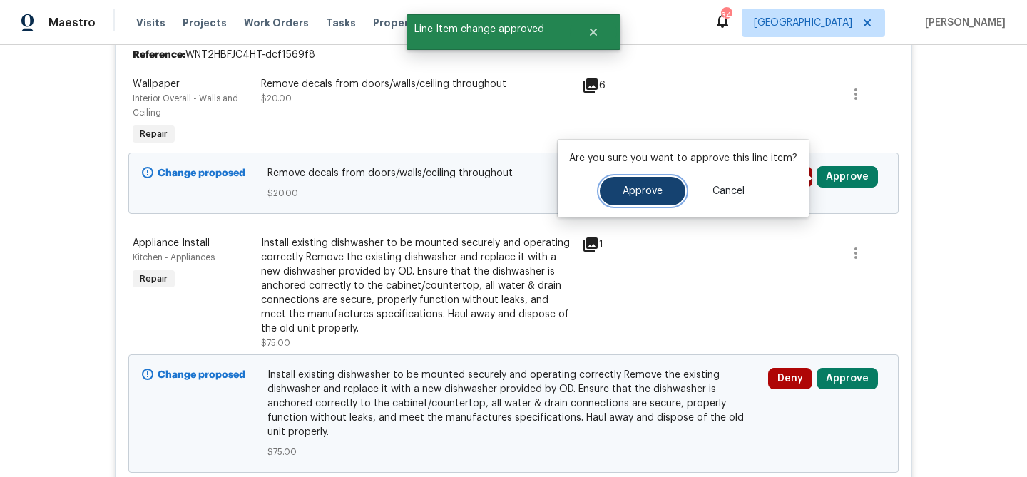
click at [630, 189] on span "Approve" at bounding box center [642, 191] width 40 height 11
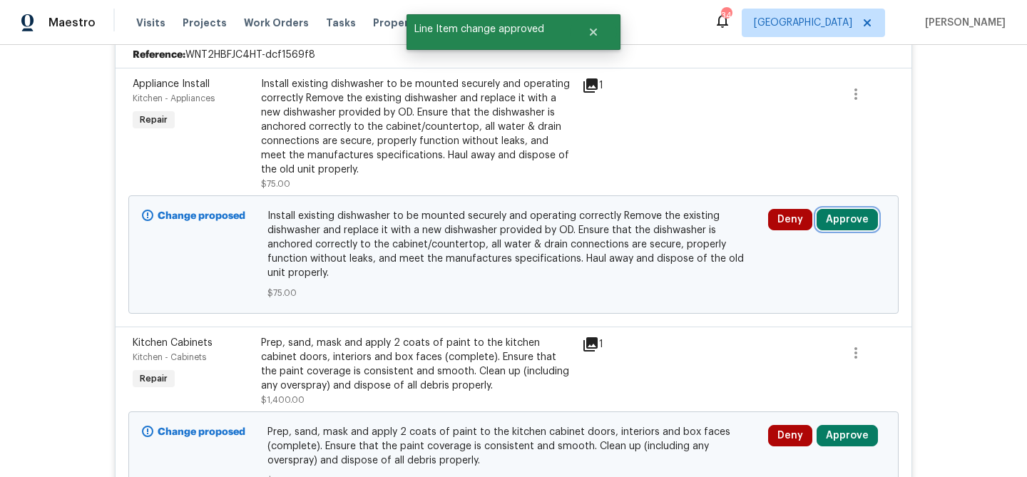
click at [849, 227] on button "Approve" at bounding box center [846, 219] width 61 height 21
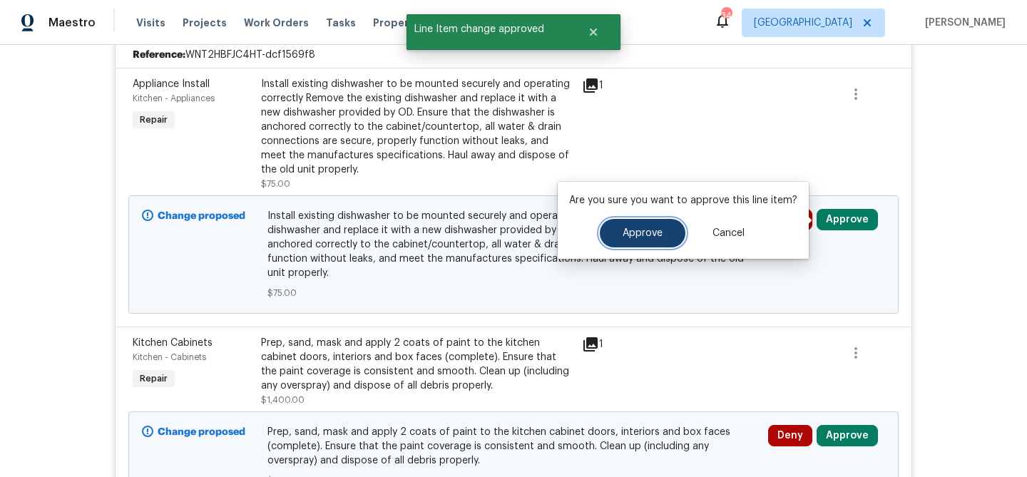
click at [638, 233] on span "Approve" at bounding box center [642, 233] width 40 height 11
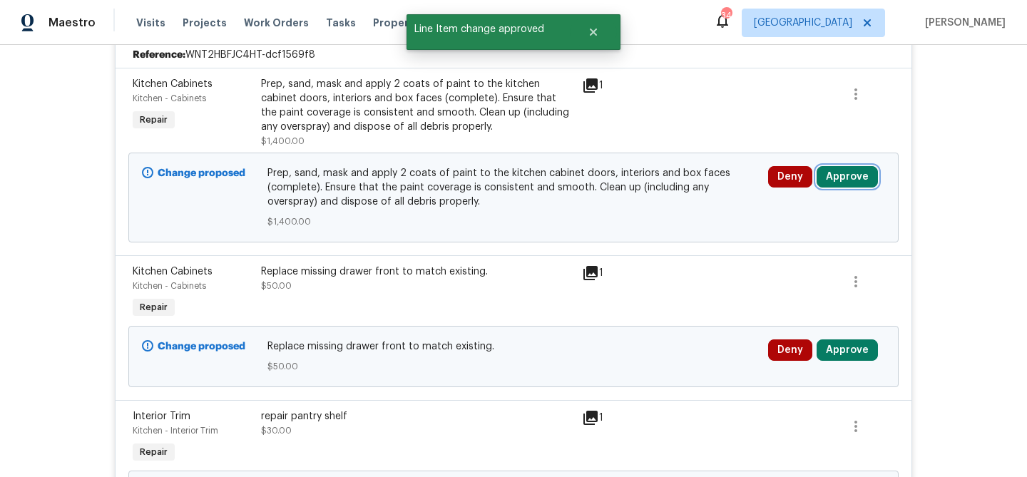
click at [831, 178] on button "Approve" at bounding box center [846, 176] width 61 height 21
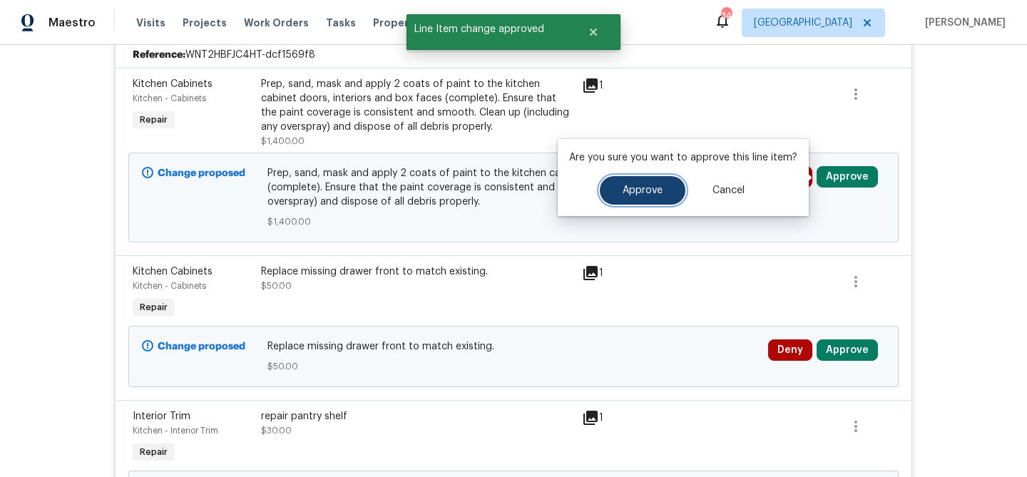
click at [657, 195] on span "Approve" at bounding box center [642, 190] width 40 height 11
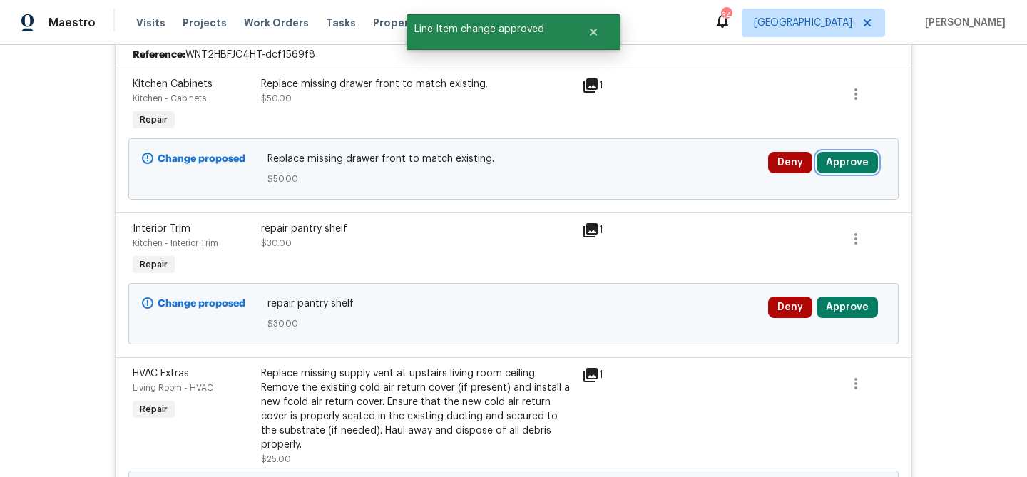
click at [849, 155] on button "Approve" at bounding box center [846, 162] width 61 height 21
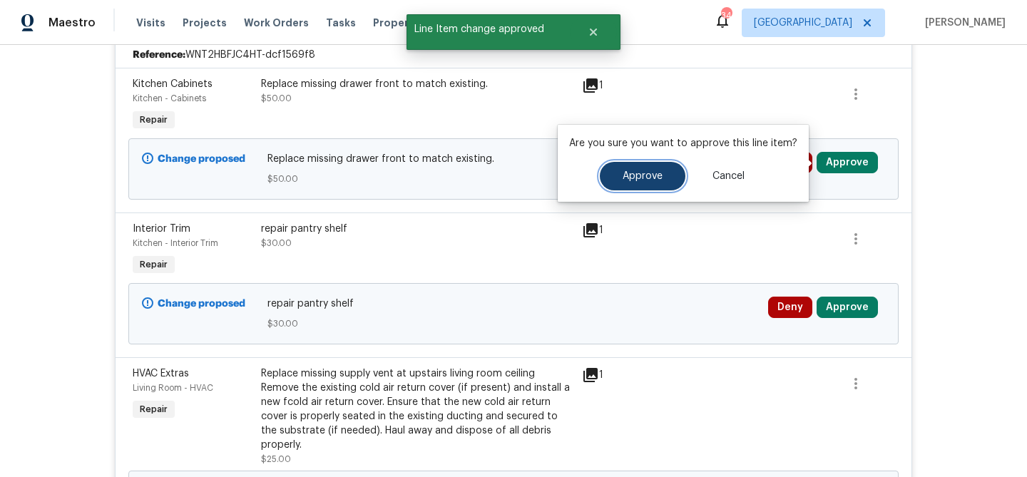
click at [652, 172] on span "Approve" at bounding box center [642, 176] width 40 height 11
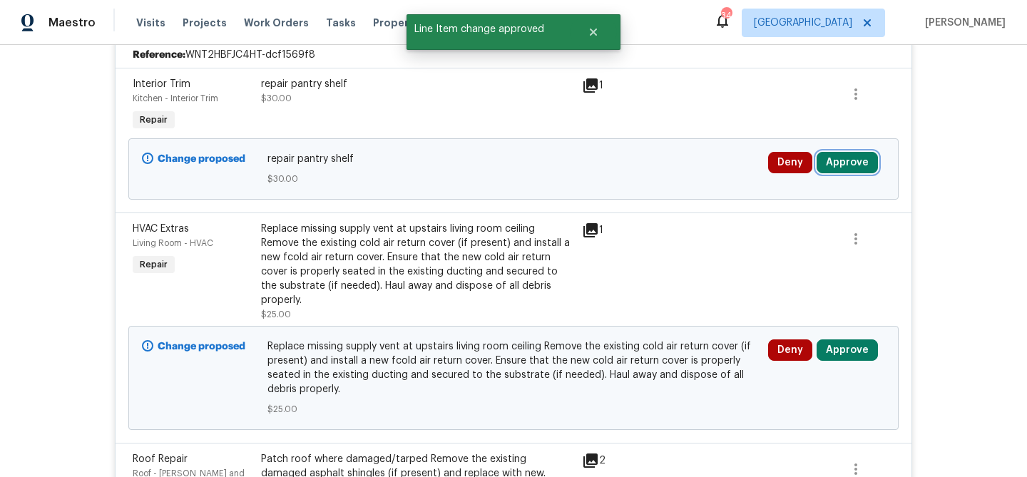
click at [852, 158] on button "Approve" at bounding box center [846, 162] width 61 height 21
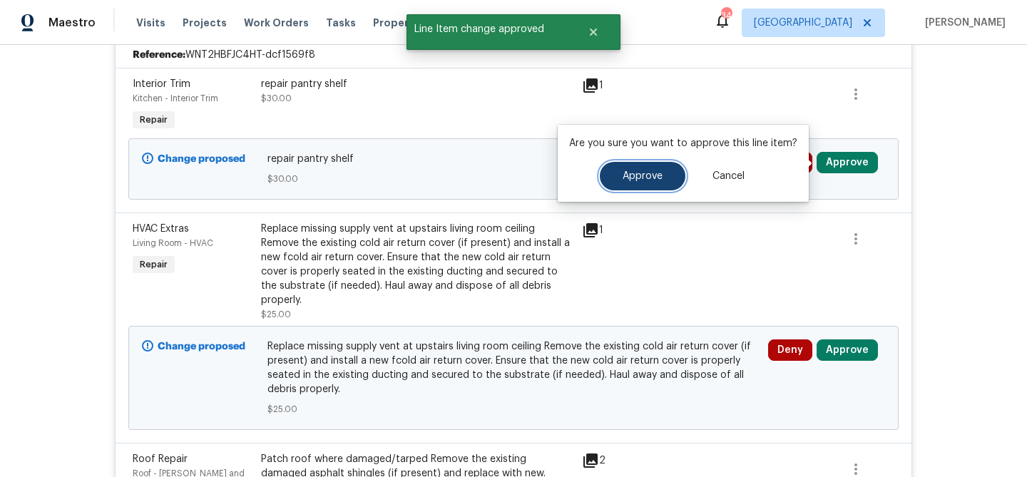
click at [662, 183] on button "Approve" at bounding box center [643, 176] width 86 height 29
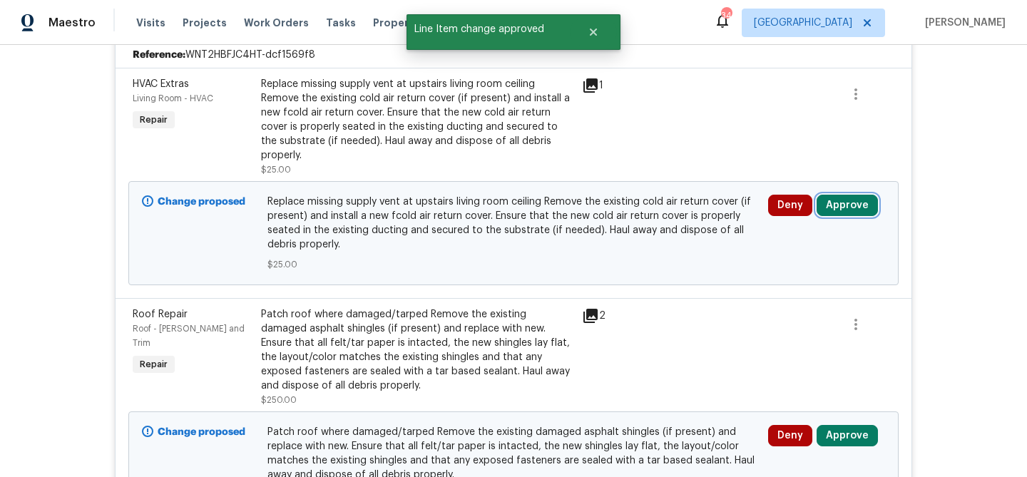
click at [830, 195] on button "Approve" at bounding box center [846, 205] width 61 height 21
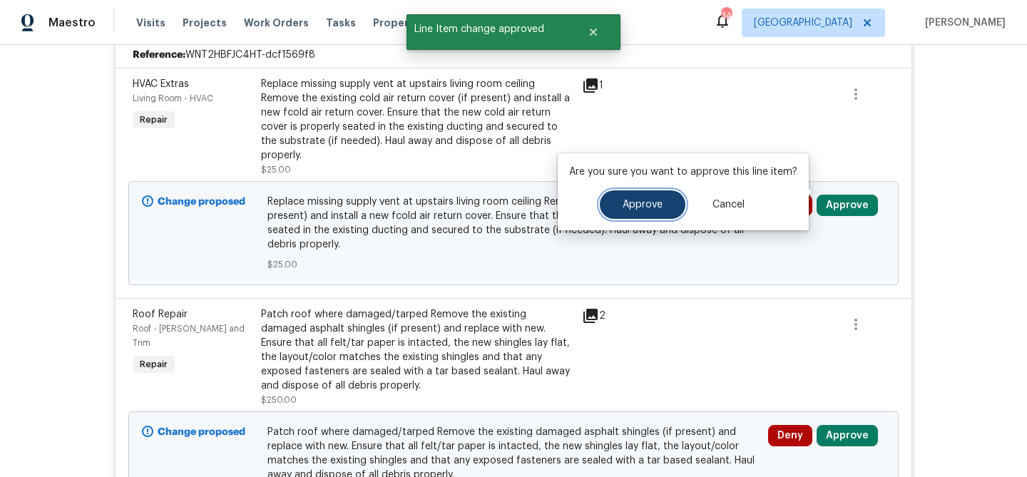
click at [637, 204] on span "Approve" at bounding box center [642, 205] width 40 height 11
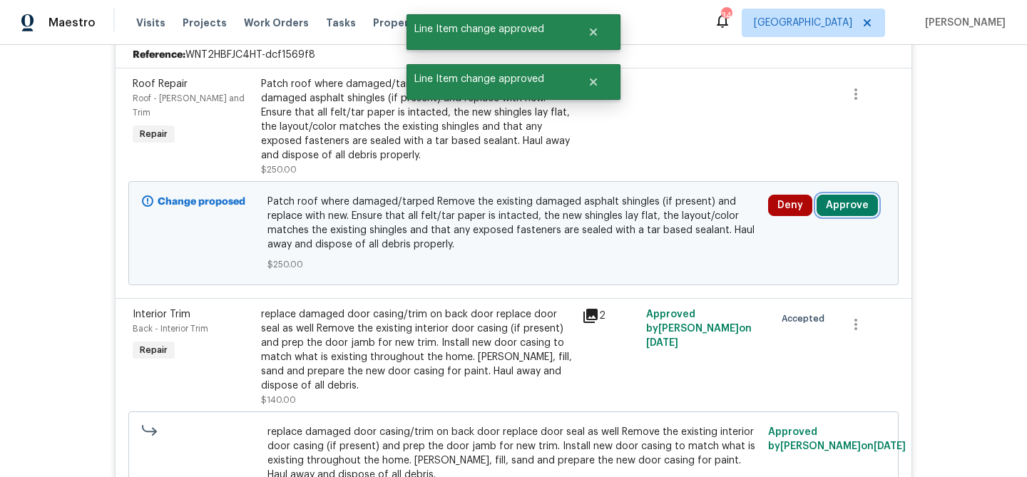
click at [845, 214] on button "Approve" at bounding box center [846, 205] width 61 height 21
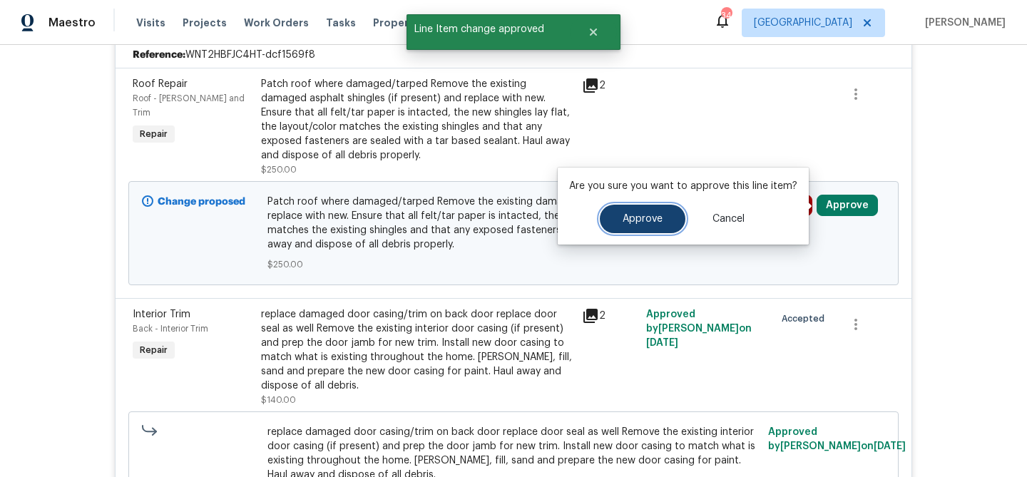
click at [628, 219] on span "Approve" at bounding box center [642, 219] width 40 height 11
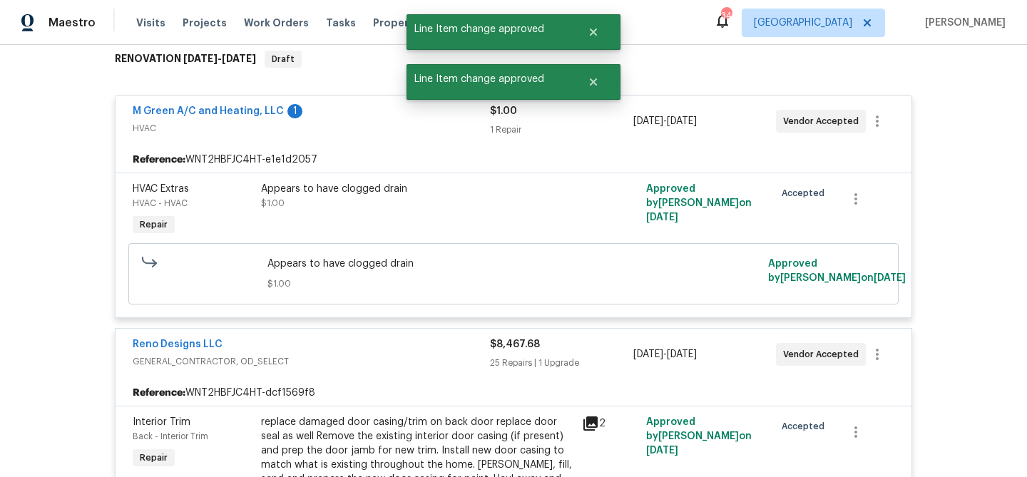
scroll to position [0, 0]
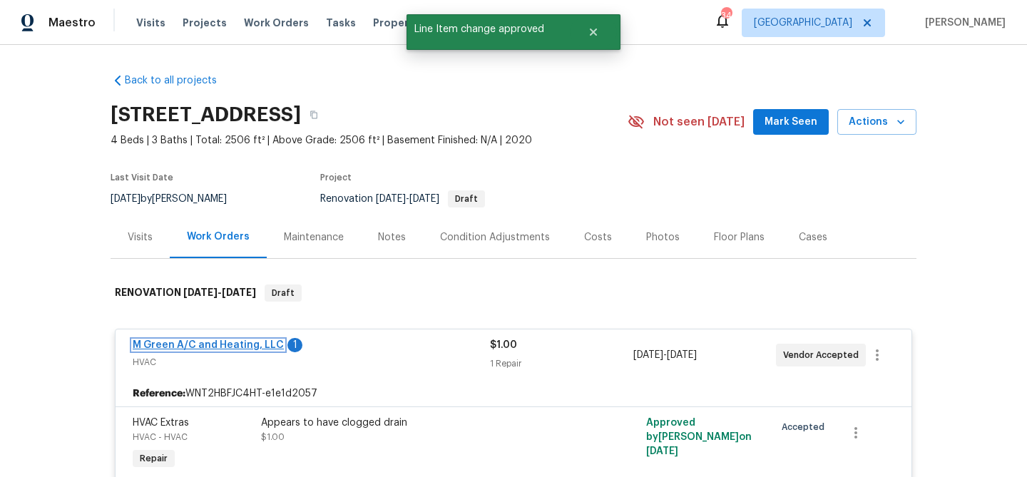
click at [267, 344] on link "M Green A/C and Heating, LLC" at bounding box center [208, 345] width 151 height 10
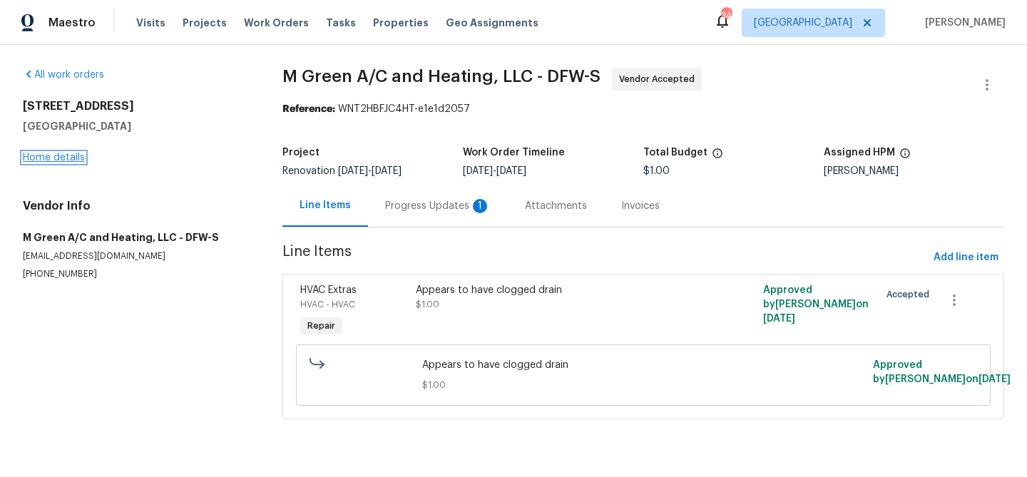
click at [60, 160] on link "Home details" at bounding box center [54, 158] width 62 height 10
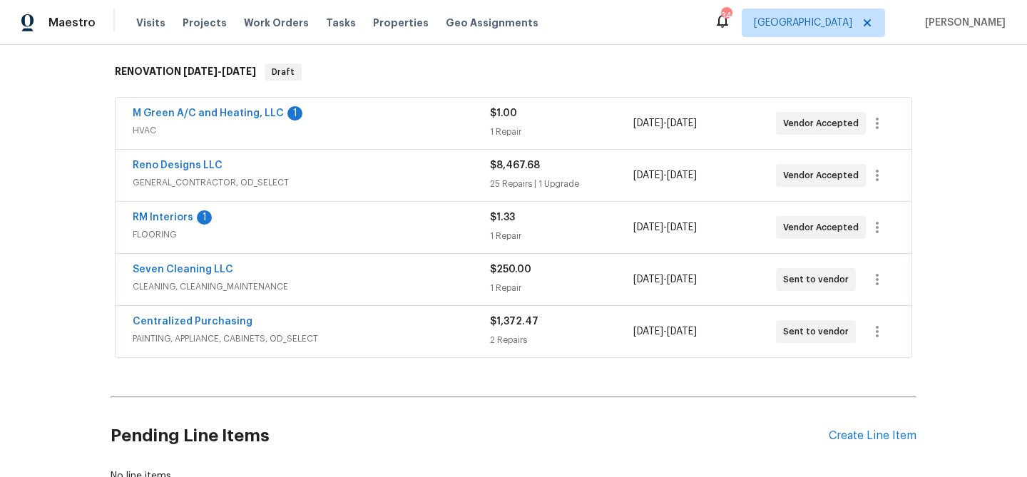
scroll to position [220, 0]
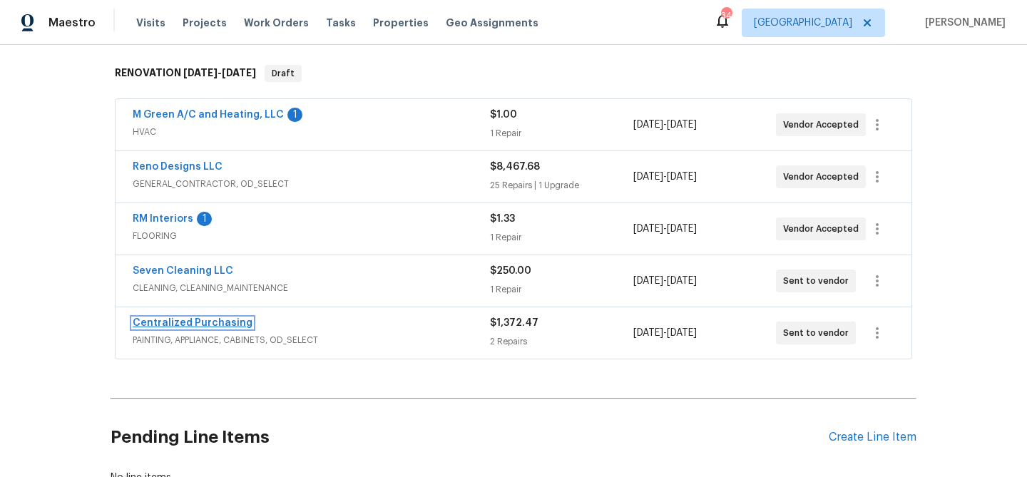
click at [176, 319] on link "Centralized Purchasing" at bounding box center [193, 323] width 120 height 10
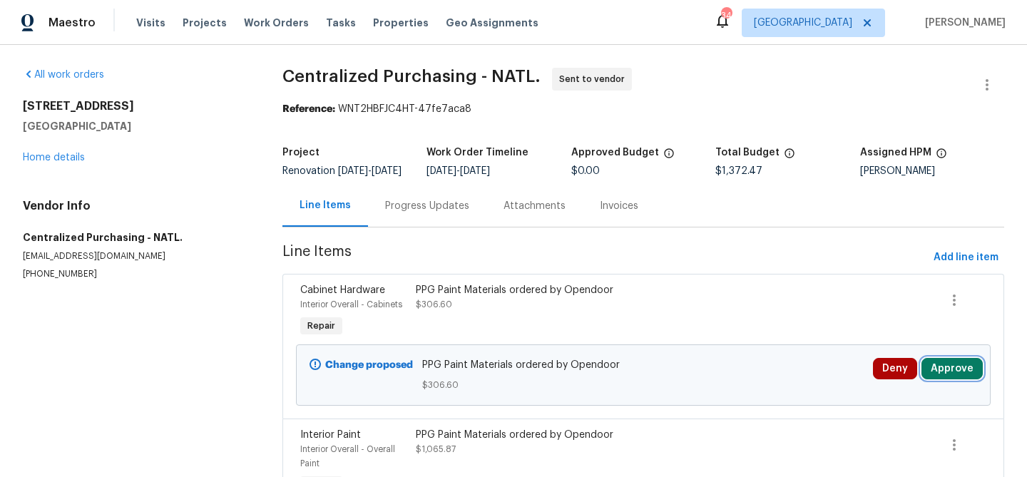
click at [947, 375] on button "Approve" at bounding box center [951, 368] width 61 height 21
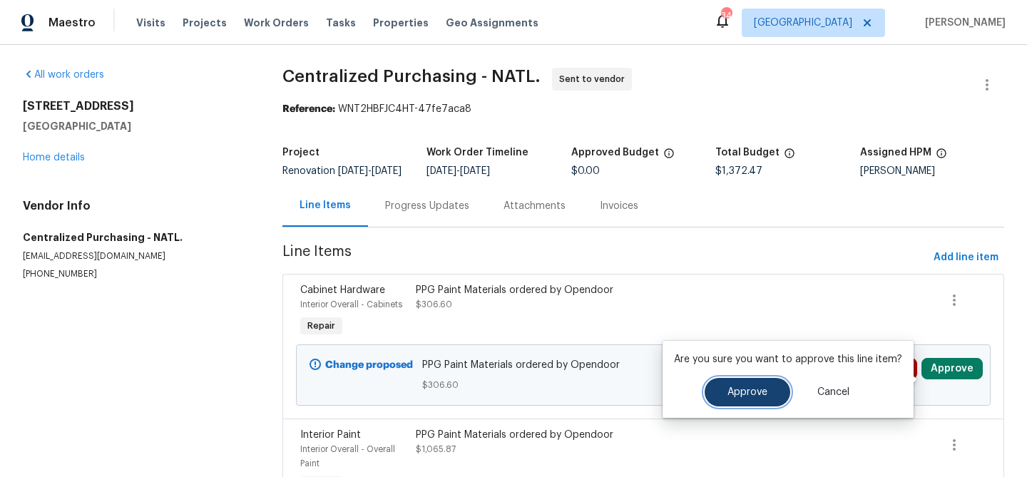
click at [743, 394] on span "Approve" at bounding box center [747, 392] width 40 height 11
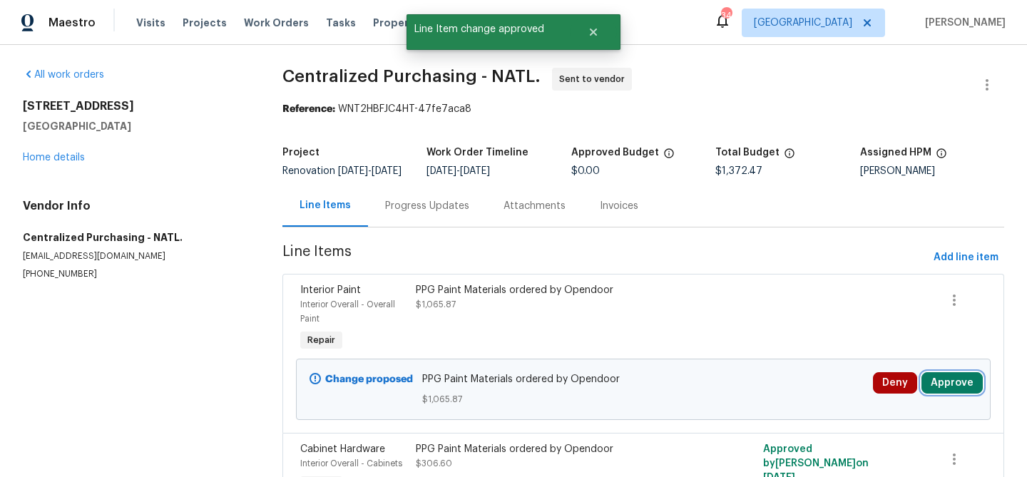
click at [943, 394] on button "Approve" at bounding box center [951, 382] width 61 height 21
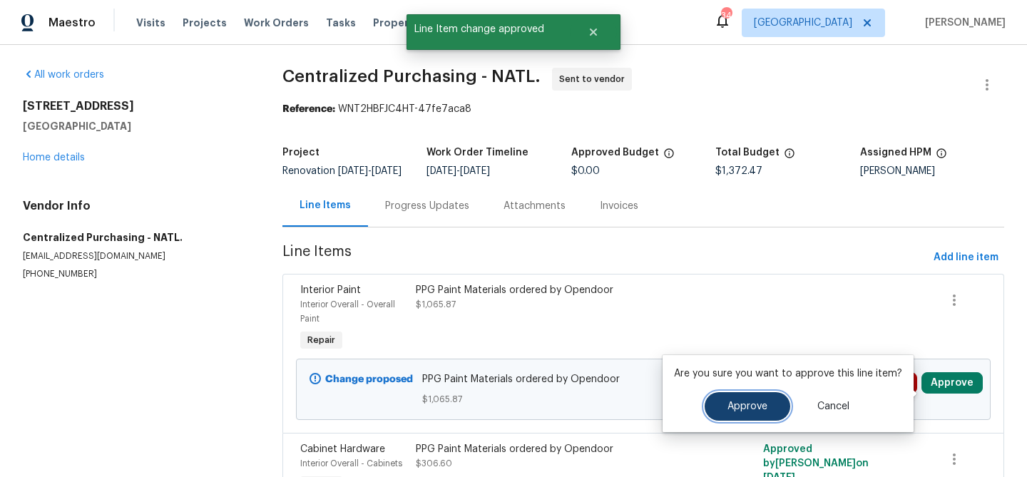
click at [759, 406] on span "Approve" at bounding box center [747, 406] width 40 height 11
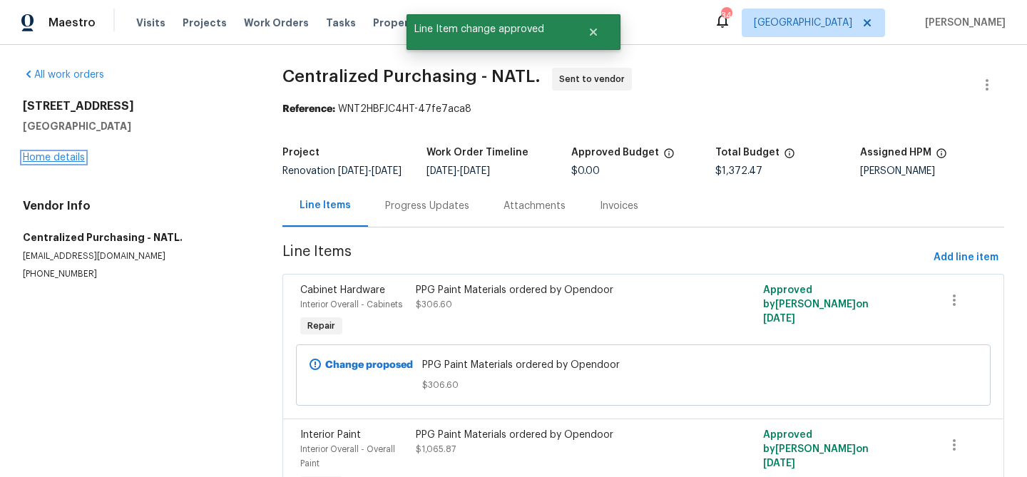
click at [68, 153] on link "Home details" at bounding box center [54, 158] width 62 height 10
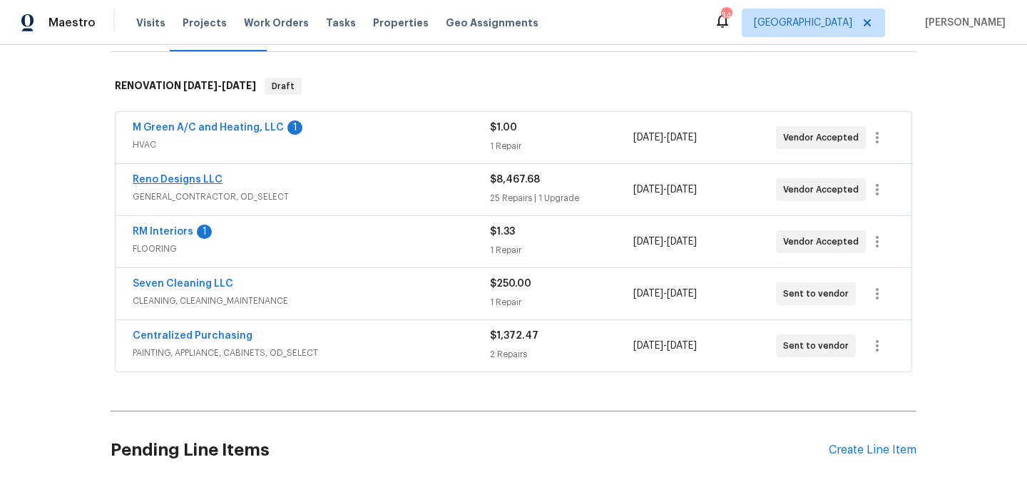
scroll to position [205, 0]
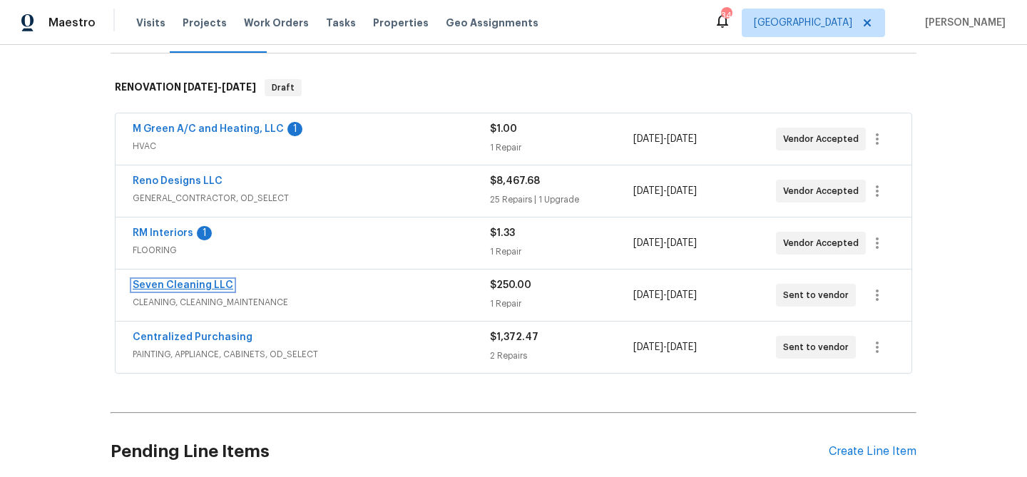
click at [168, 284] on link "Seven Cleaning LLC" at bounding box center [183, 285] width 101 height 10
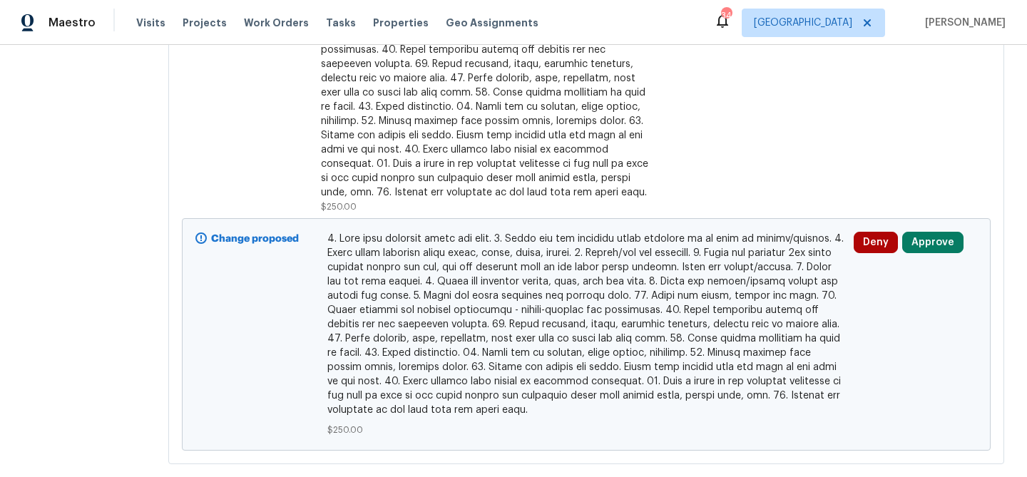
scroll to position [396, 0]
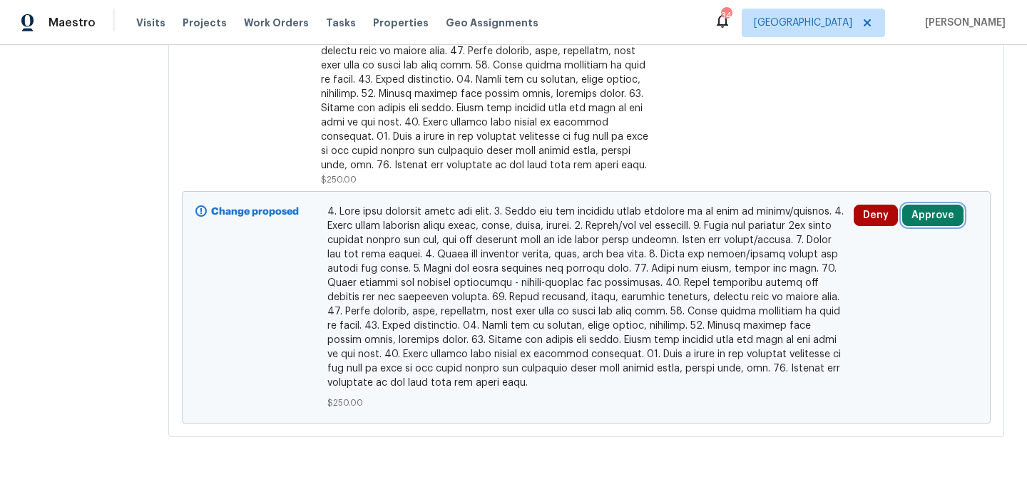
click at [936, 210] on button "Approve" at bounding box center [932, 215] width 61 height 21
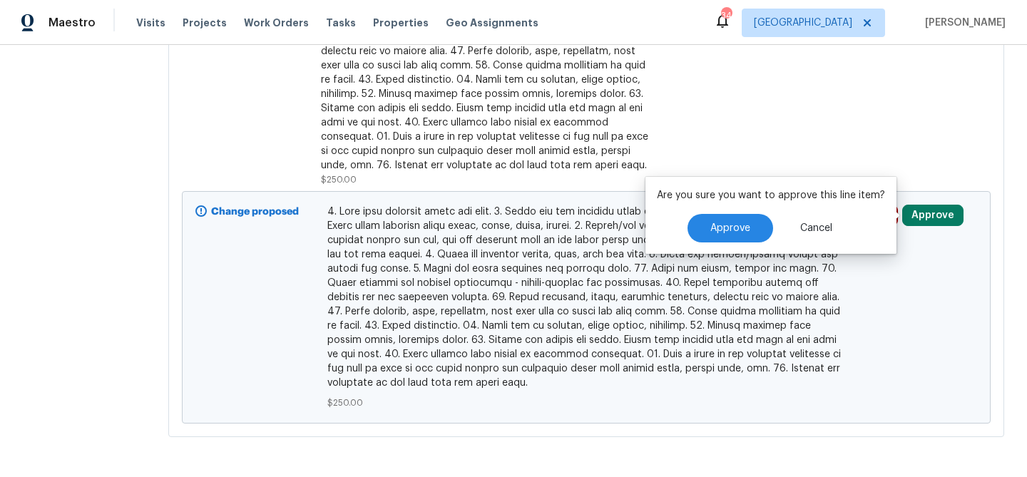
click at [681, 249] on div "Are you sure you want to approve this line item? Approve Cancel" at bounding box center [770, 215] width 251 height 77
click at [696, 237] on button "Approve" at bounding box center [730, 228] width 86 height 29
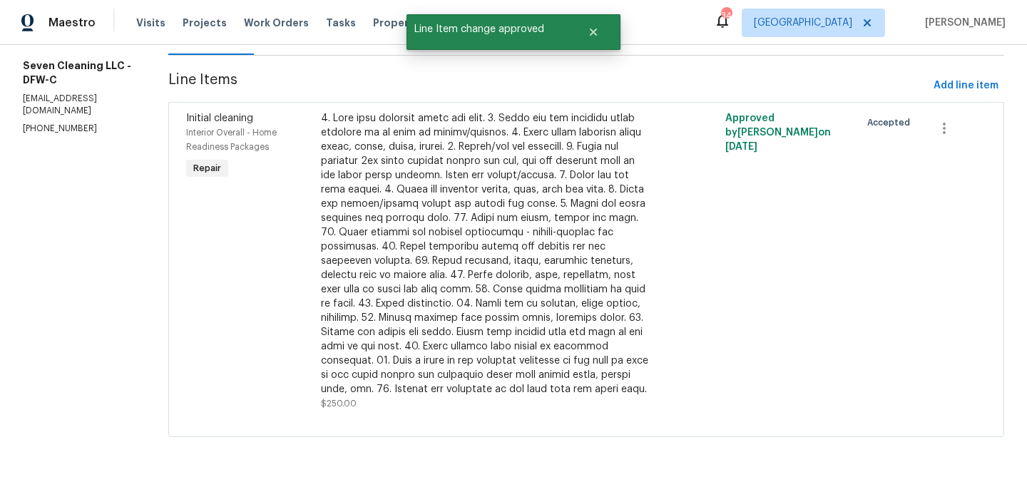
scroll to position [0, 0]
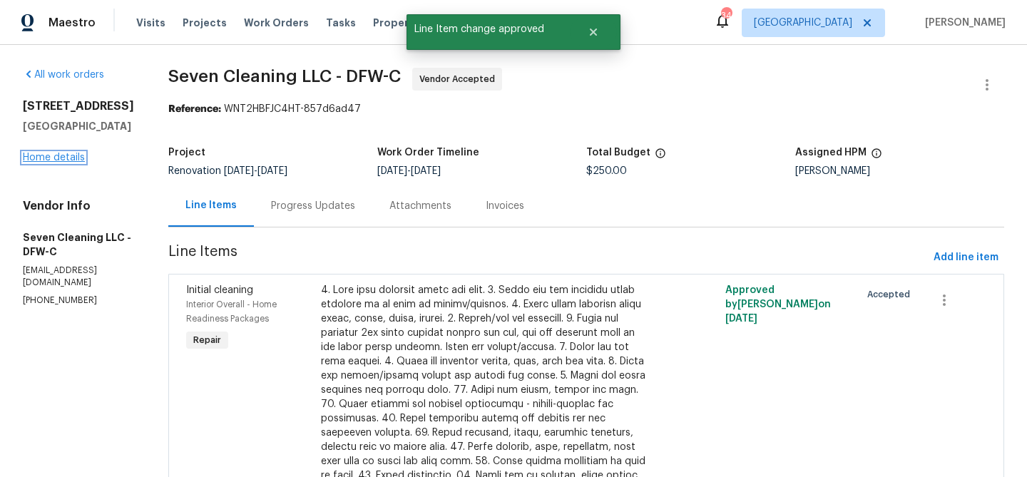
click at [58, 158] on link "Home details" at bounding box center [54, 158] width 62 height 10
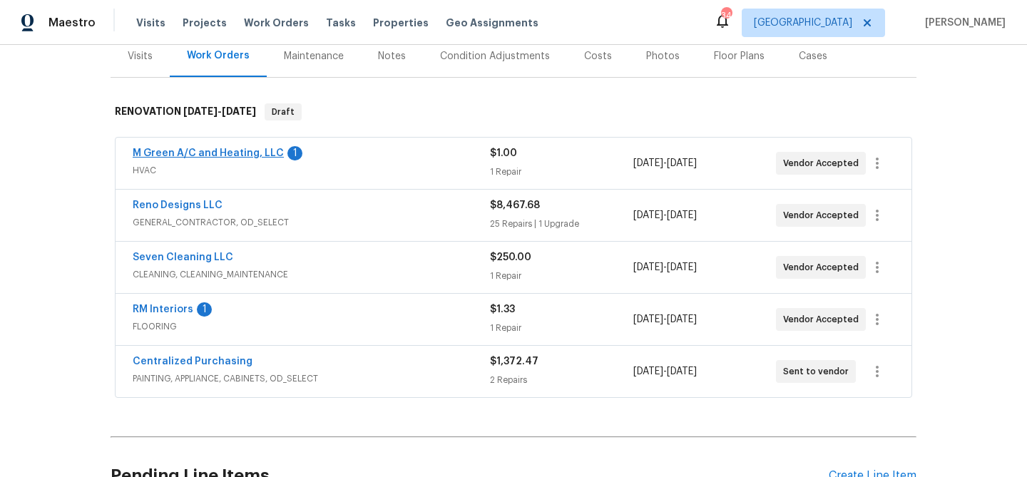
scroll to position [180, 0]
click at [173, 310] on link "RM Interiors" at bounding box center [163, 311] width 61 height 10
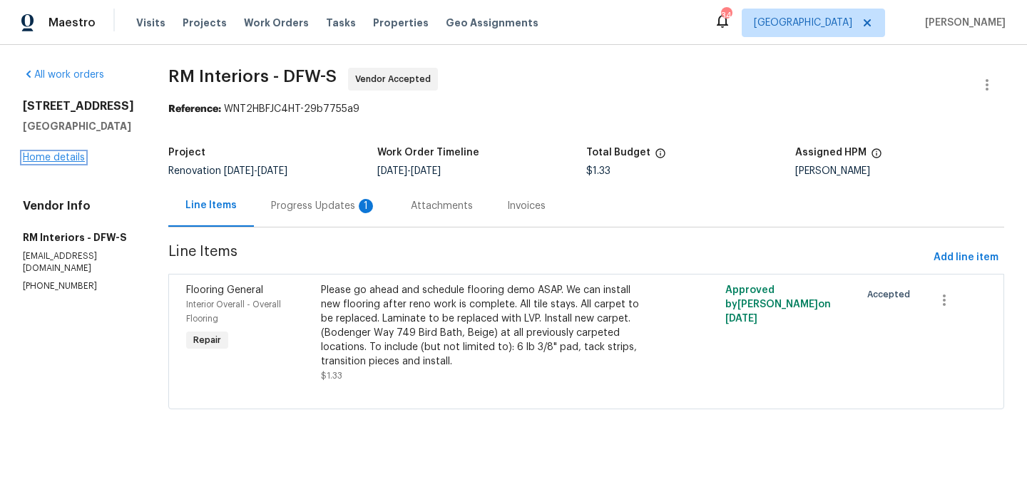
click at [56, 163] on link "Home details" at bounding box center [54, 158] width 62 height 10
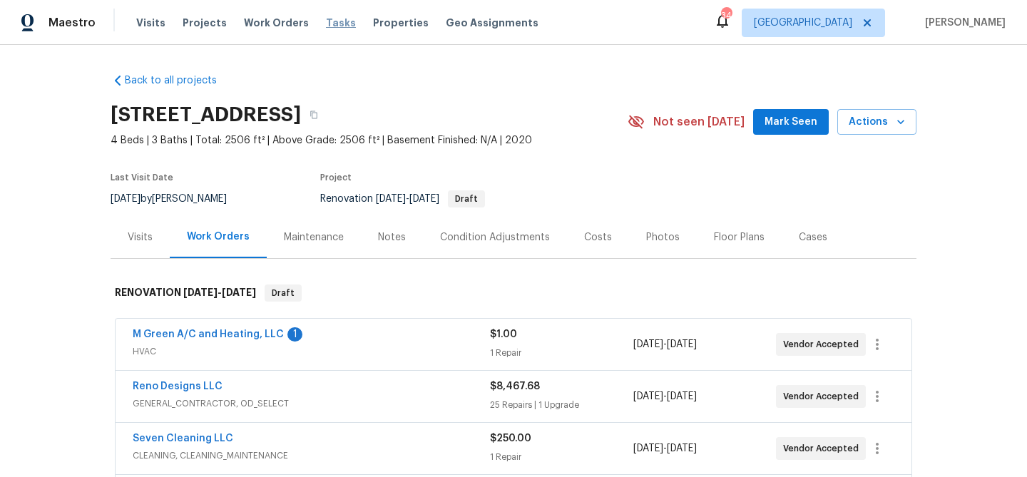
click at [326, 23] on span "Tasks" at bounding box center [341, 23] width 30 height 10
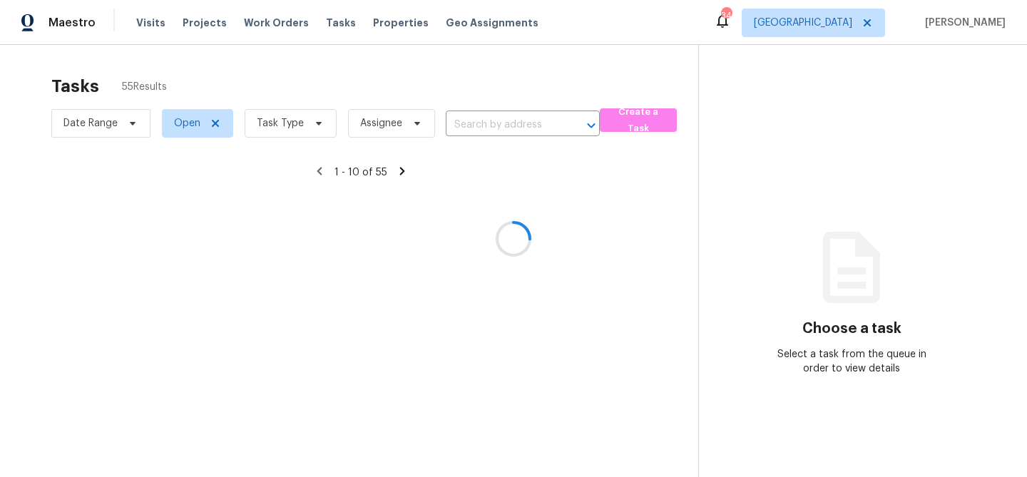
click at [308, 129] on div at bounding box center [513, 238] width 1027 height 477
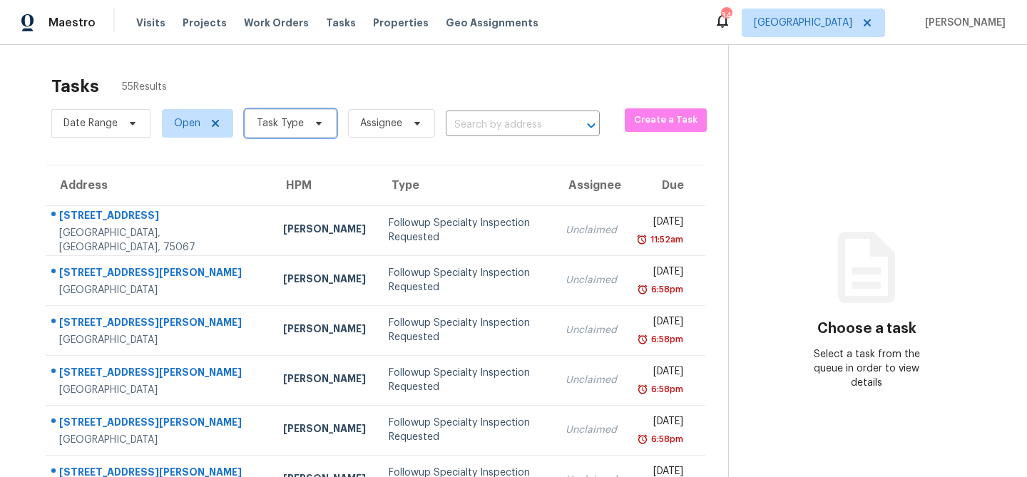
click at [309, 129] on span "Task Type" at bounding box center [291, 123] width 92 height 29
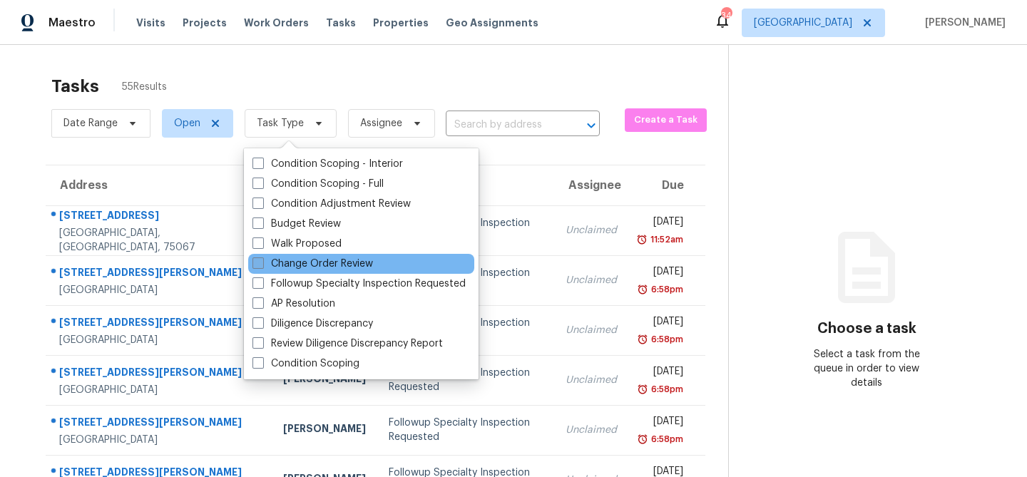
click at [302, 267] on label "Change Order Review" at bounding box center [312, 264] width 120 height 14
click at [262, 266] on input "Change Order Review" at bounding box center [256, 261] width 9 height 9
checkbox input "true"
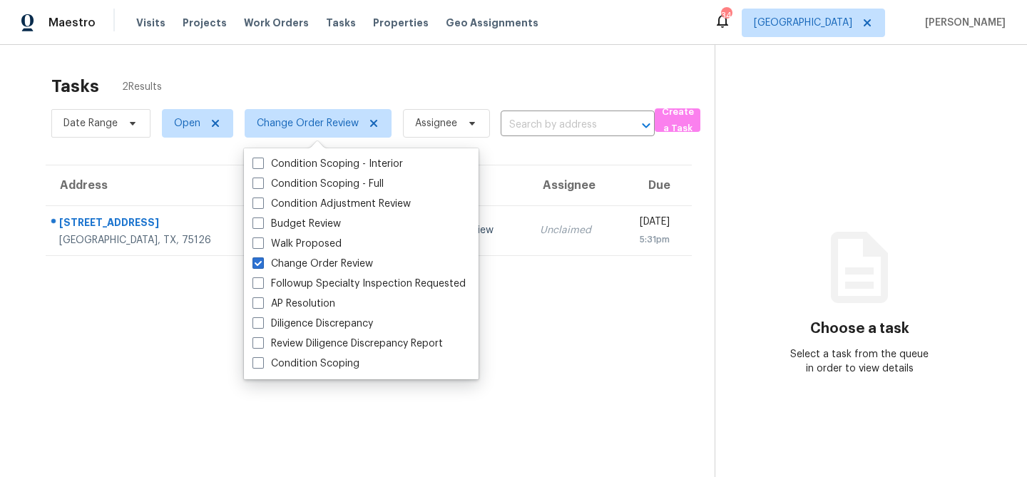
click at [319, 77] on div "Tasks 2 Results" at bounding box center [382, 86] width 663 height 37
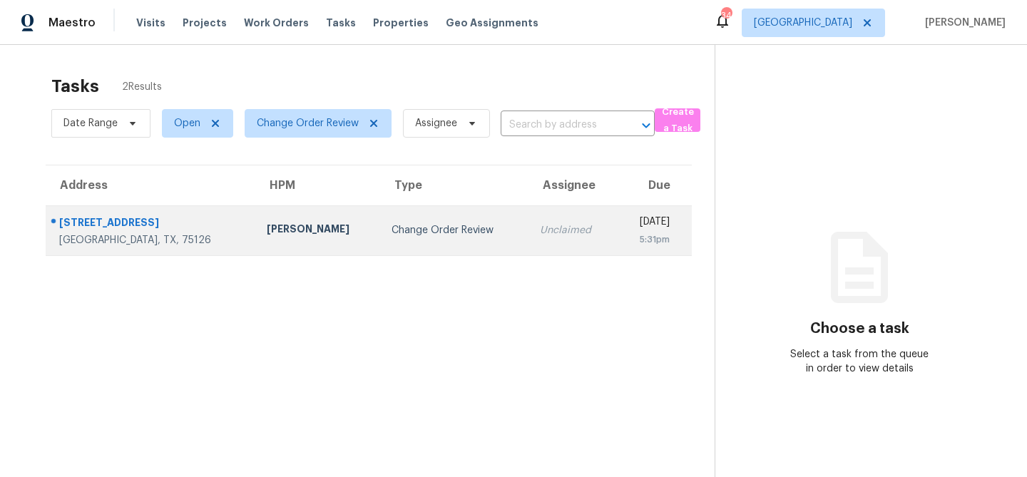
click at [283, 229] on td "[PERSON_NAME]" at bounding box center [317, 230] width 125 height 50
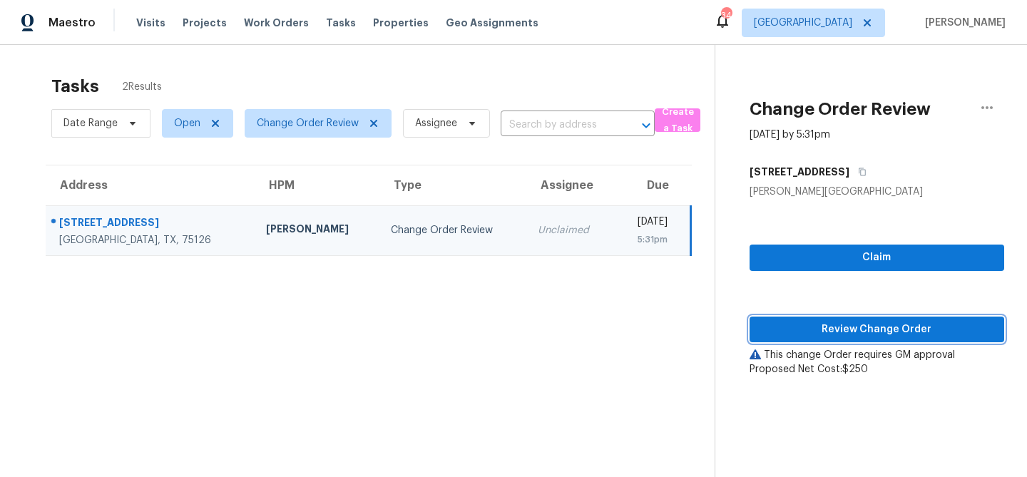
click at [792, 324] on span "Review Change Order" at bounding box center [877, 330] width 232 height 18
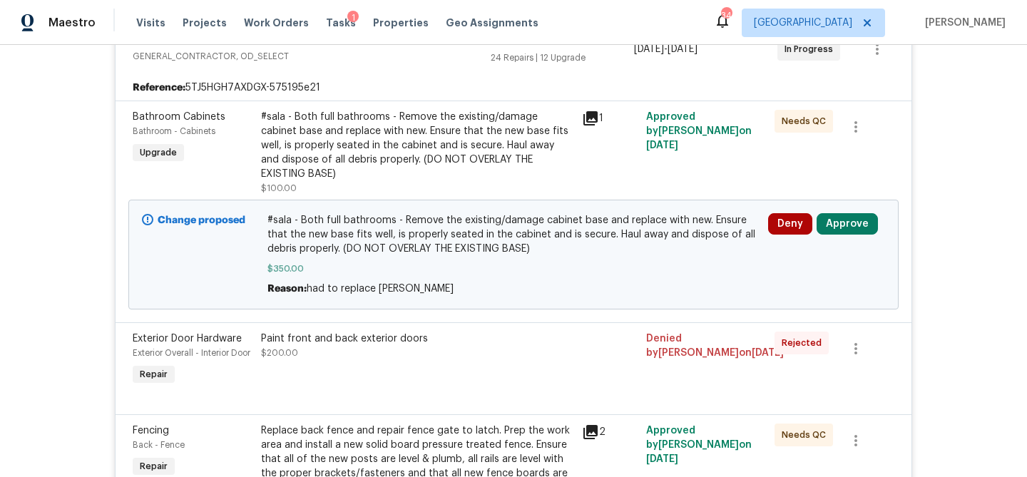
scroll to position [412, 0]
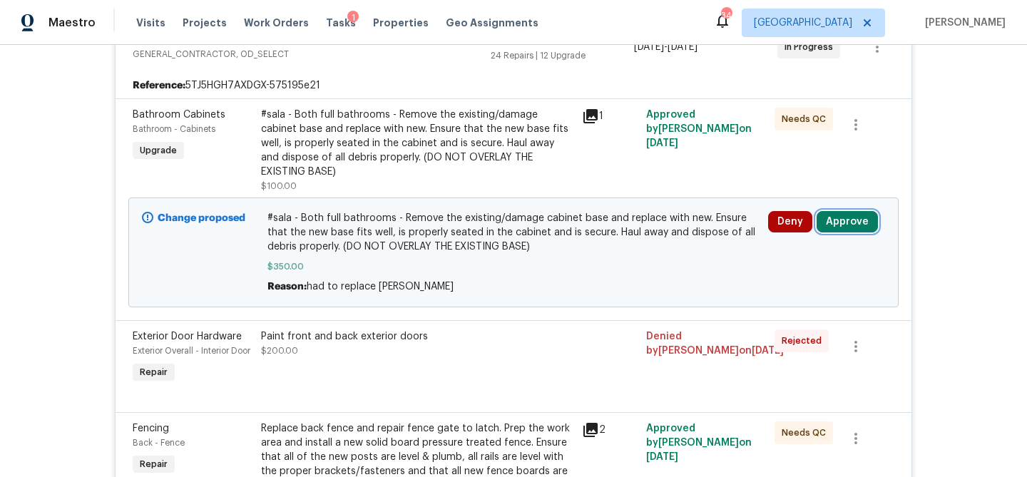
click at [851, 231] on button "Approve" at bounding box center [846, 221] width 61 height 21
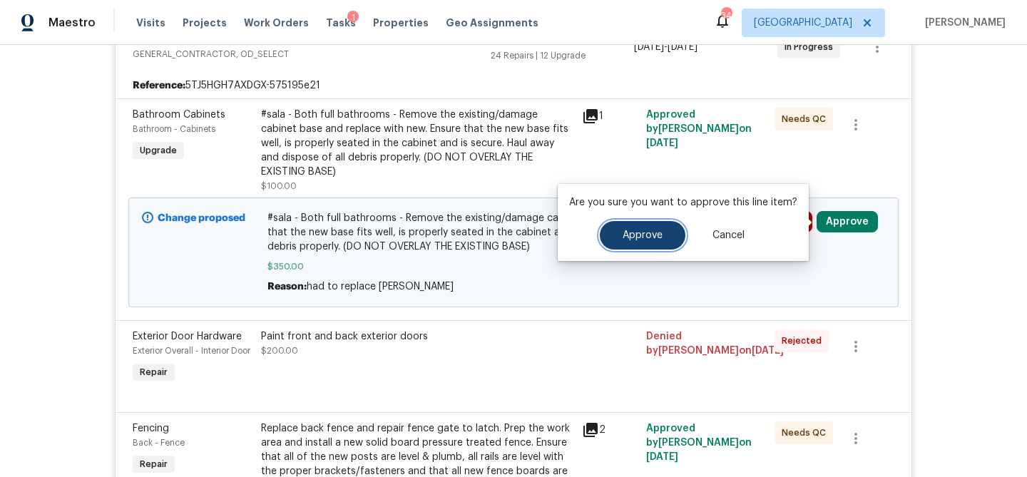
click at [644, 244] on button "Approve" at bounding box center [643, 235] width 86 height 29
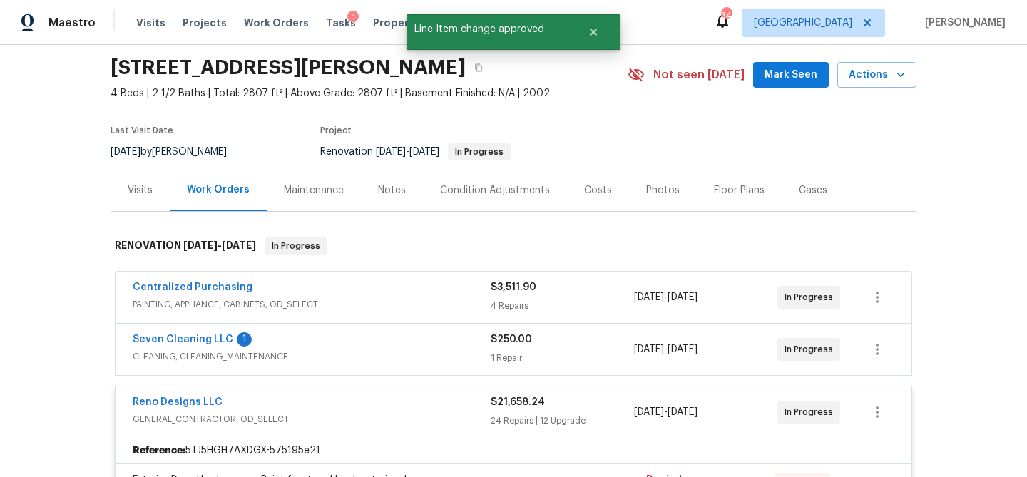
scroll to position [0, 0]
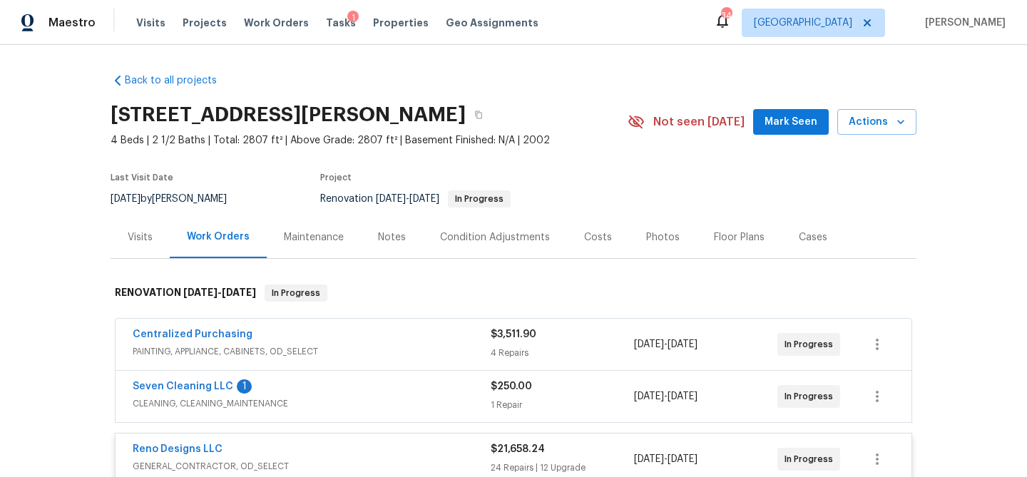
click at [202, 379] on span "Seven Cleaning LLC" at bounding box center [183, 386] width 101 height 14
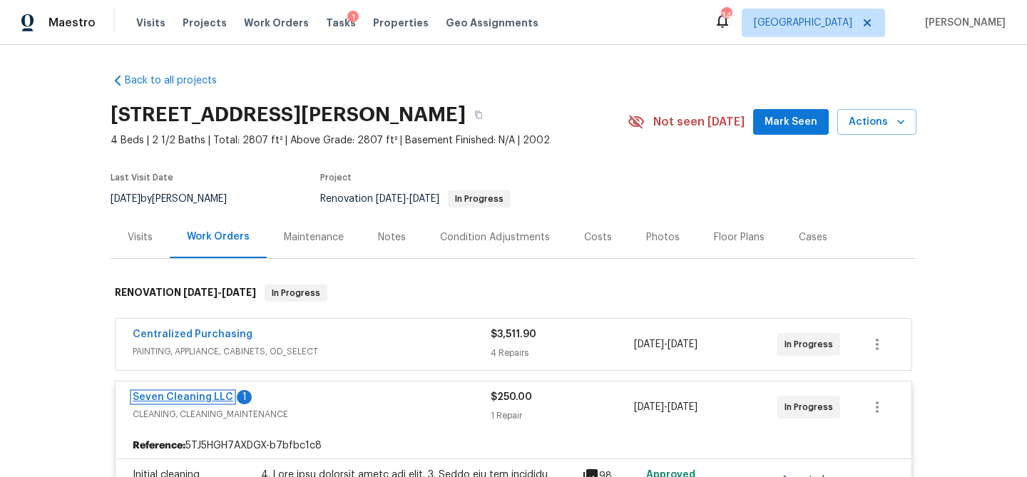
click at [190, 399] on link "Seven Cleaning LLC" at bounding box center [183, 397] width 101 height 10
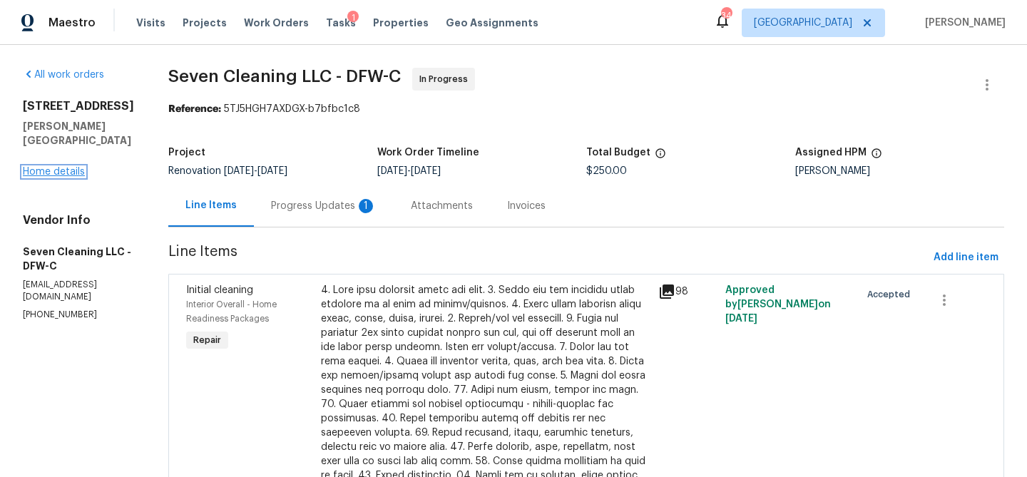
click at [53, 167] on link "Home details" at bounding box center [54, 172] width 62 height 10
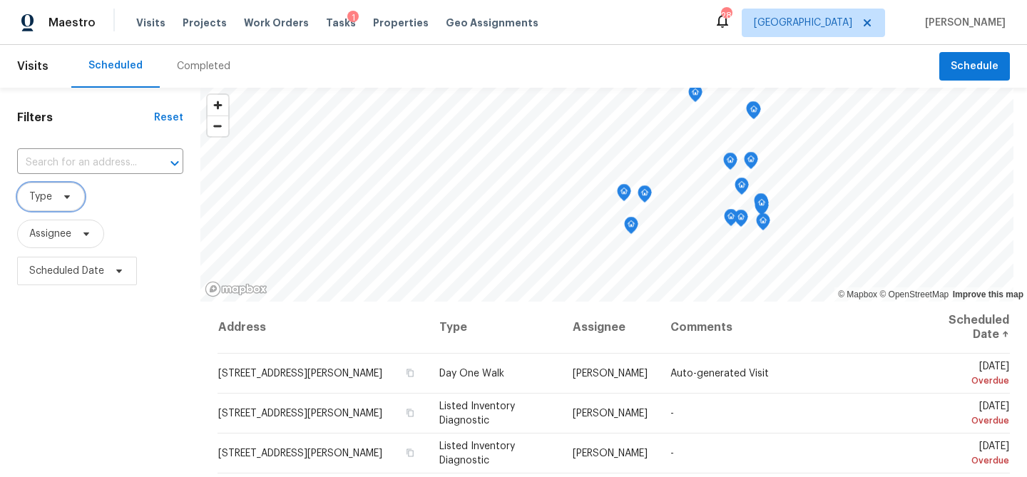
click at [70, 194] on icon at bounding box center [66, 196] width 11 height 11
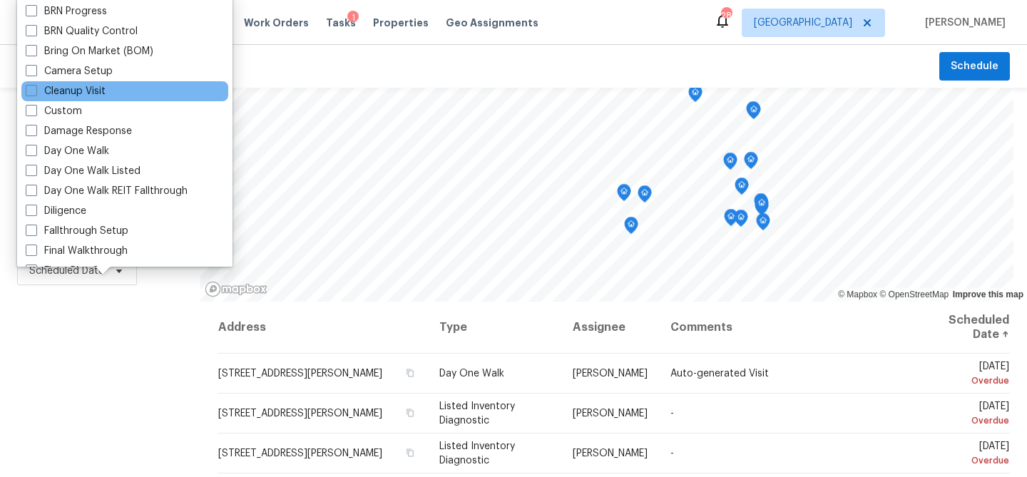
scroll to position [114, 0]
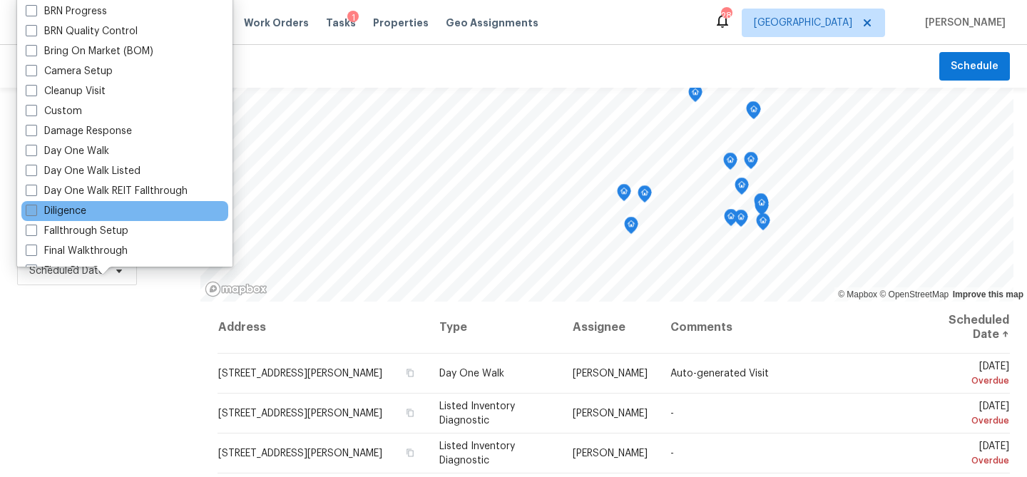
click at [77, 210] on label "Diligence" at bounding box center [56, 211] width 61 height 14
click at [35, 210] on input "Diligence" at bounding box center [30, 208] width 9 height 9
checkbox input "true"
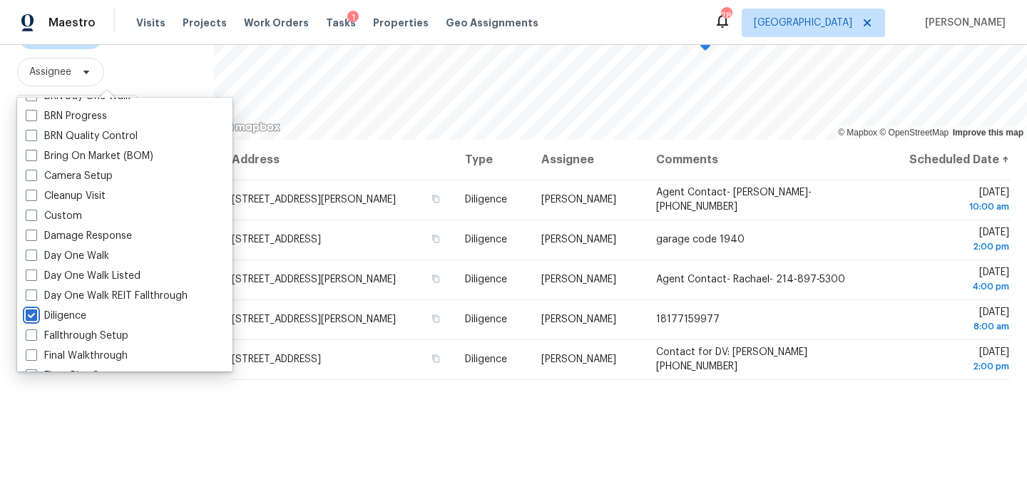
scroll to position [206, 0]
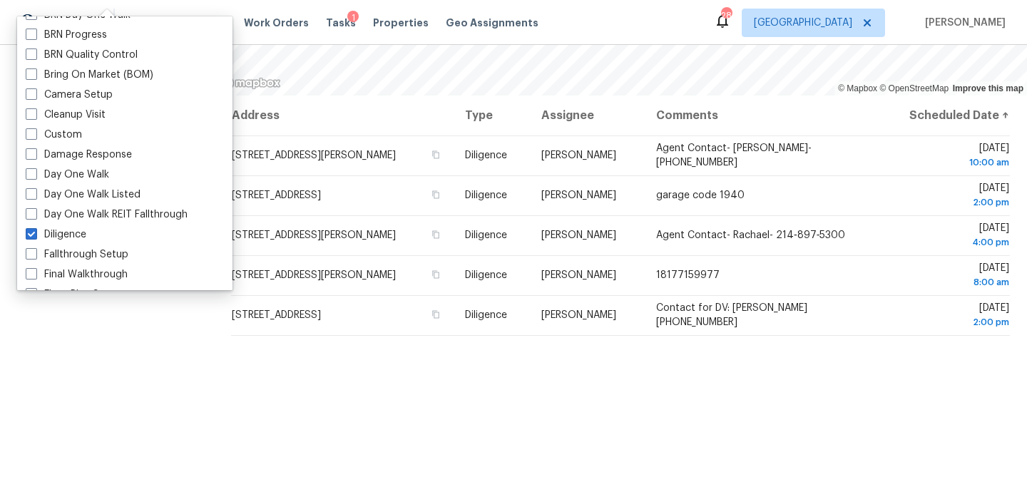
click at [128, 360] on div "Filters Reset ​ Diligence Assignee Scheduled Date" at bounding box center [107, 179] width 214 height 595
